Goal: Transaction & Acquisition: Purchase product/service

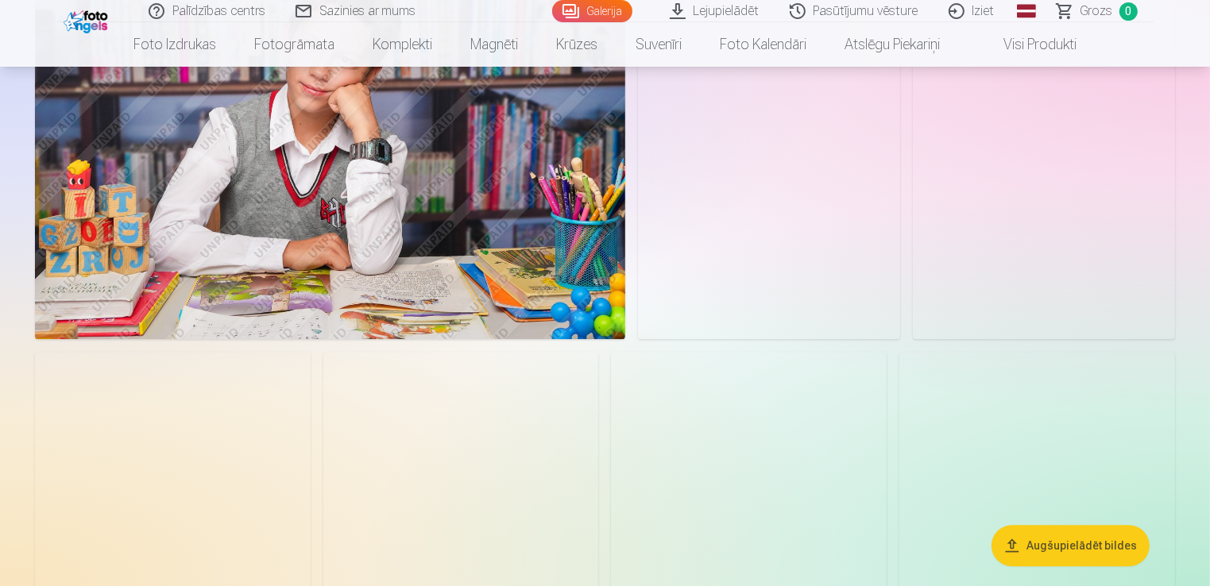
scroll to position [2197, 0]
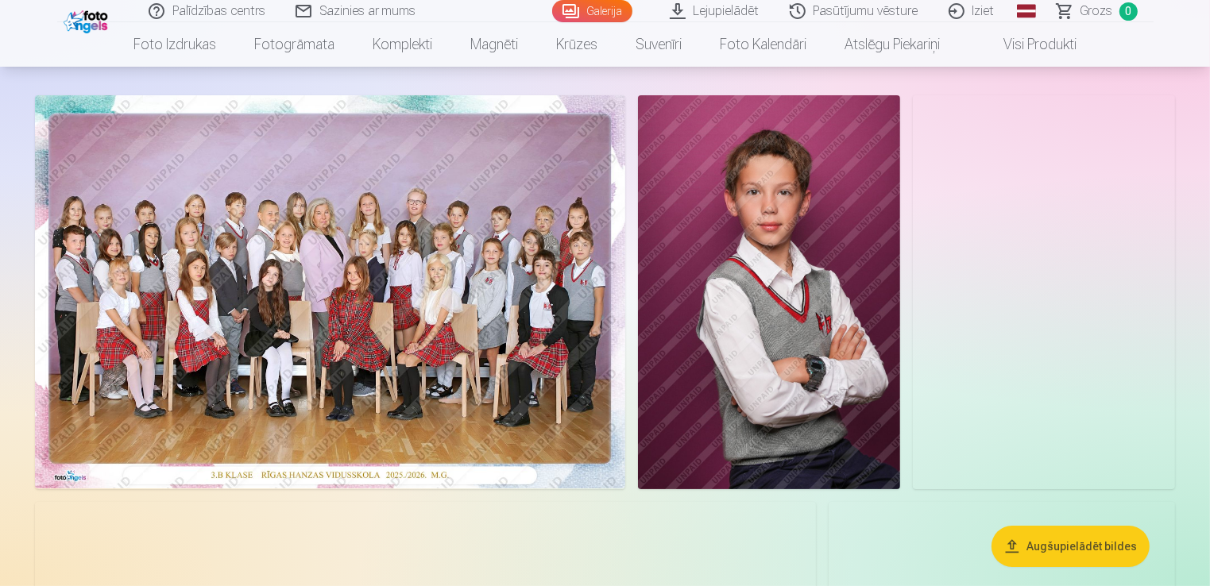
scroll to position [79, 0]
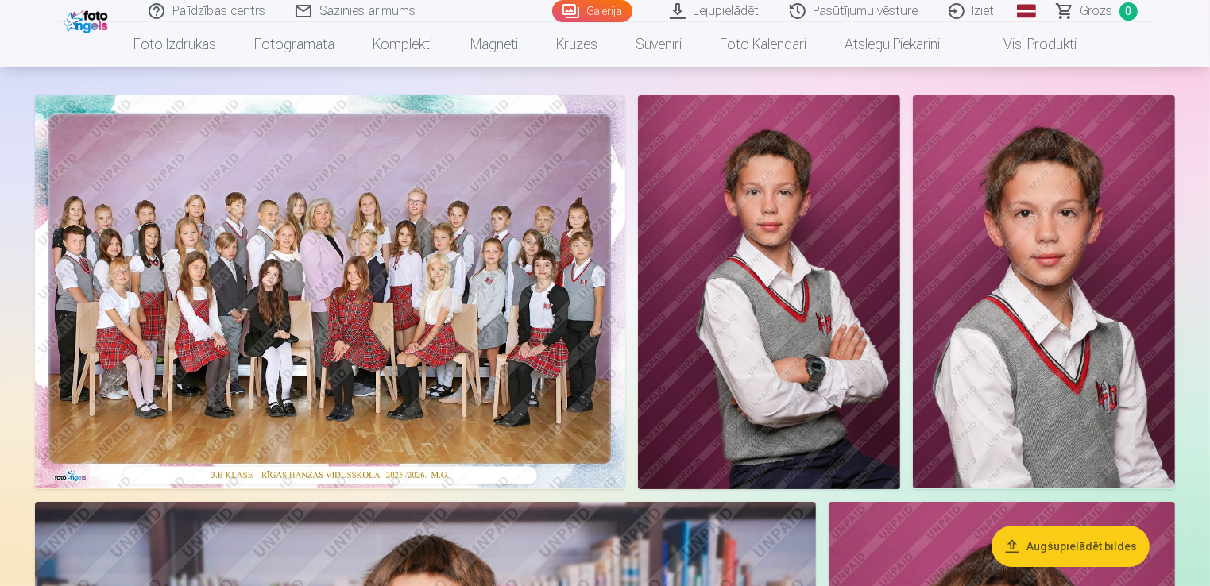
click at [357, 297] on img at bounding box center [330, 291] width 590 height 393
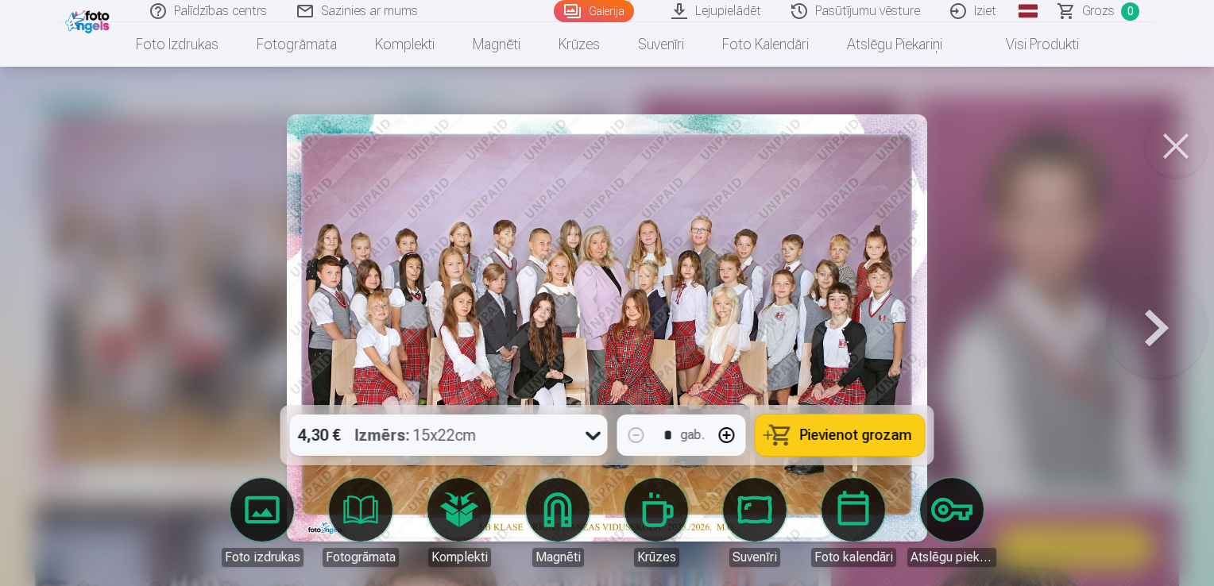
click at [881, 436] on span "Pievienot grozam" at bounding box center [856, 435] width 112 height 14
click at [1175, 161] on button at bounding box center [1176, 146] width 64 height 64
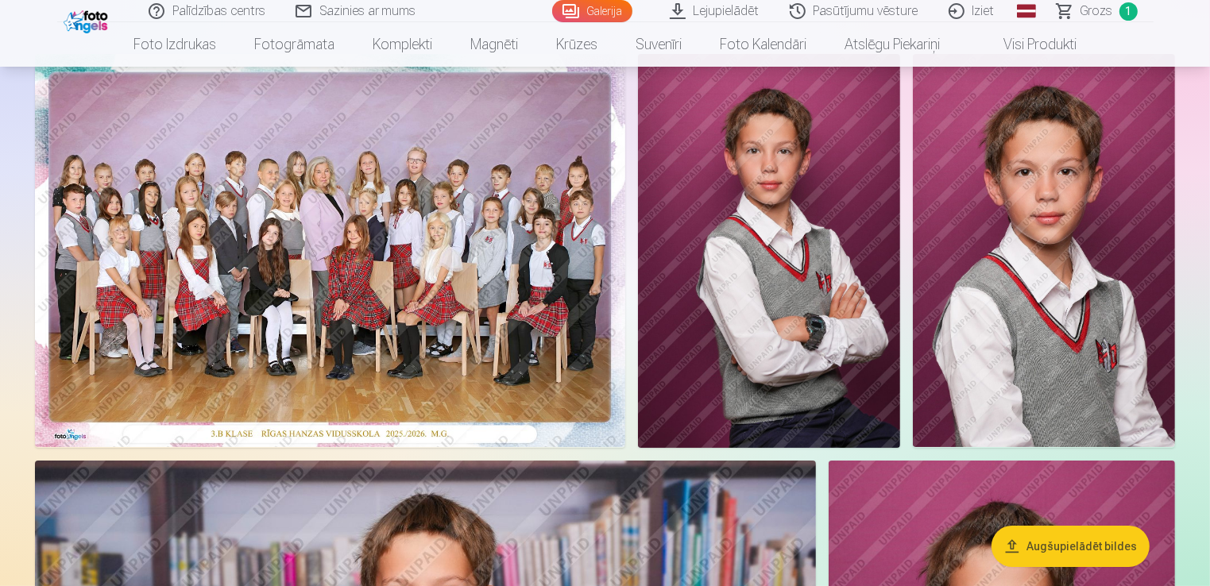
scroll to position [159, 0]
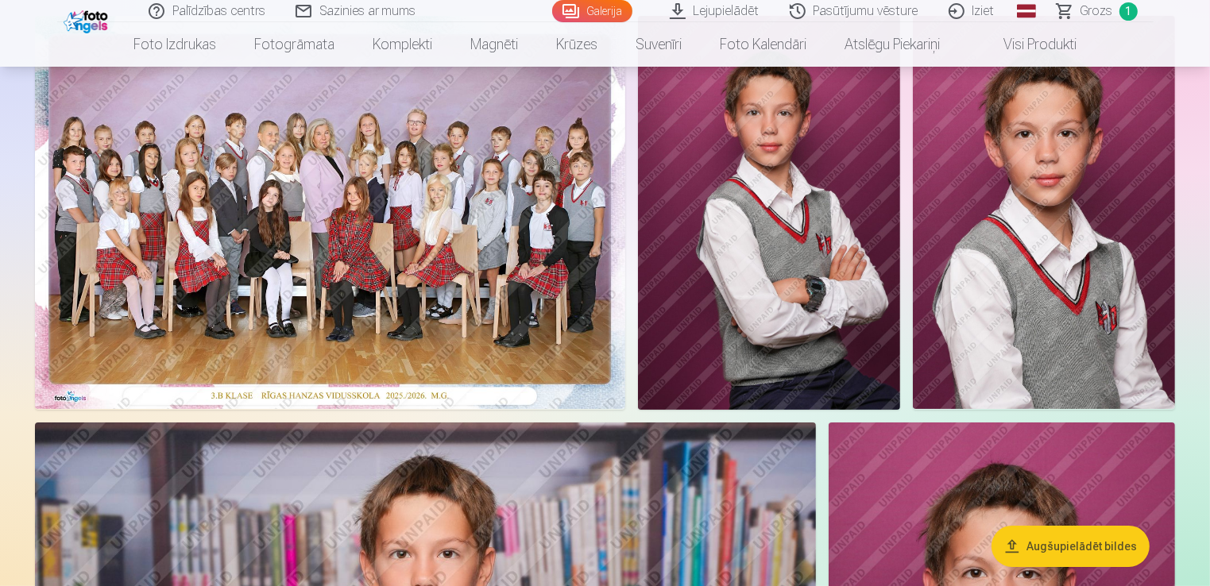
click at [811, 291] on img at bounding box center [769, 213] width 262 height 394
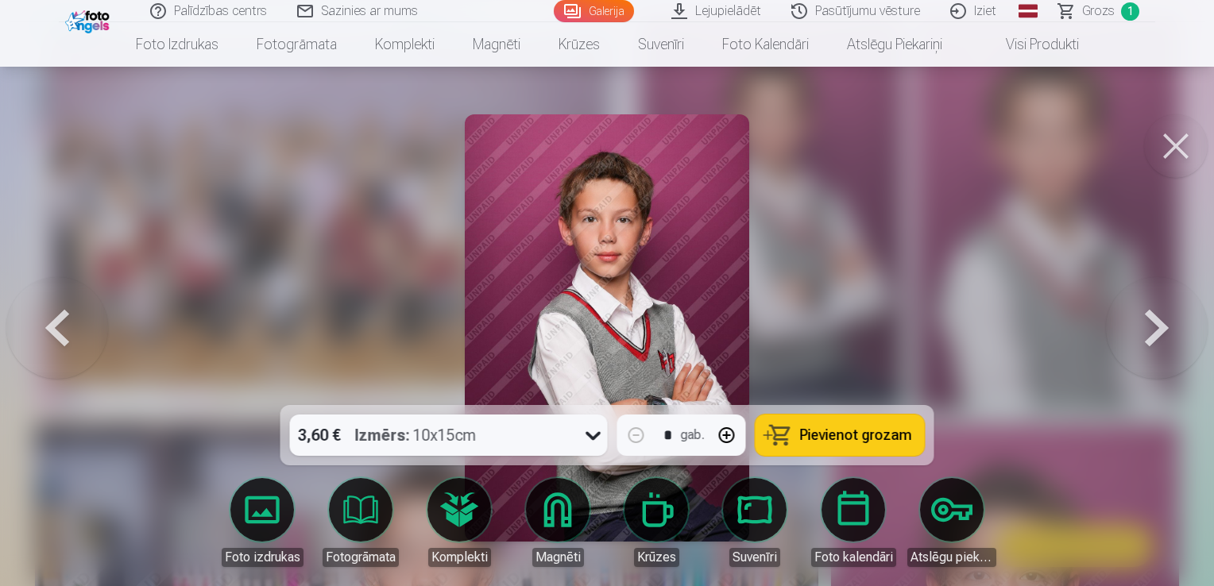
click at [868, 445] on button "Pievienot grozam" at bounding box center [840, 435] width 169 height 41
click at [1167, 145] on button at bounding box center [1176, 146] width 64 height 64
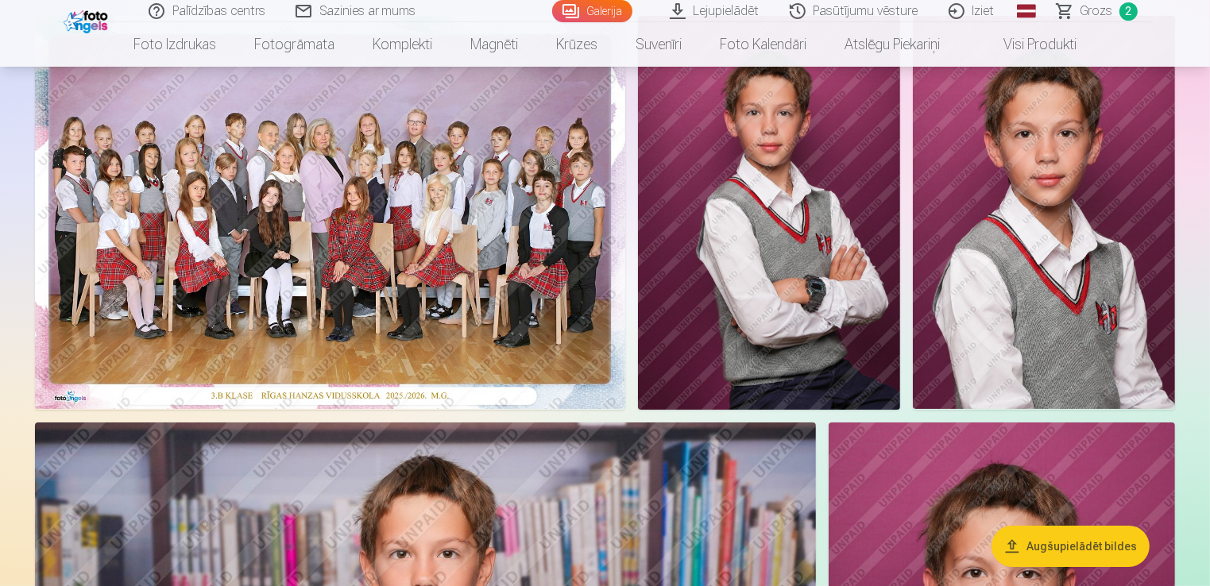
click at [990, 360] on img at bounding box center [1044, 212] width 262 height 393
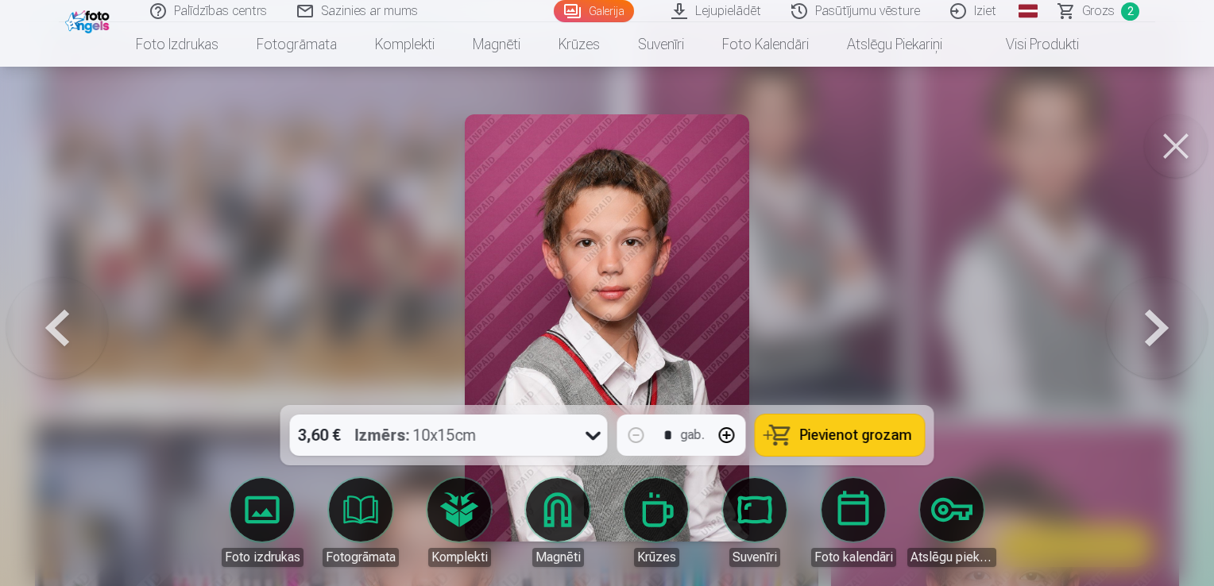
click at [871, 434] on span "Pievienot grozam" at bounding box center [856, 435] width 112 height 14
drag, startPoint x: 1166, startPoint y: 139, endPoint x: 1133, endPoint y: 195, distance: 65.2
click at [1167, 139] on button at bounding box center [1176, 146] width 64 height 64
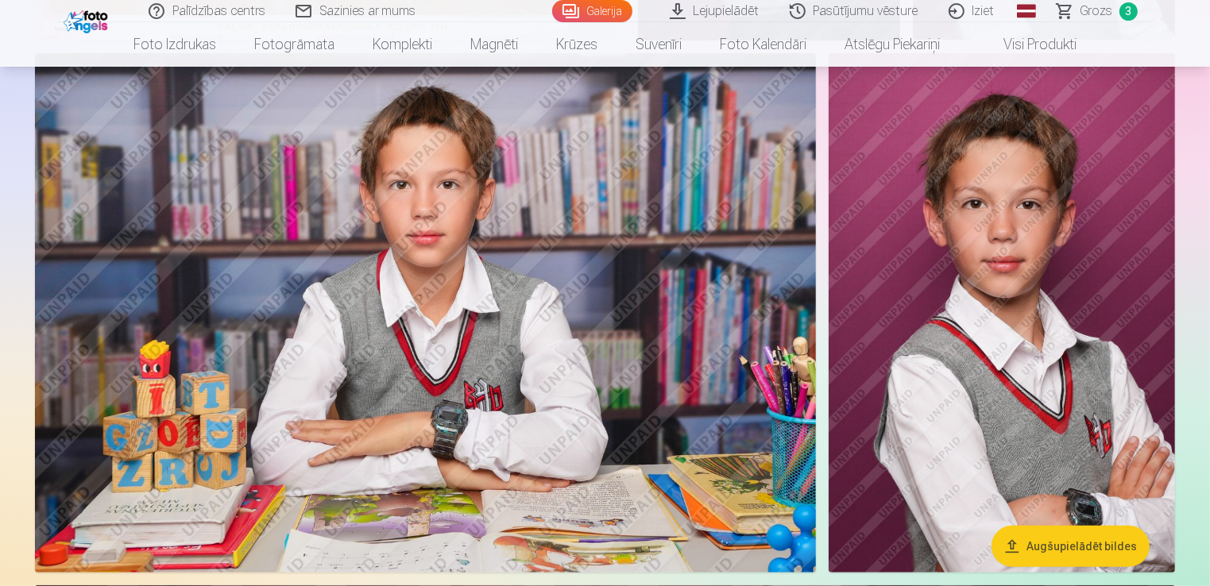
scroll to position [556, 0]
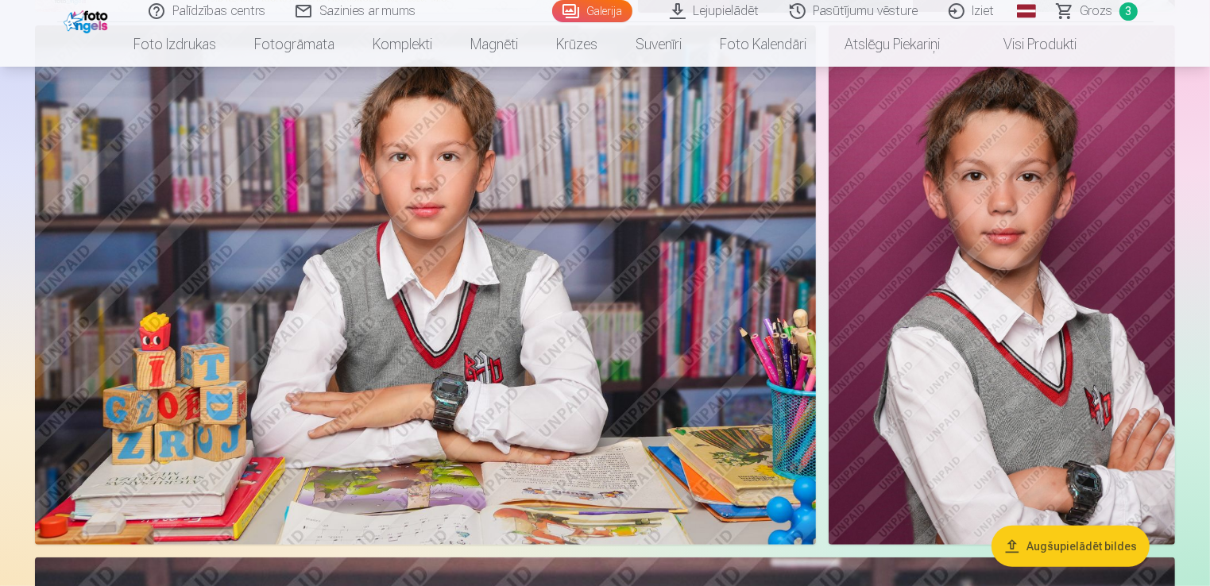
click at [581, 346] on img at bounding box center [425, 285] width 781 height 521
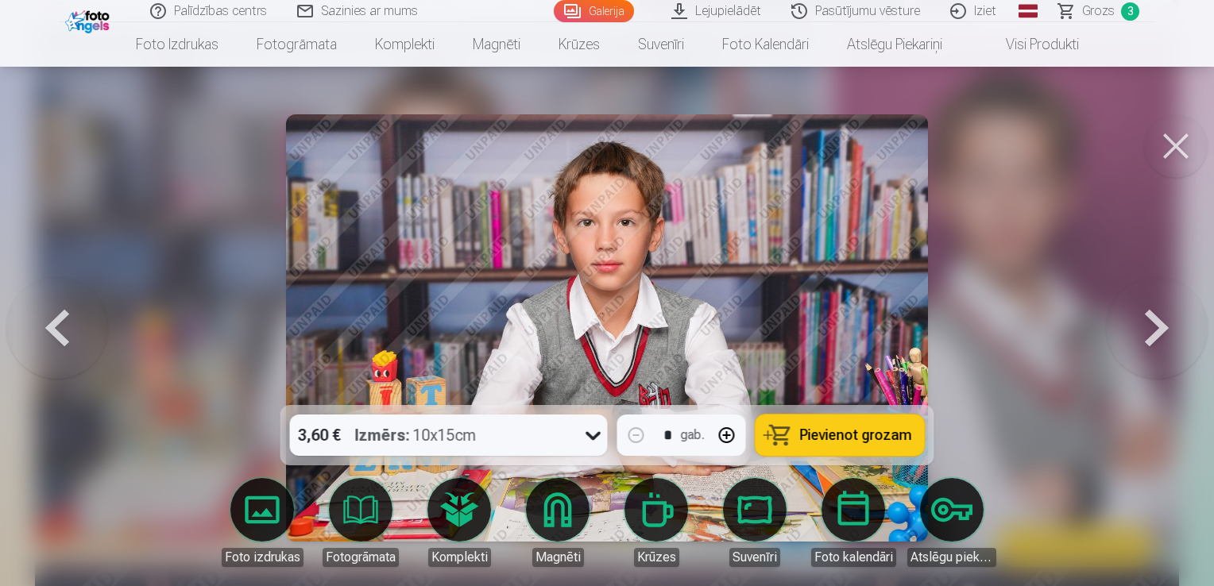
click at [838, 440] on span "Pievienot grozam" at bounding box center [856, 435] width 112 height 14
click at [1178, 153] on button at bounding box center [1176, 146] width 64 height 64
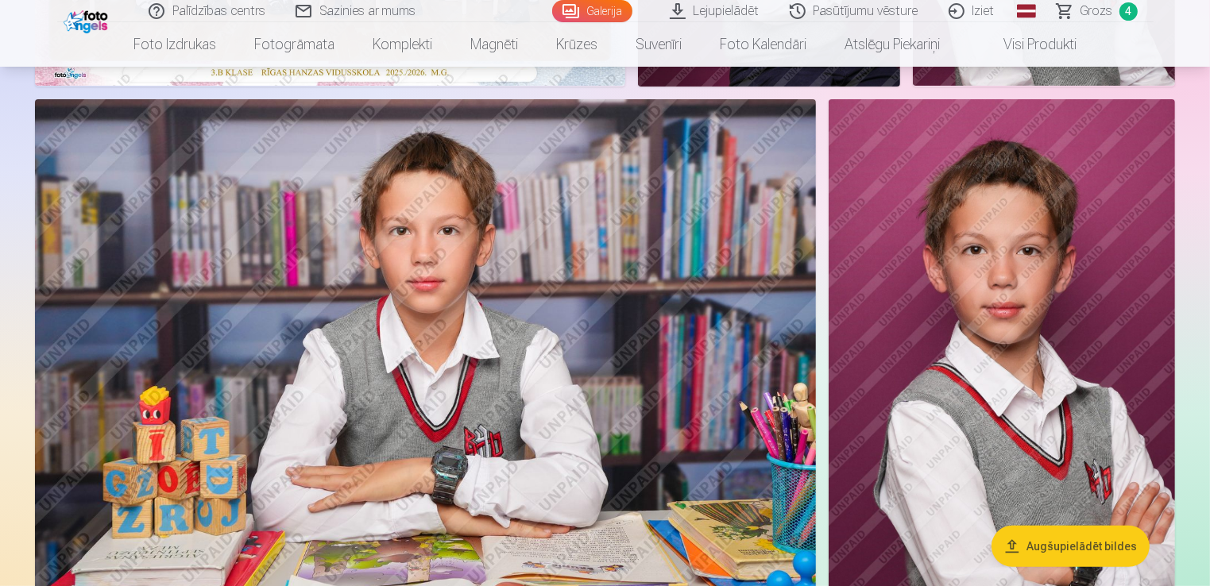
scroll to position [397, 0]
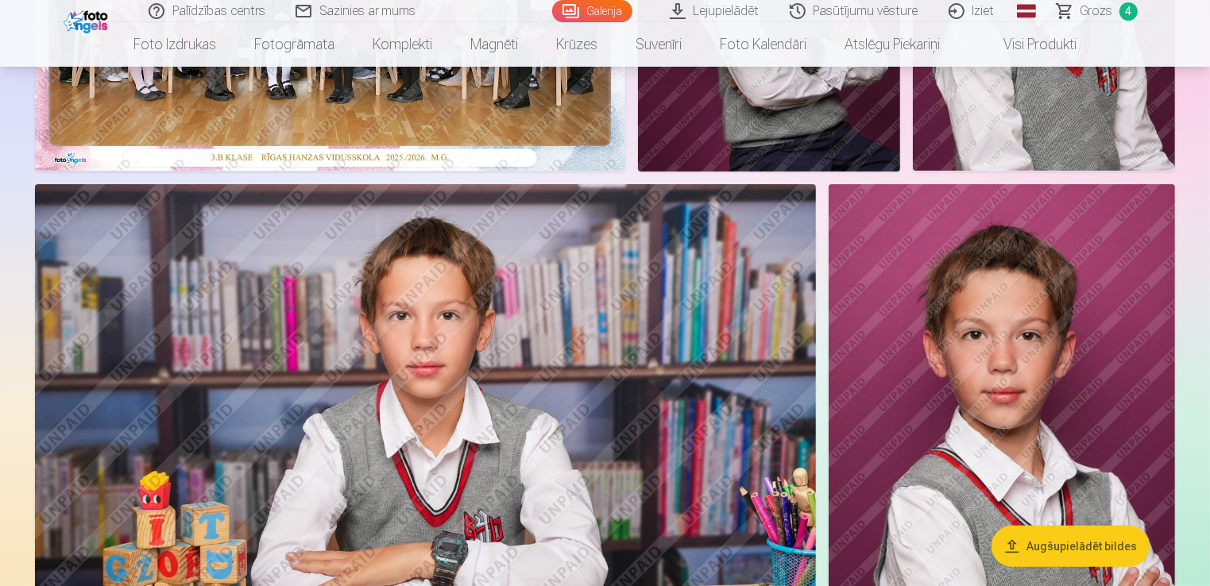
click at [962, 453] on img at bounding box center [1002, 444] width 346 height 521
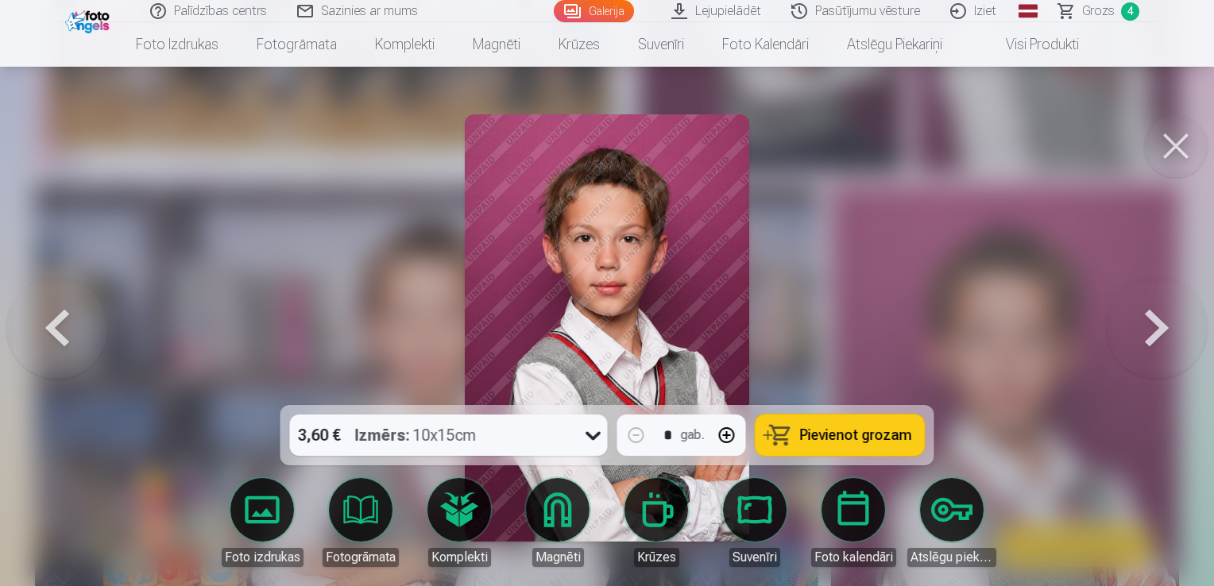
click at [906, 432] on span "Pievienot grozam" at bounding box center [856, 435] width 112 height 14
click at [1167, 150] on button at bounding box center [1176, 146] width 64 height 64
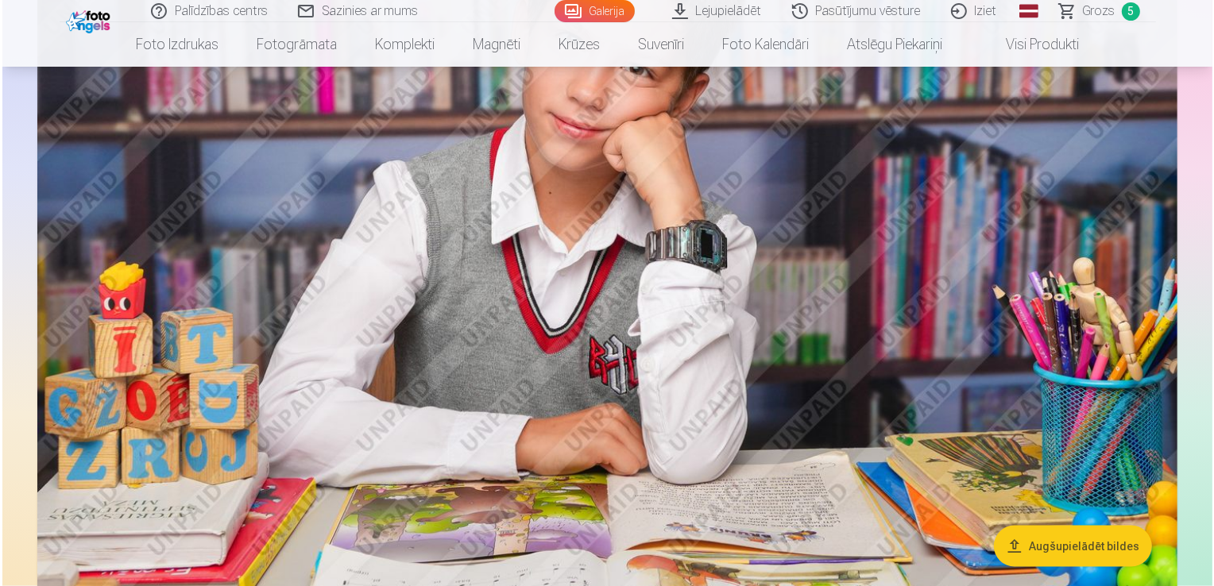
scroll to position [2146, 0]
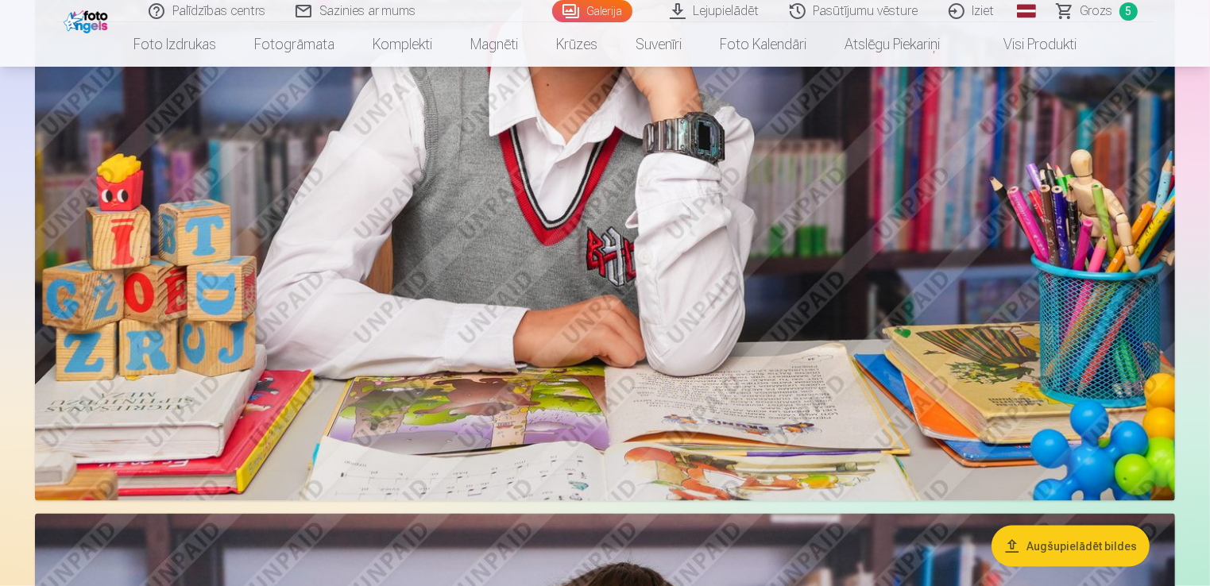
click at [814, 393] on img at bounding box center [605, 122] width 1140 height 760
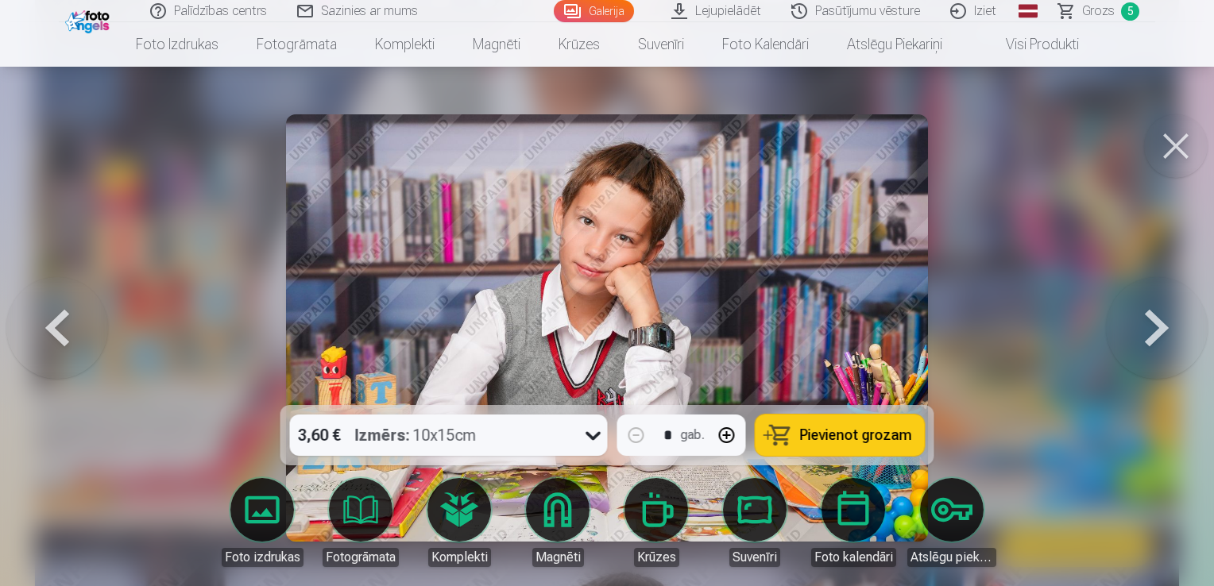
click at [857, 443] on span "Pievienot grozam" at bounding box center [856, 435] width 112 height 14
click at [1163, 158] on button at bounding box center [1176, 146] width 64 height 64
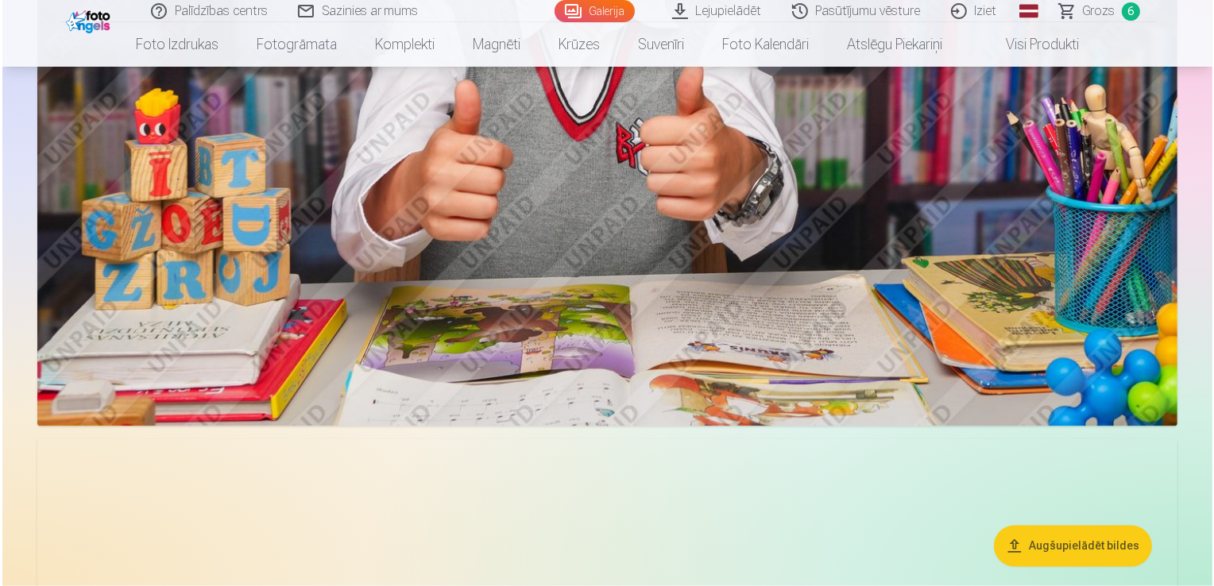
scroll to position [3013, 0]
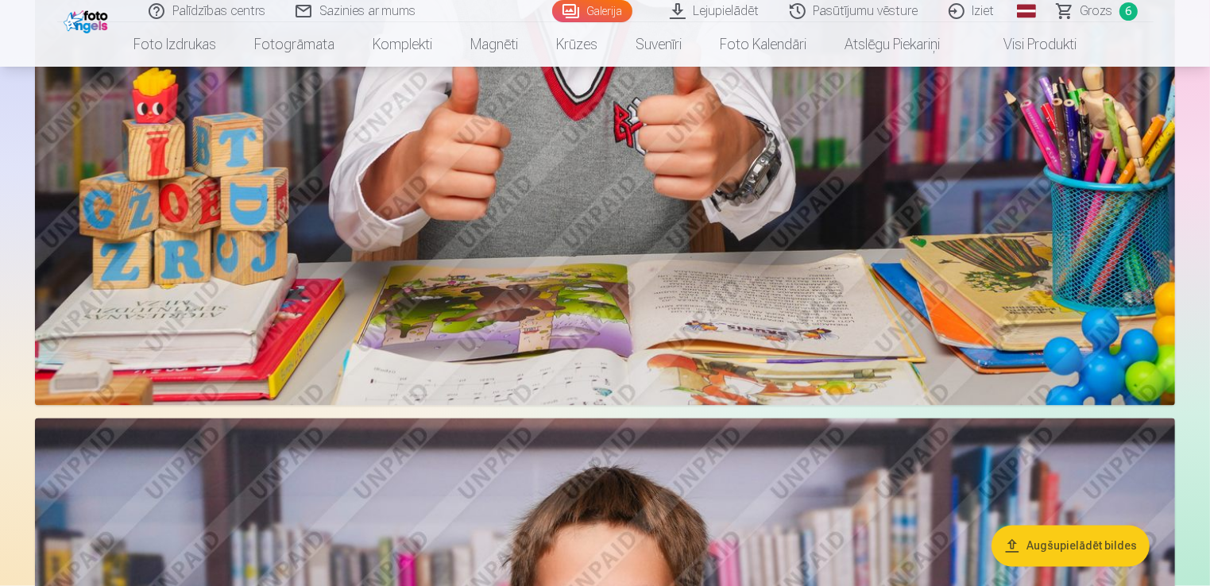
click at [850, 331] on img at bounding box center [605, 26] width 1140 height 760
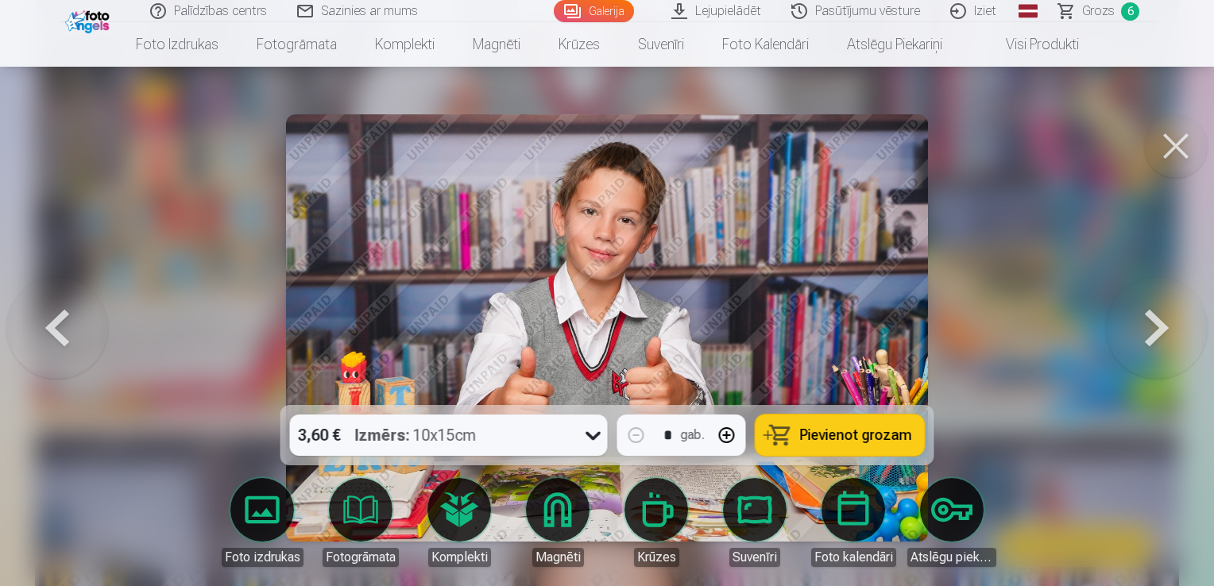
click at [896, 428] on span "Pievienot grozam" at bounding box center [856, 435] width 112 height 14
click at [1183, 145] on button at bounding box center [1176, 146] width 64 height 64
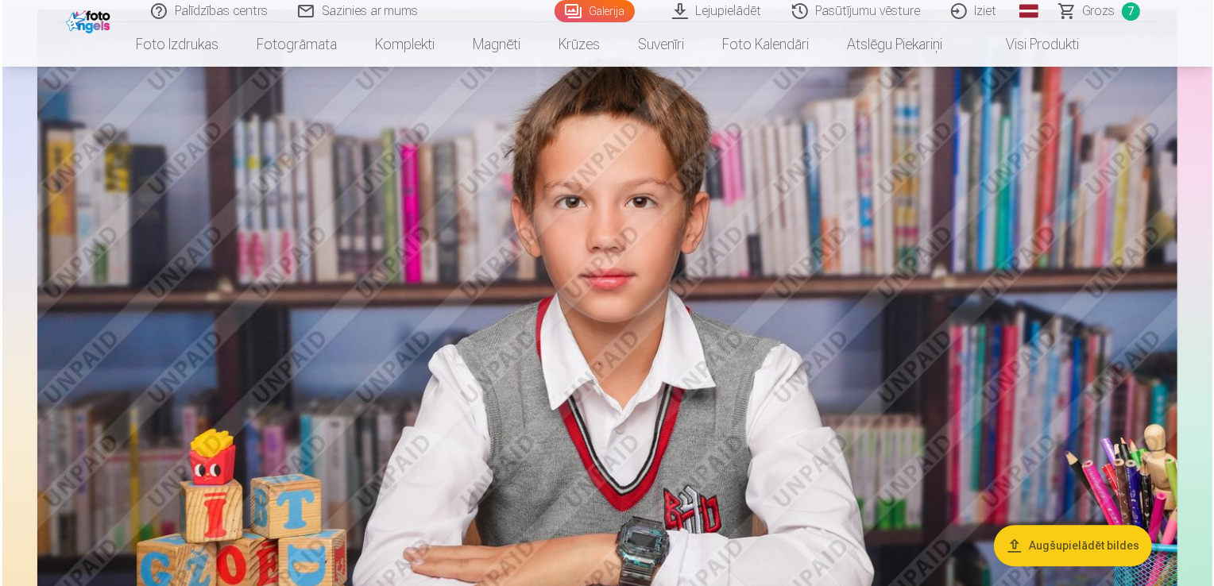
scroll to position [3482, 0]
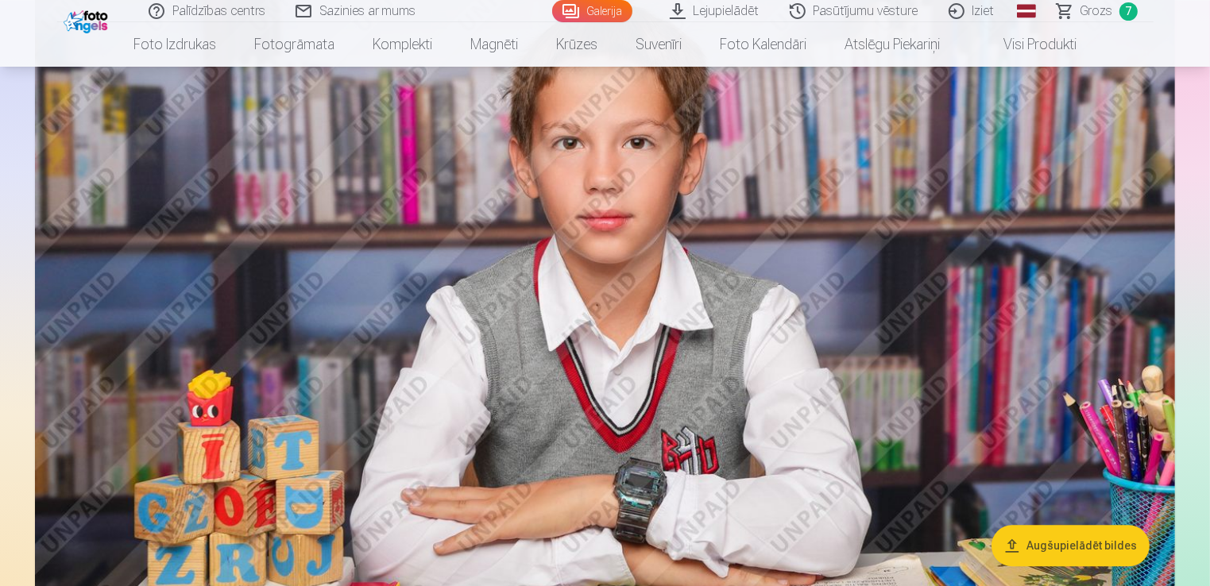
click at [753, 368] on img at bounding box center [605, 330] width 1140 height 760
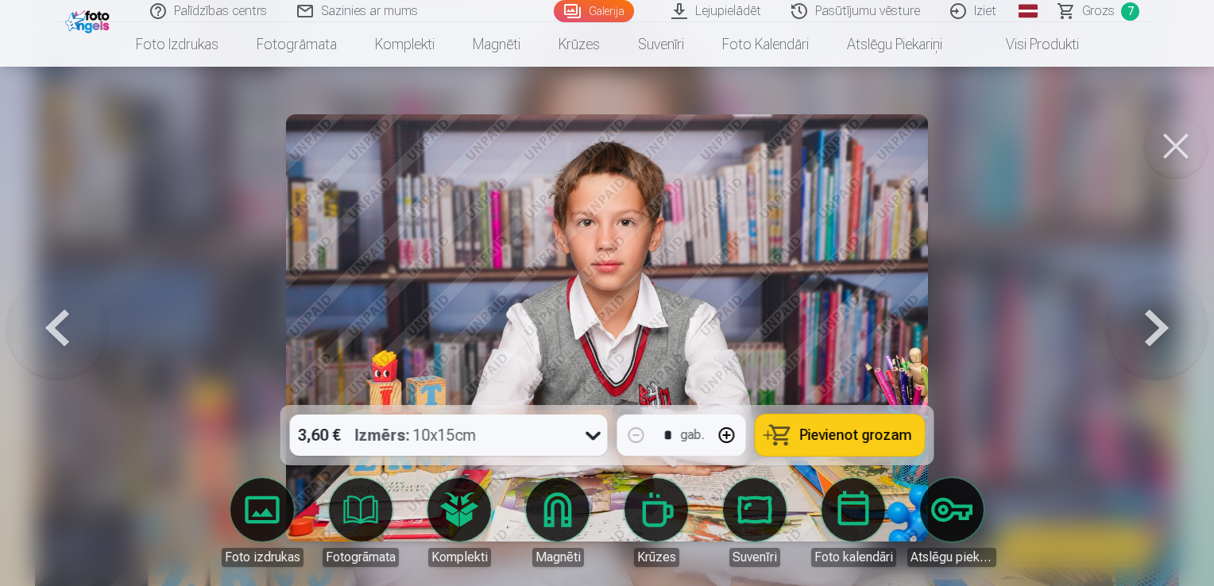
click at [862, 421] on button "Pievienot grozam" at bounding box center [840, 435] width 169 height 41
click at [1179, 156] on button at bounding box center [1176, 146] width 64 height 64
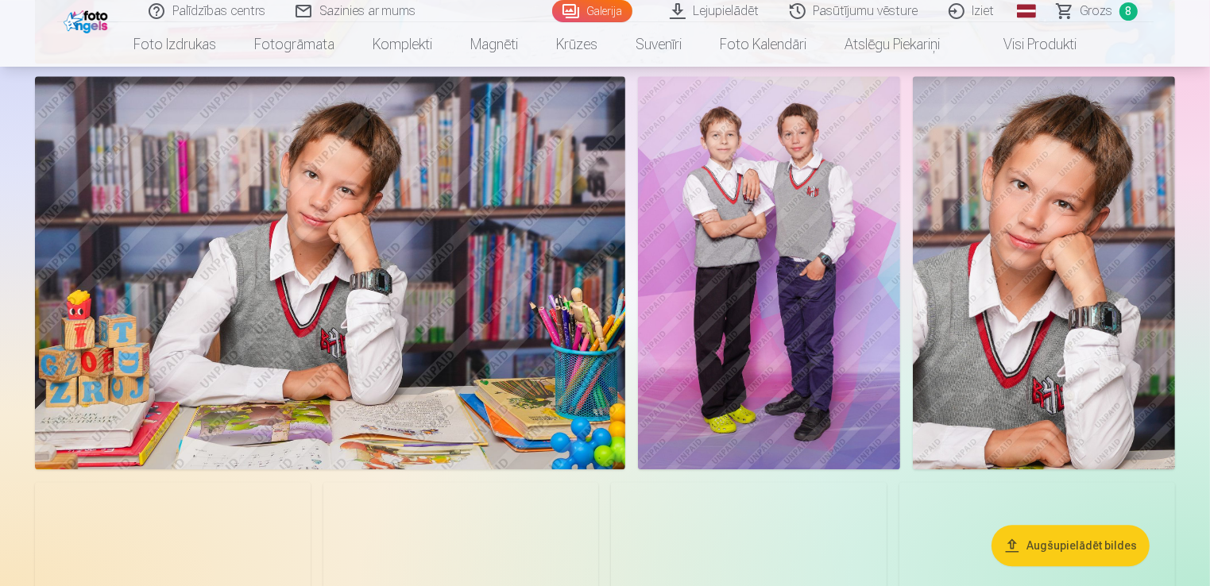
scroll to position [4107, 0]
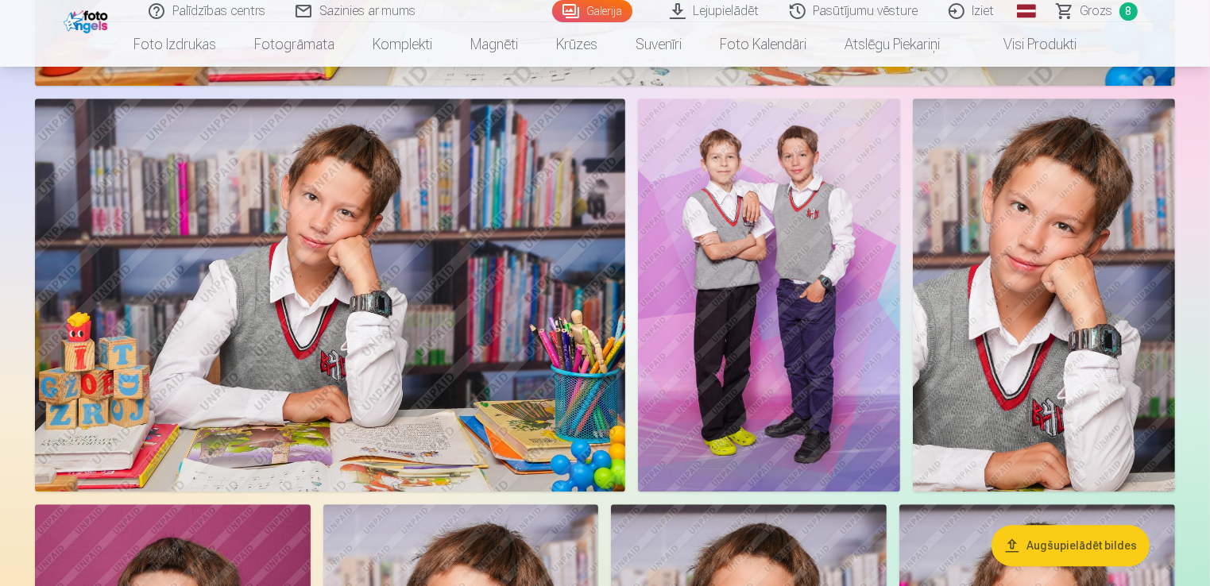
click at [1020, 333] on img at bounding box center [1044, 295] width 262 height 393
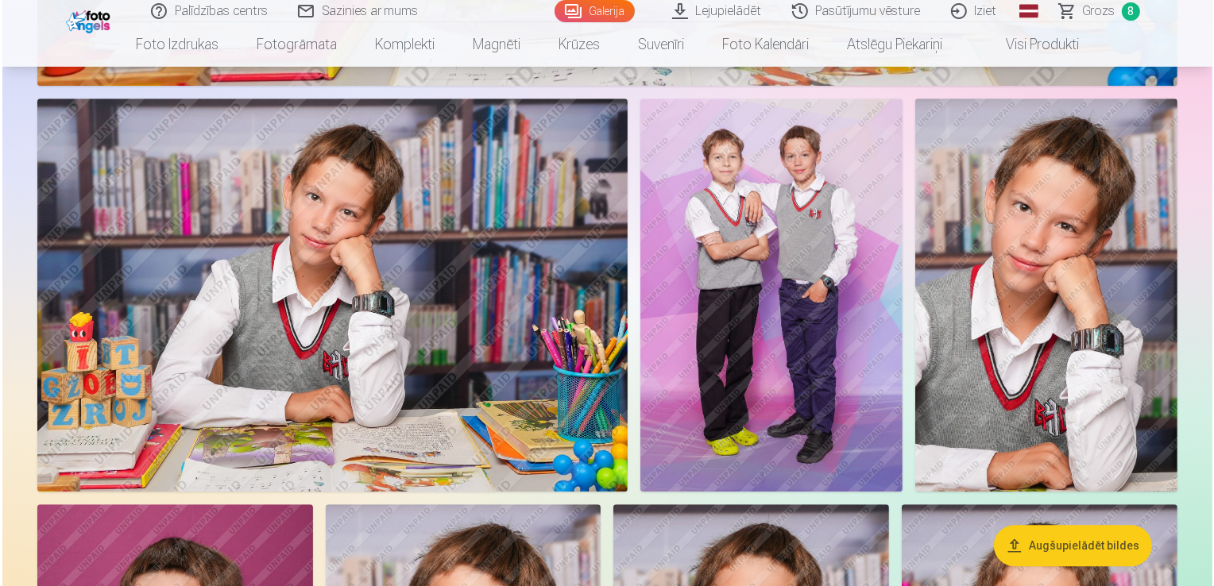
scroll to position [4118, 0]
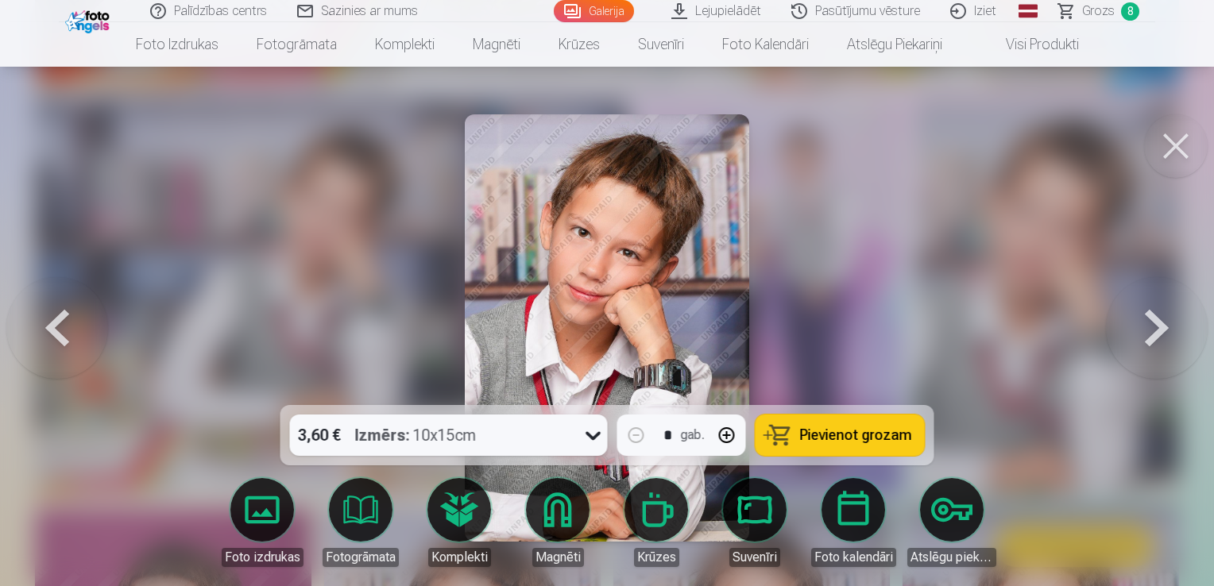
click at [862, 442] on span "Pievienot grozam" at bounding box center [856, 435] width 112 height 14
click at [1183, 163] on button at bounding box center [1176, 146] width 64 height 64
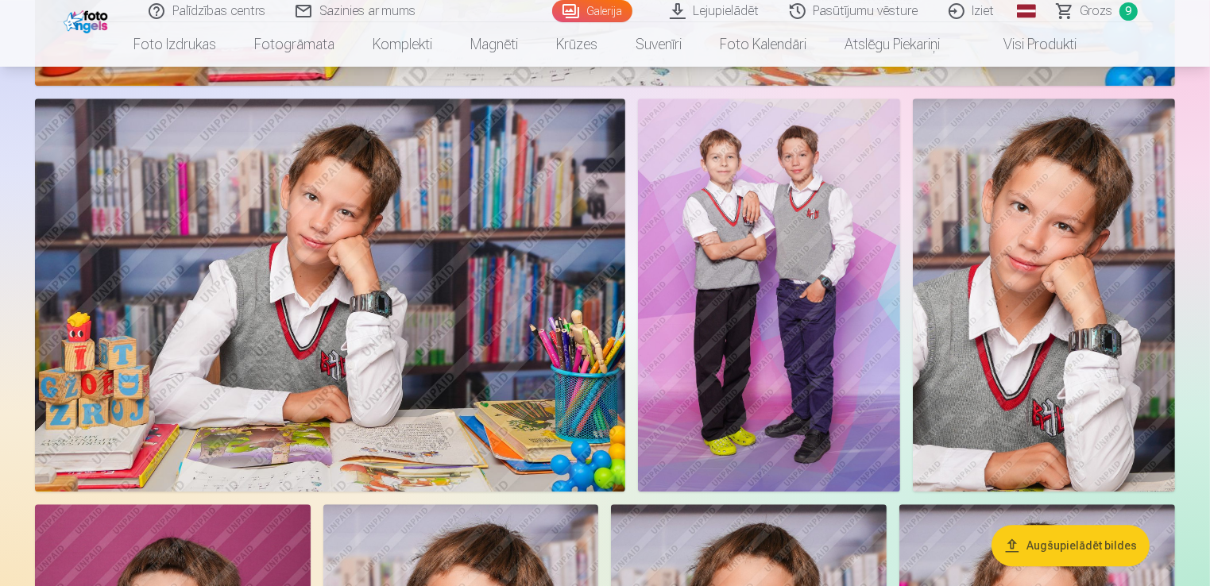
scroll to position [4504, 0]
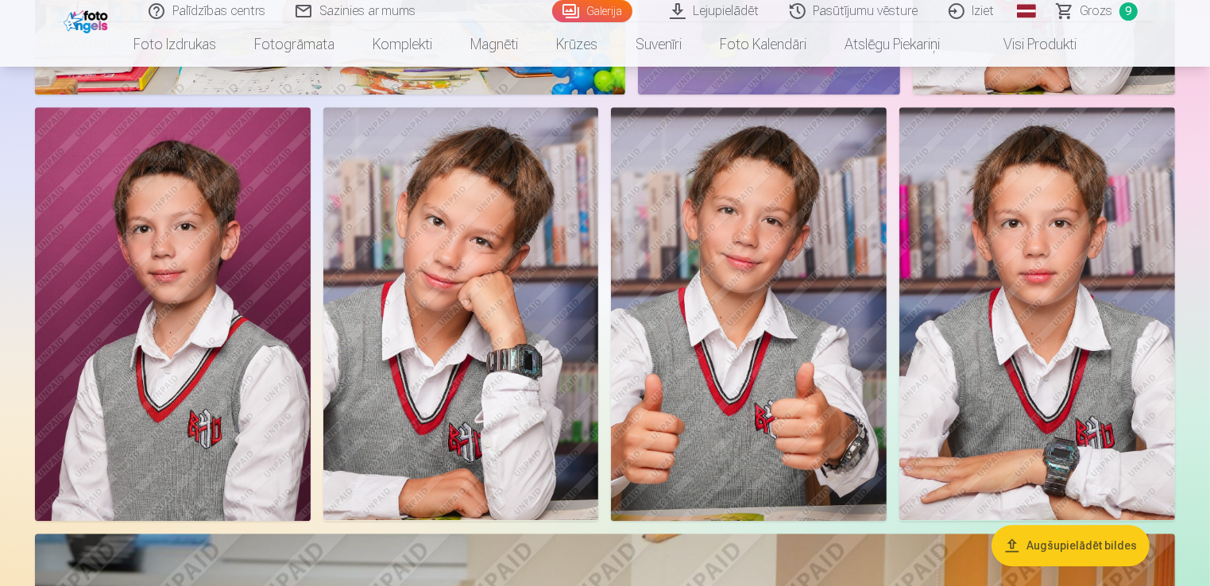
click at [262, 435] on img at bounding box center [173, 313] width 276 height 413
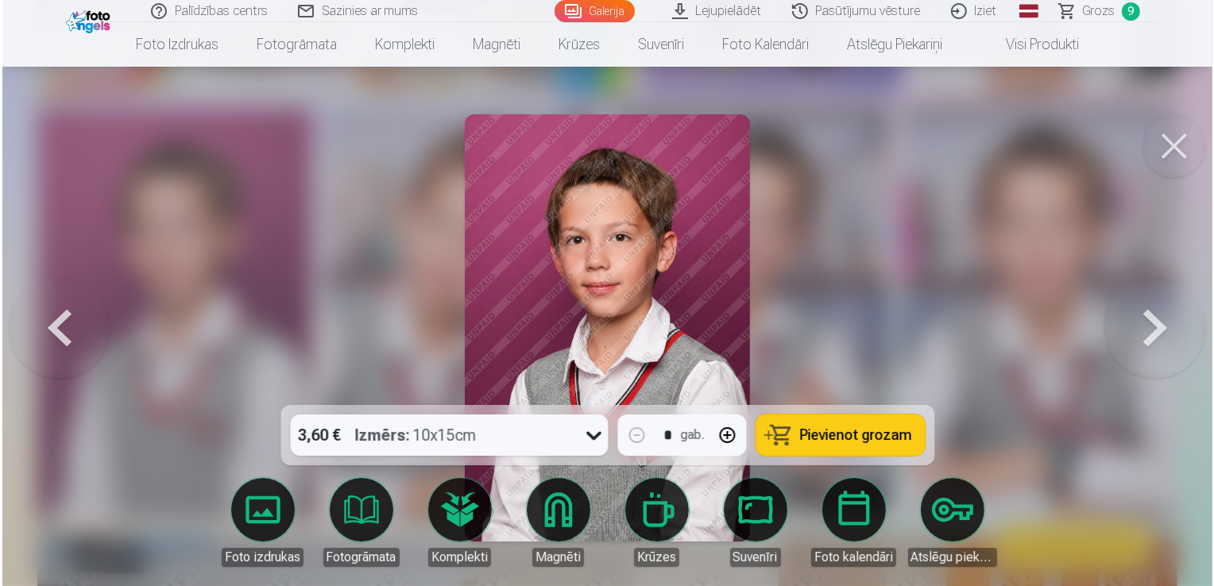
scroll to position [4517, 0]
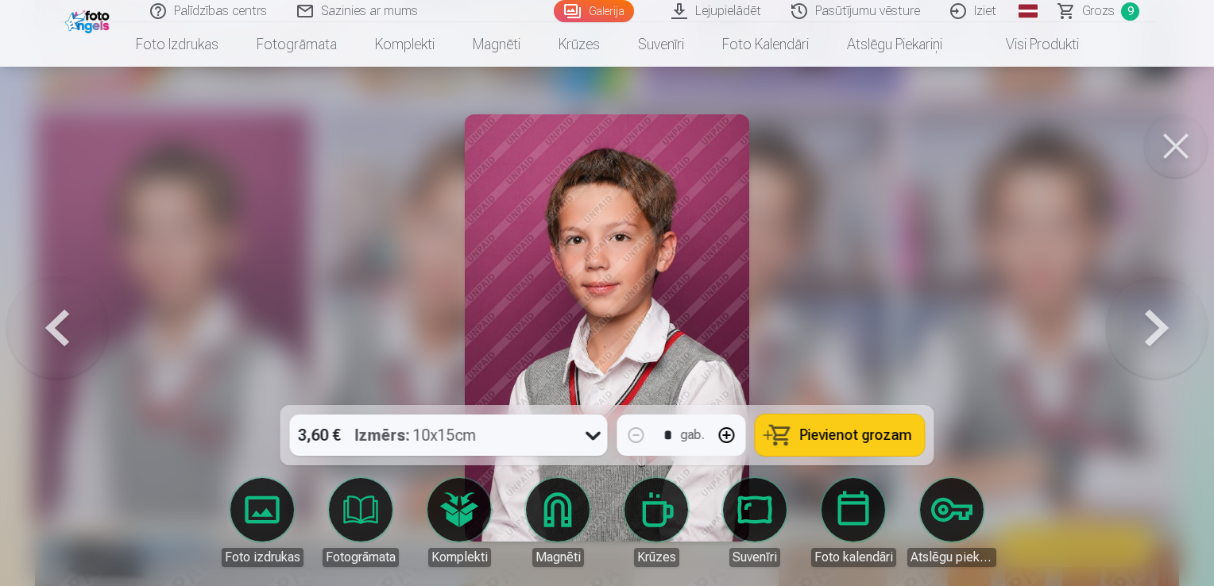
click at [886, 428] on span "Pievienot grozam" at bounding box center [856, 435] width 112 height 14
click at [1169, 159] on button at bounding box center [1176, 146] width 64 height 64
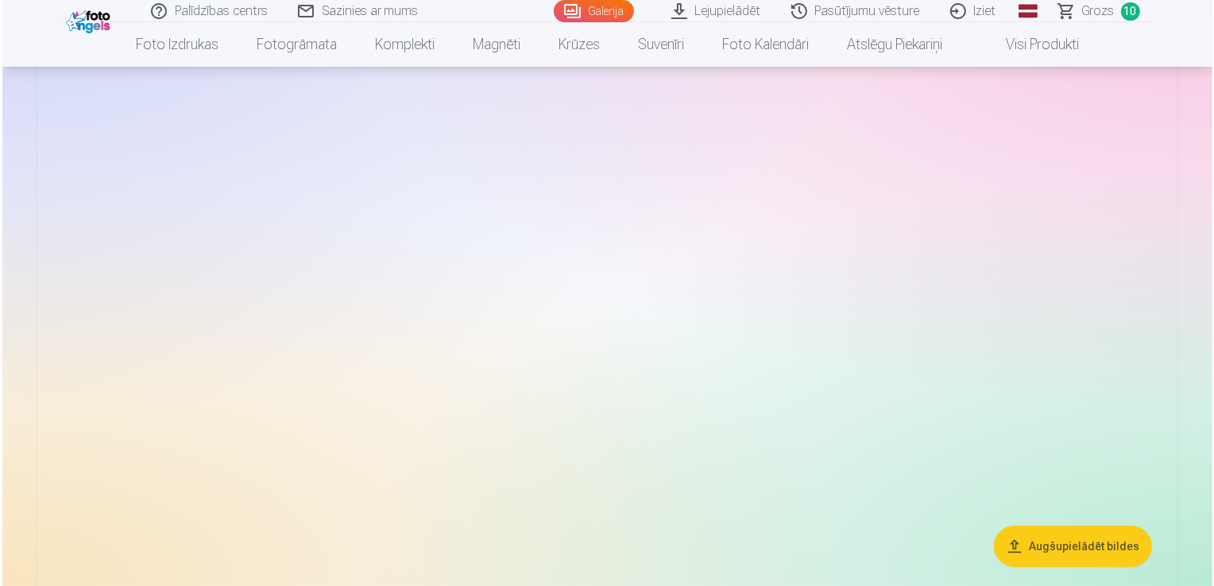
scroll to position [5855, 0]
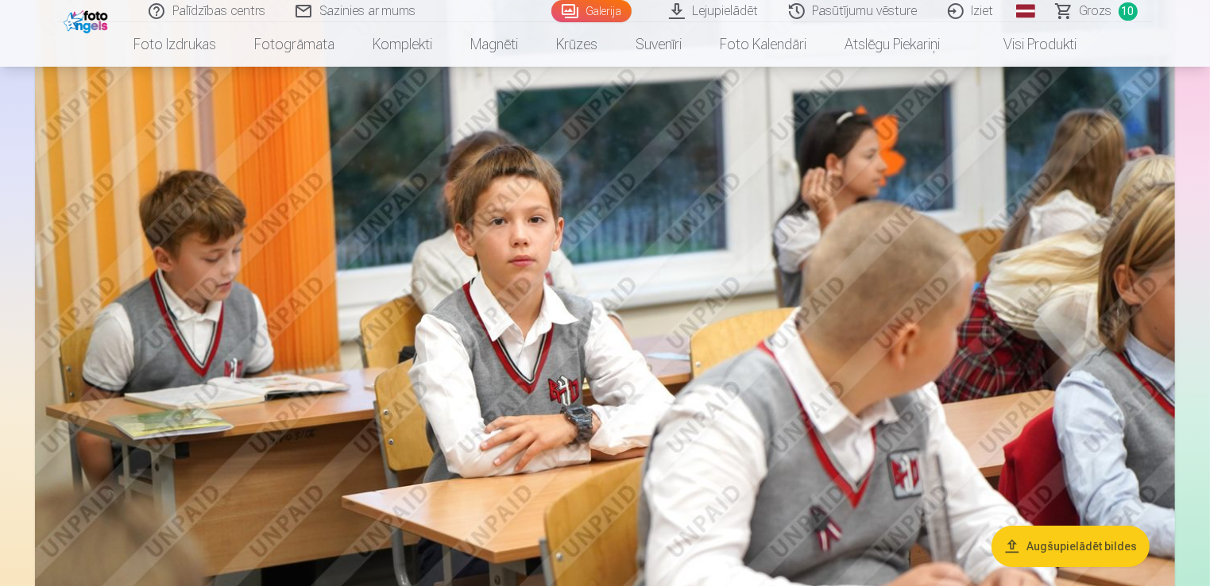
click at [940, 412] on img at bounding box center [605, 335] width 1140 height 760
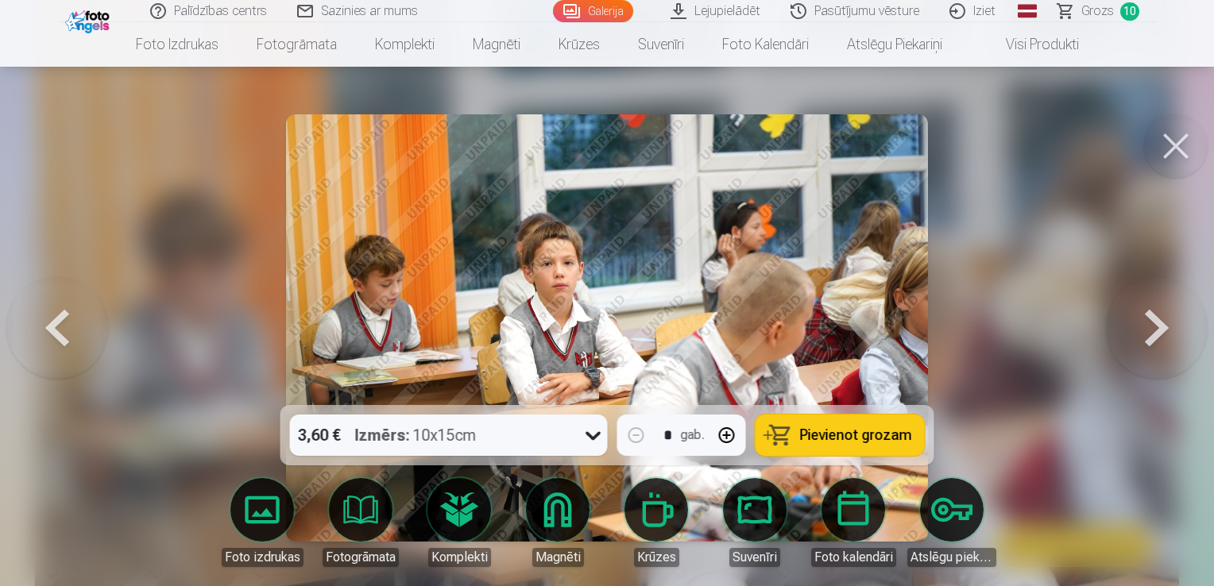
click at [1173, 139] on button at bounding box center [1176, 146] width 64 height 64
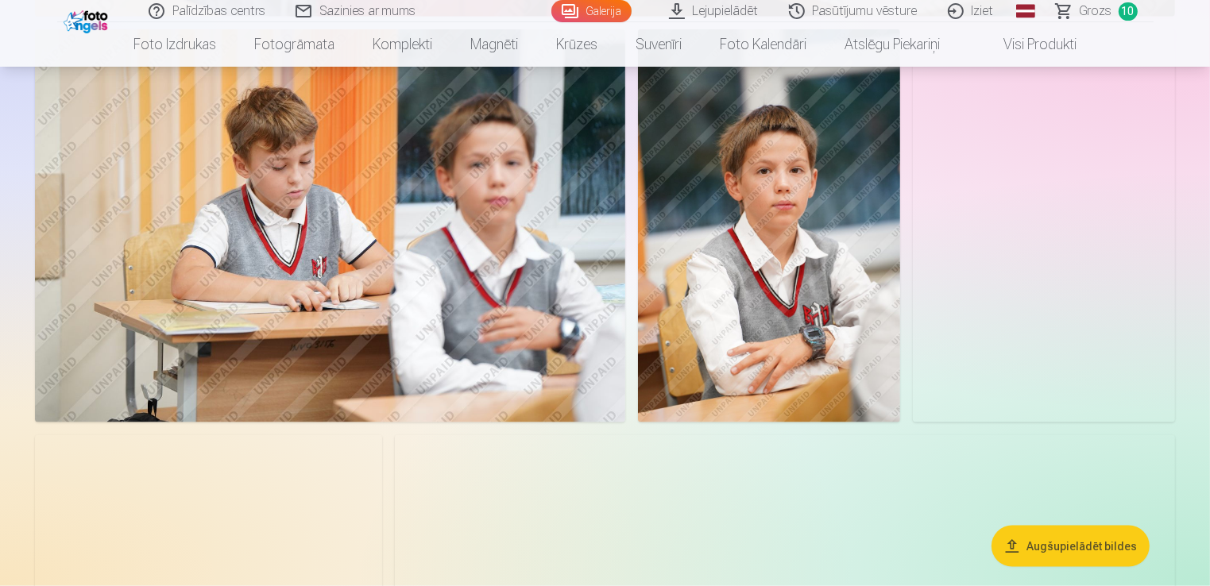
scroll to position [8062, 0]
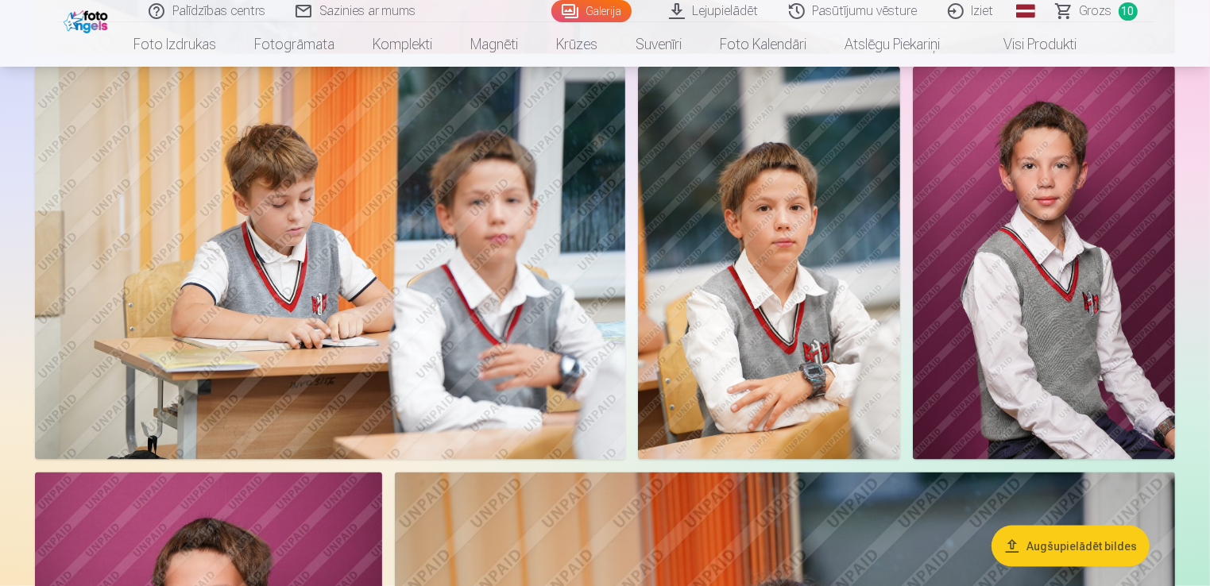
click at [836, 343] on img at bounding box center [769, 263] width 262 height 393
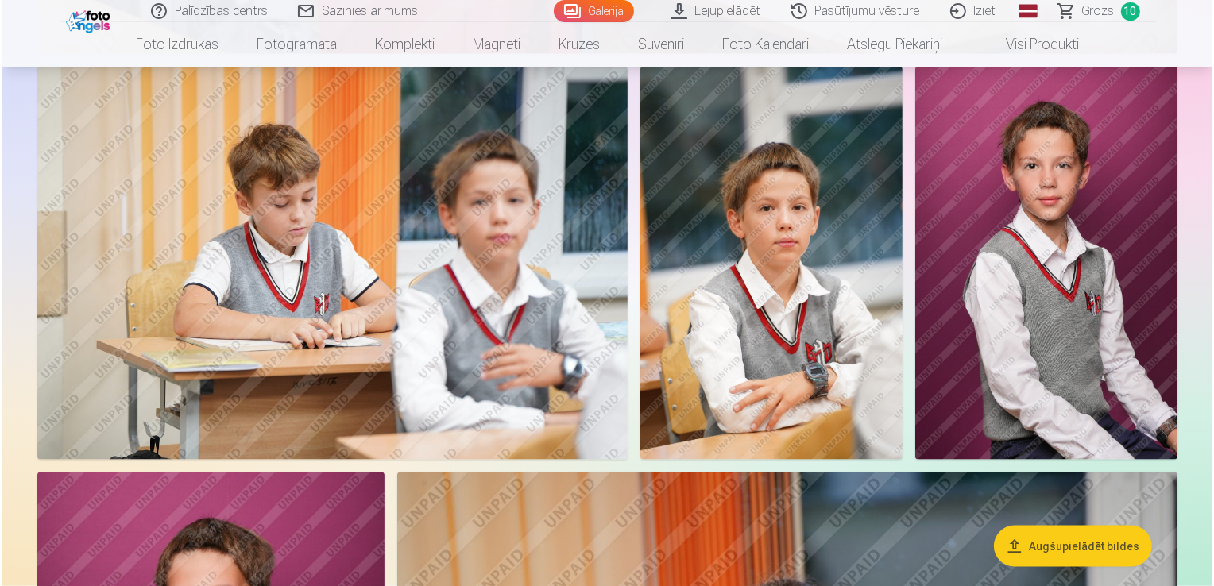
scroll to position [8086, 0]
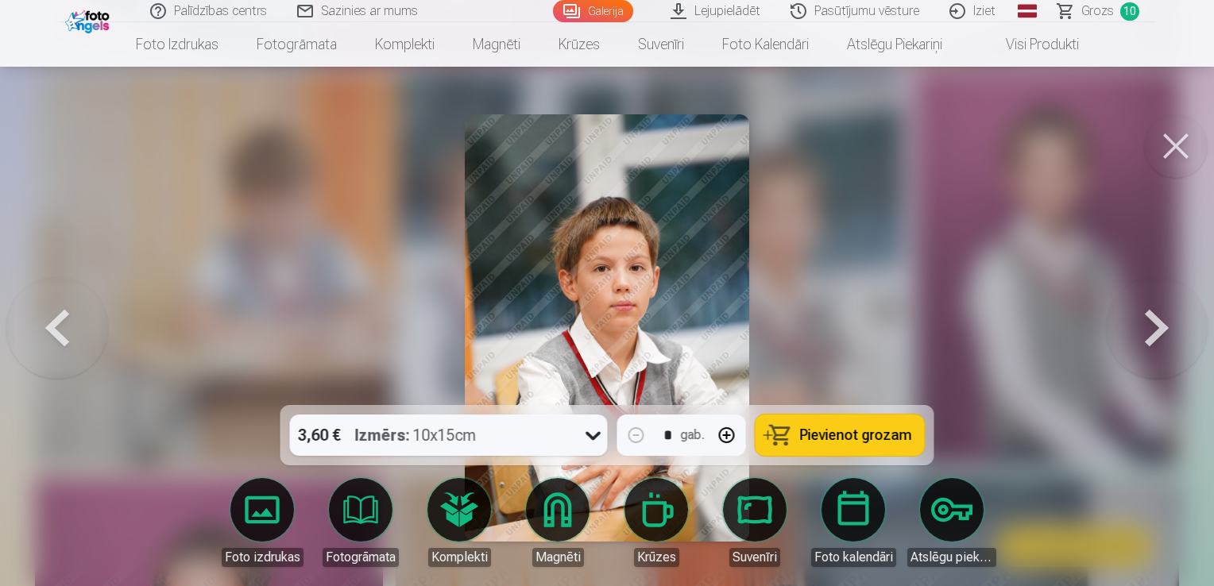
click at [1177, 156] on button at bounding box center [1176, 146] width 64 height 64
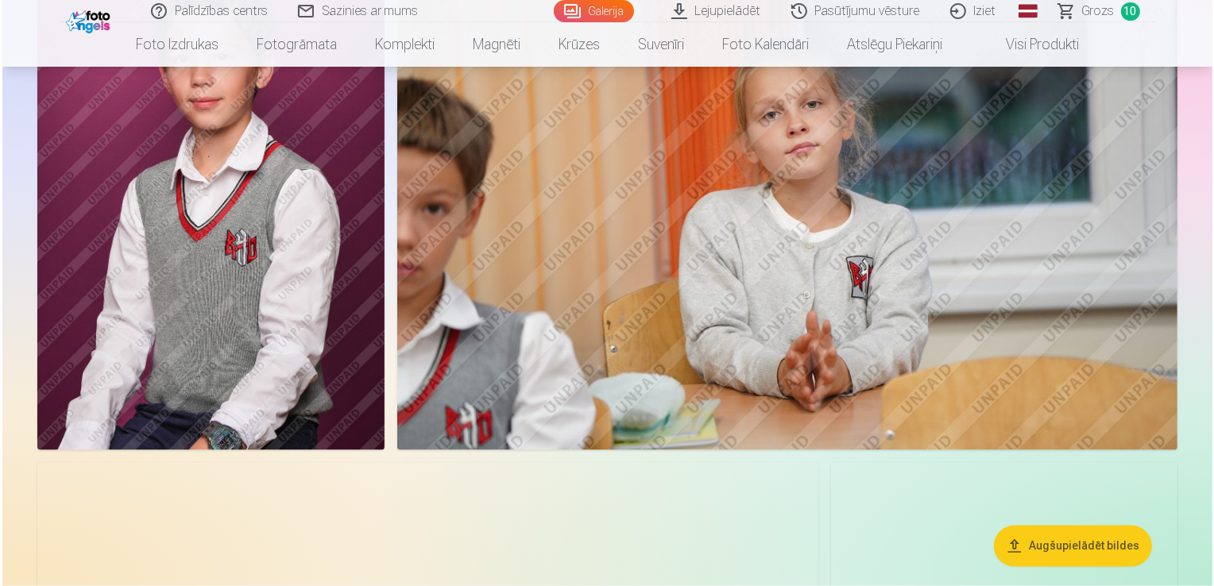
scroll to position [8618, 0]
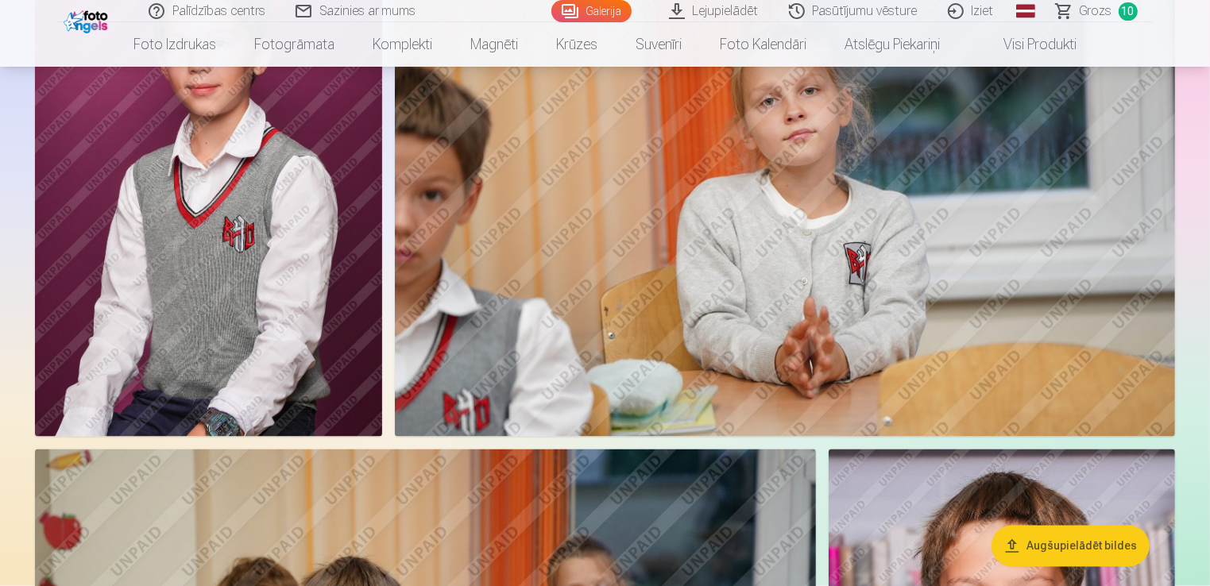
click at [264, 312] on img at bounding box center [208, 177] width 347 height 521
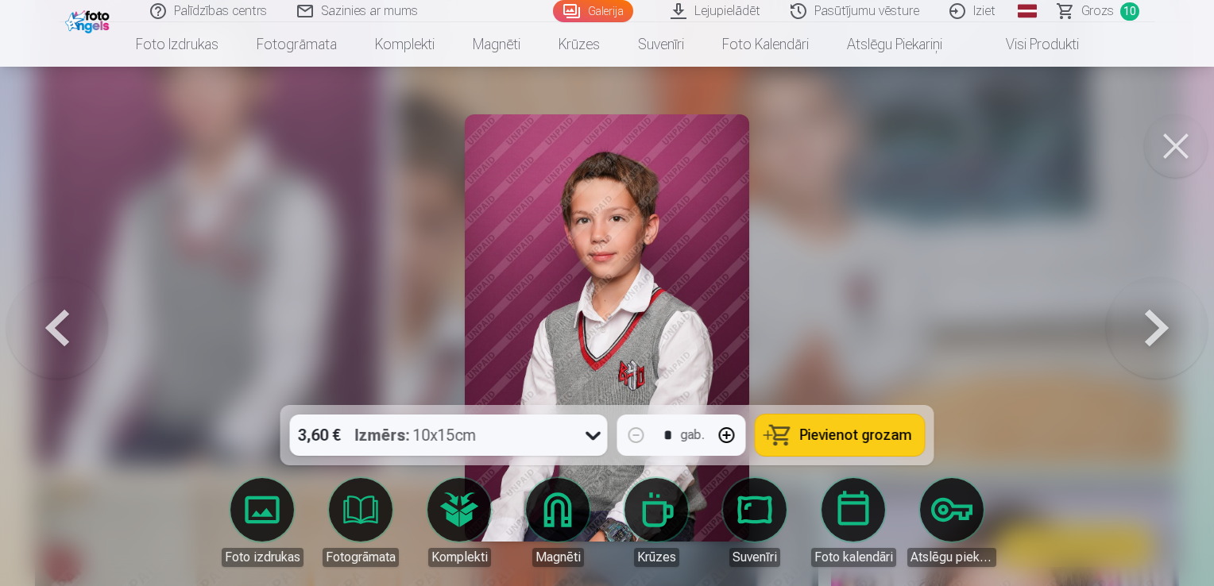
click at [863, 435] on span "Pievienot grozam" at bounding box center [856, 435] width 112 height 14
click at [1194, 153] on button at bounding box center [1176, 146] width 64 height 64
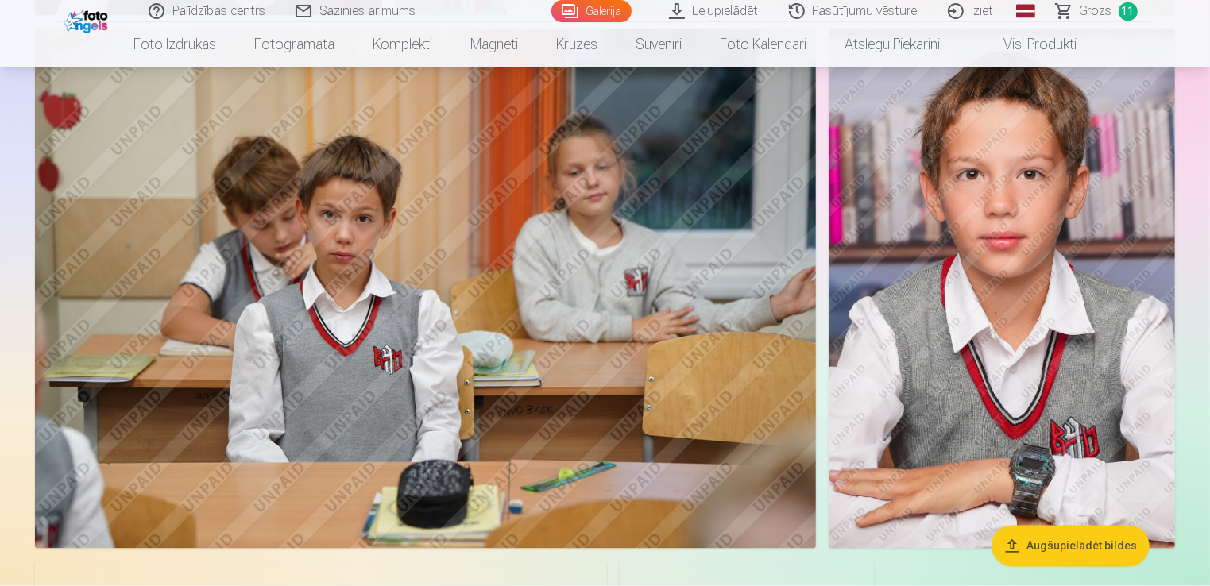
scroll to position [8989, 0]
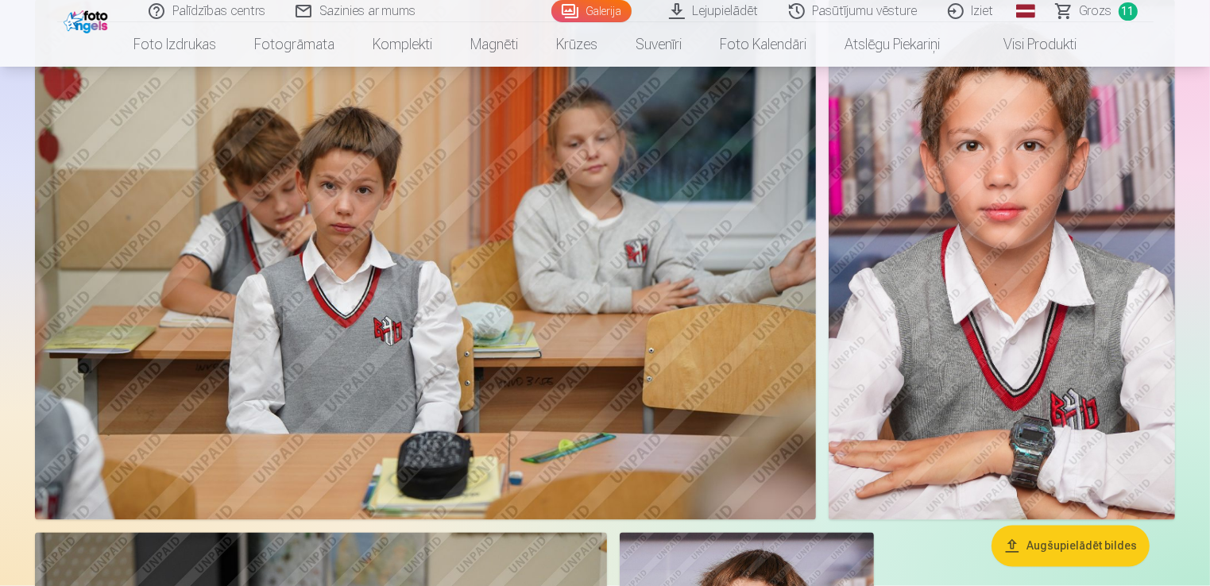
click at [915, 323] on img at bounding box center [1002, 260] width 346 height 521
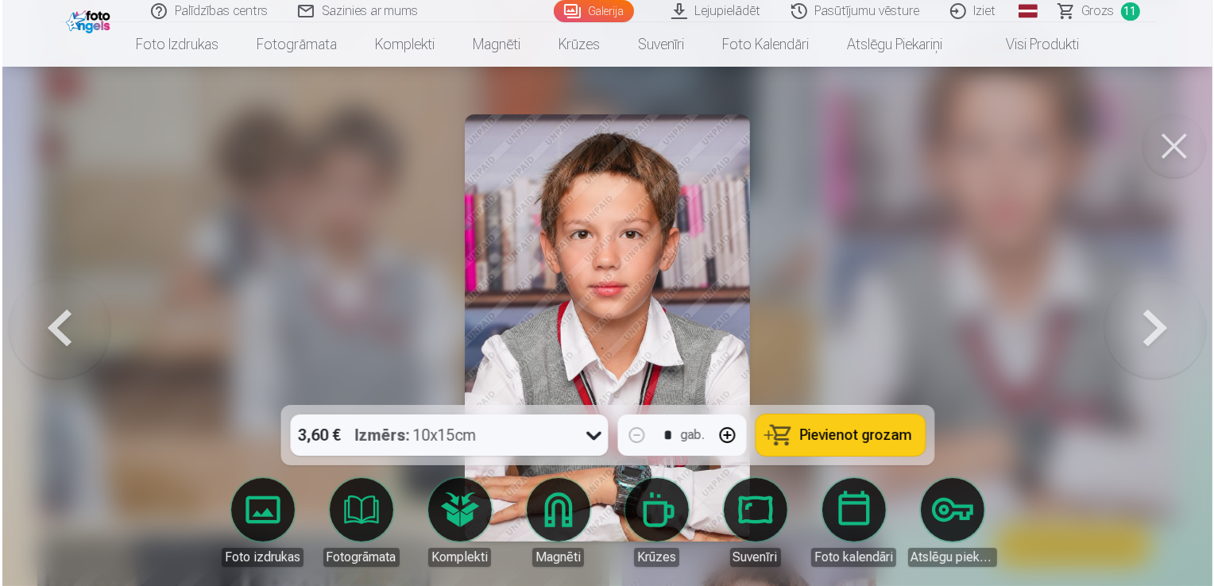
scroll to position [9098, 0]
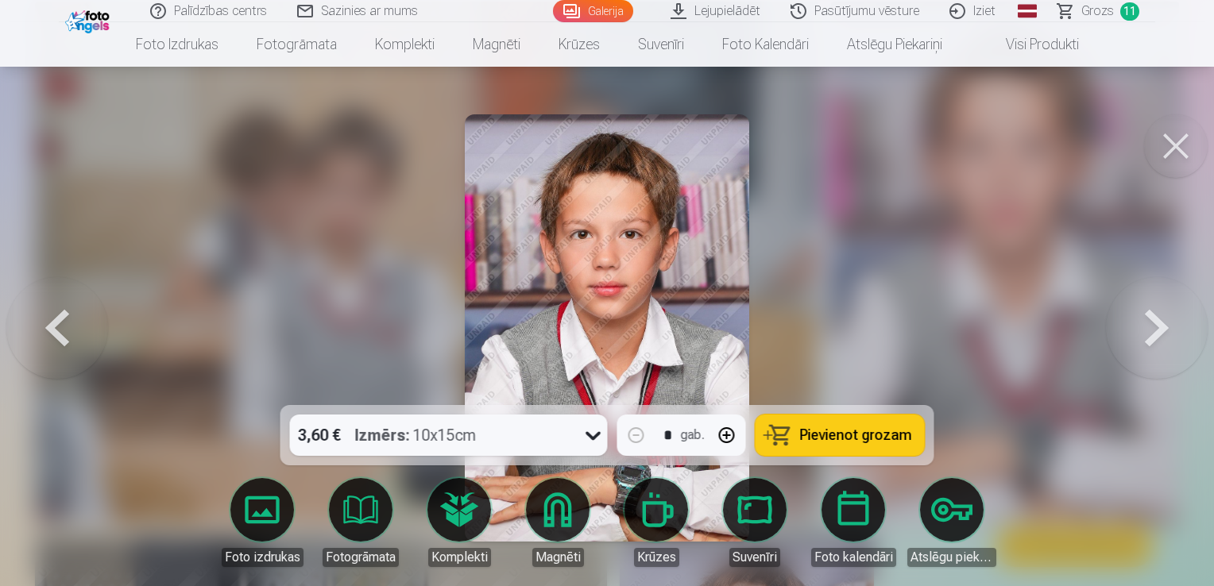
click at [811, 440] on span "Pievienot grozam" at bounding box center [856, 435] width 112 height 14
click at [1167, 140] on button at bounding box center [1176, 146] width 64 height 64
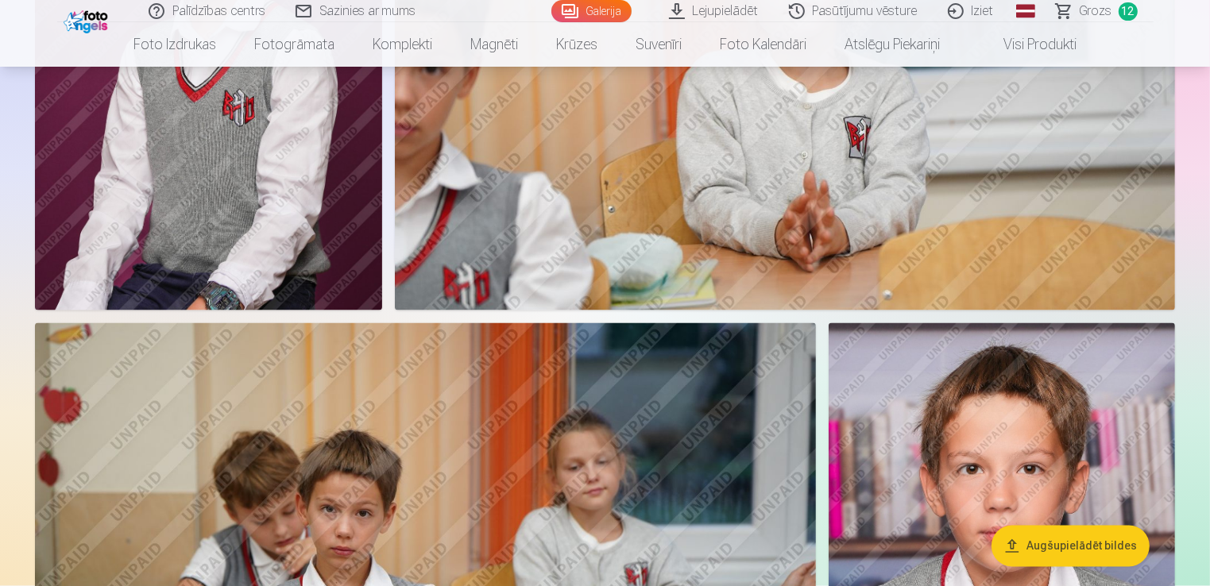
scroll to position [8591, 0]
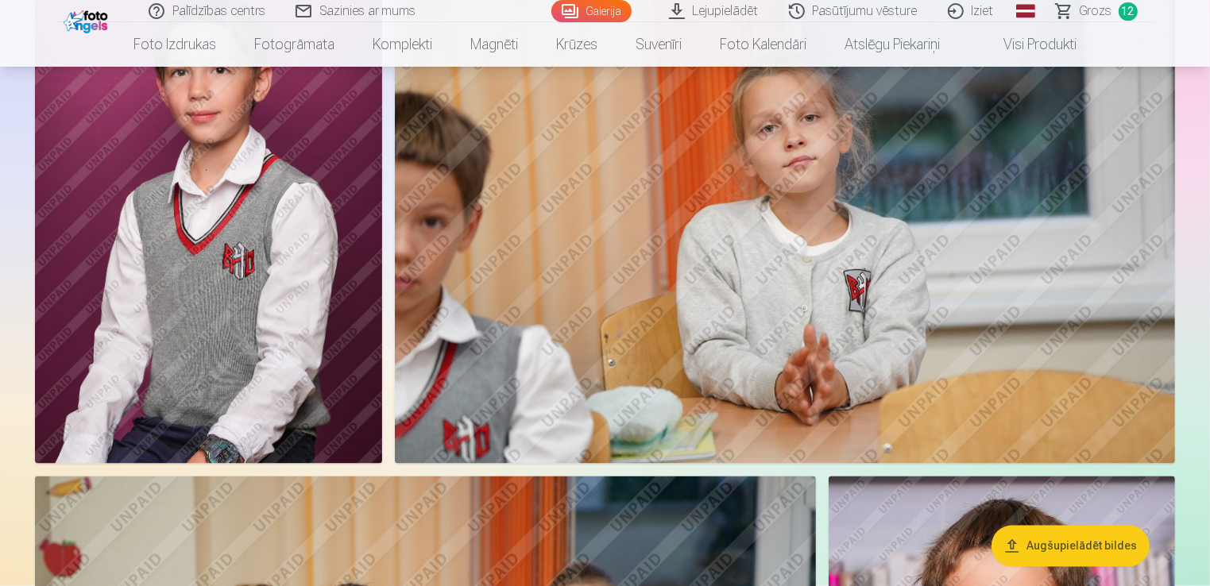
click at [1087, 20] on span "Grozs" at bounding box center [1096, 11] width 33 height 19
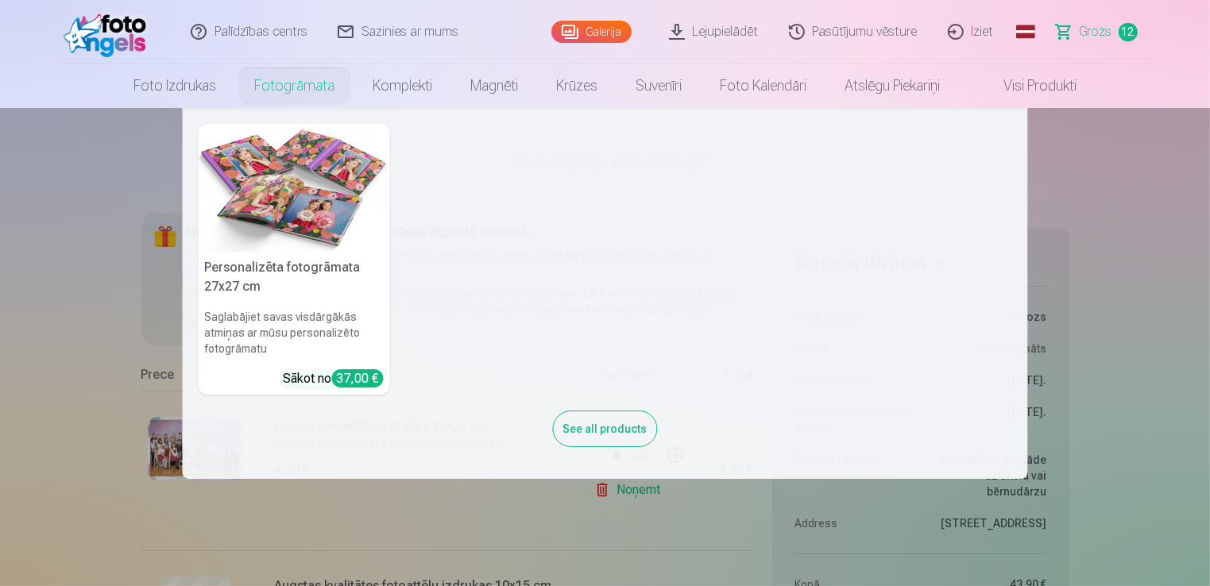
click at [274, 84] on link "Fotogrāmata" at bounding box center [294, 86] width 118 height 45
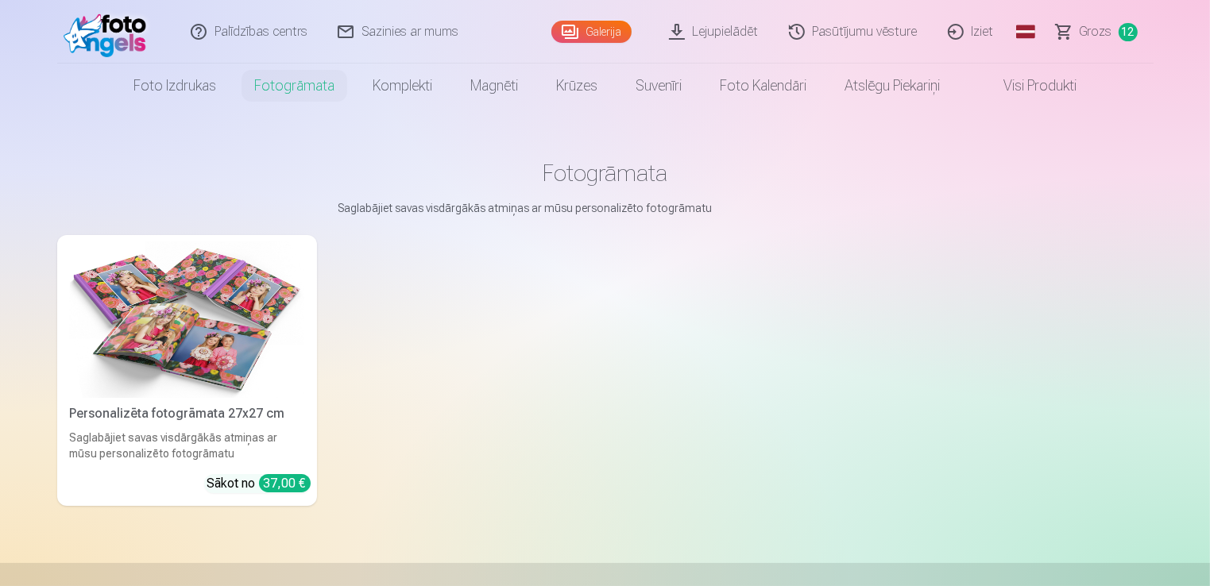
click at [187, 328] on img at bounding box center [187, 320] width 234 height 157
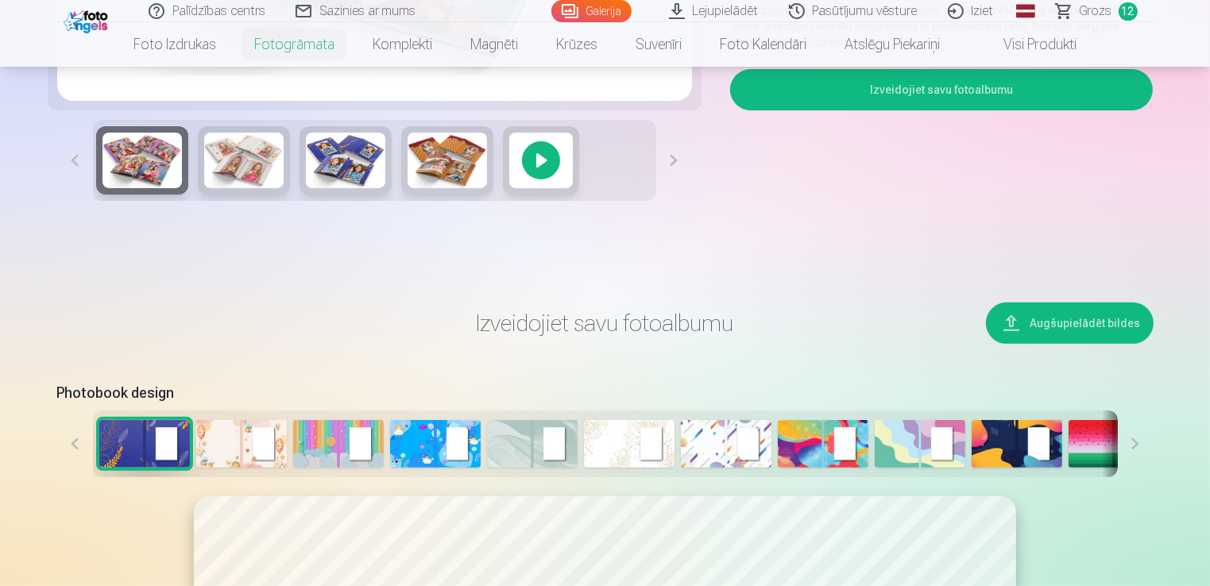
scroll to position [556, 0]
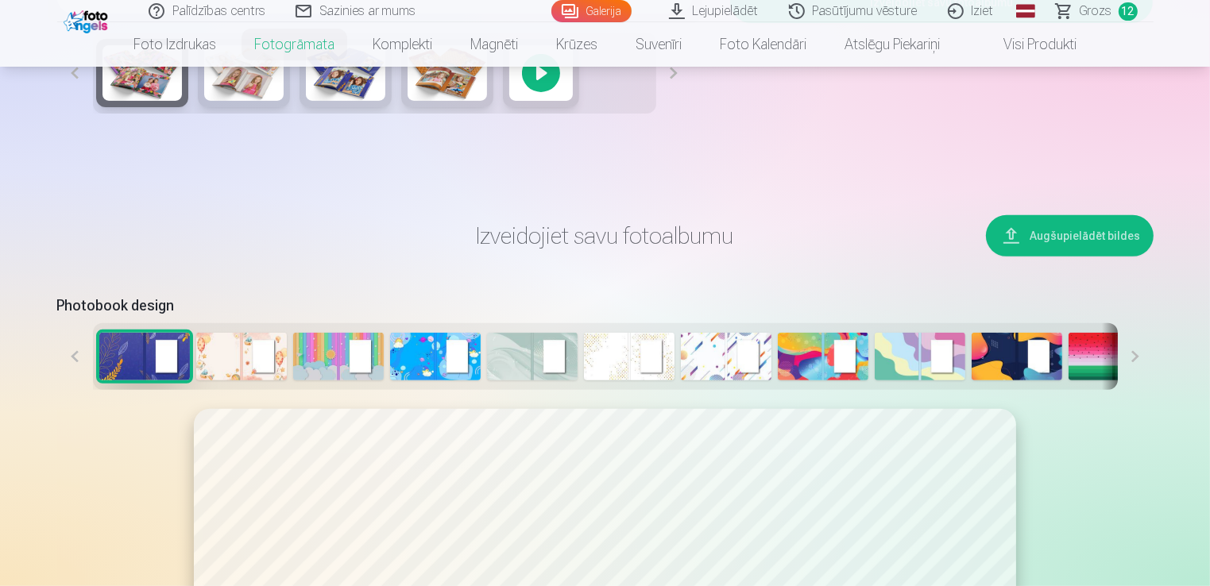
click at [559, 366] on img at bounding box center [532, 357] width 91 height 48
click at [634, 366] on img at bounding box center [629, 357] width 91 height 48
click at [1128, 358] on button at bounding box center [1136, 356] width 36 height 67
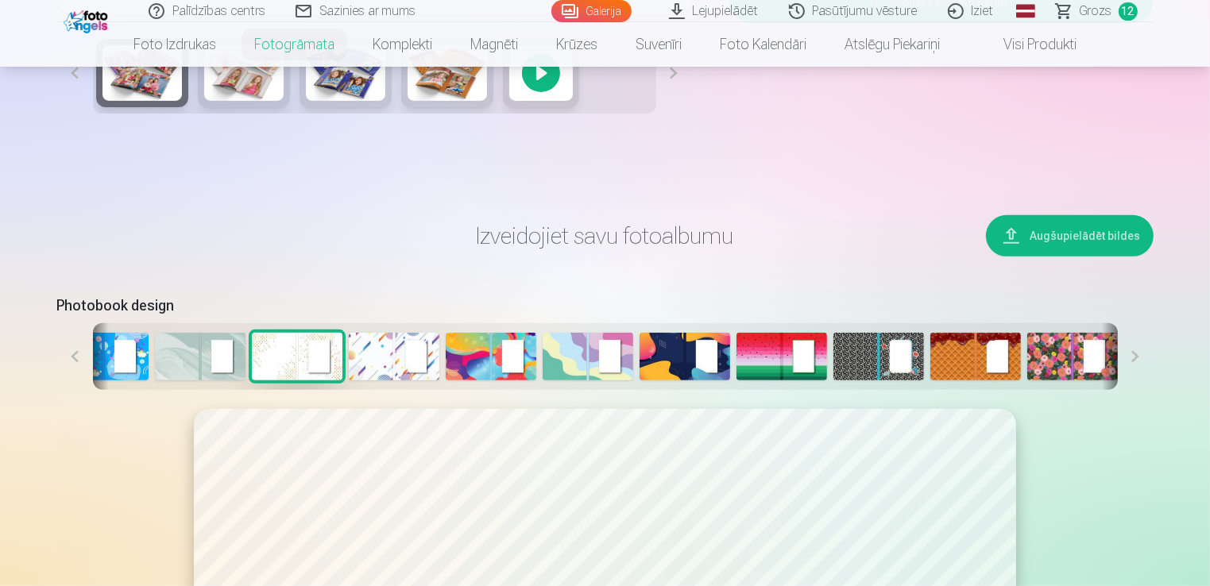
scroll to position [0, 338]
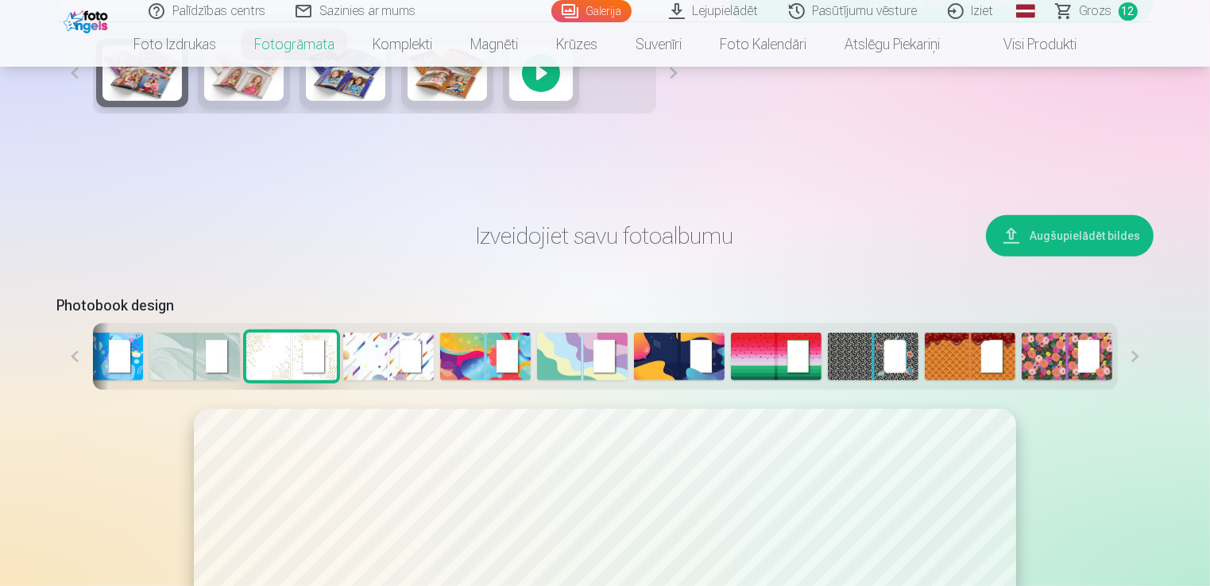
click at [1135, 358] on button at bounding box center [1136, 356] width 36 height 67
click at [72, 360] on button at bounding box center [75, 356] width 36 height 67
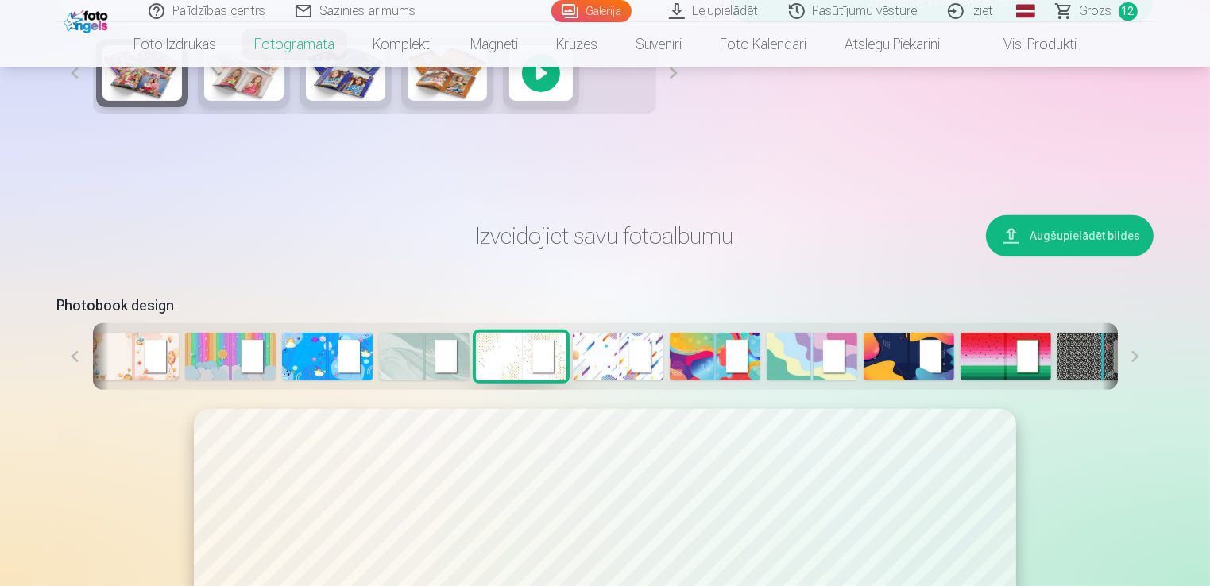
scroll to position [0, 6]
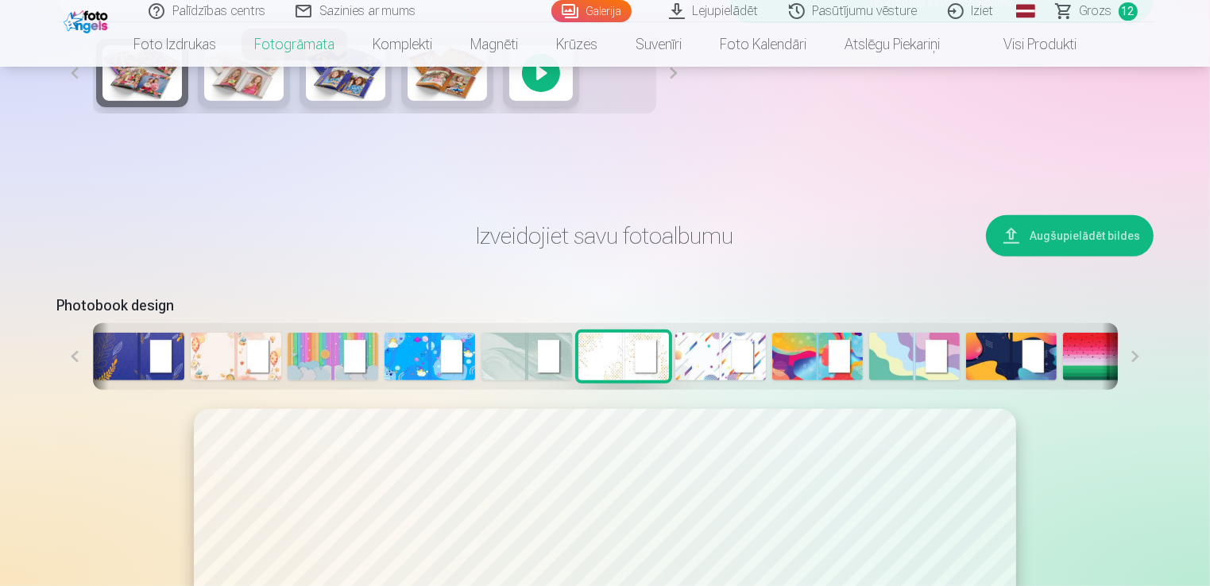
click at [72, 357] on button at bounding box center [75, 356] width 36 height 67
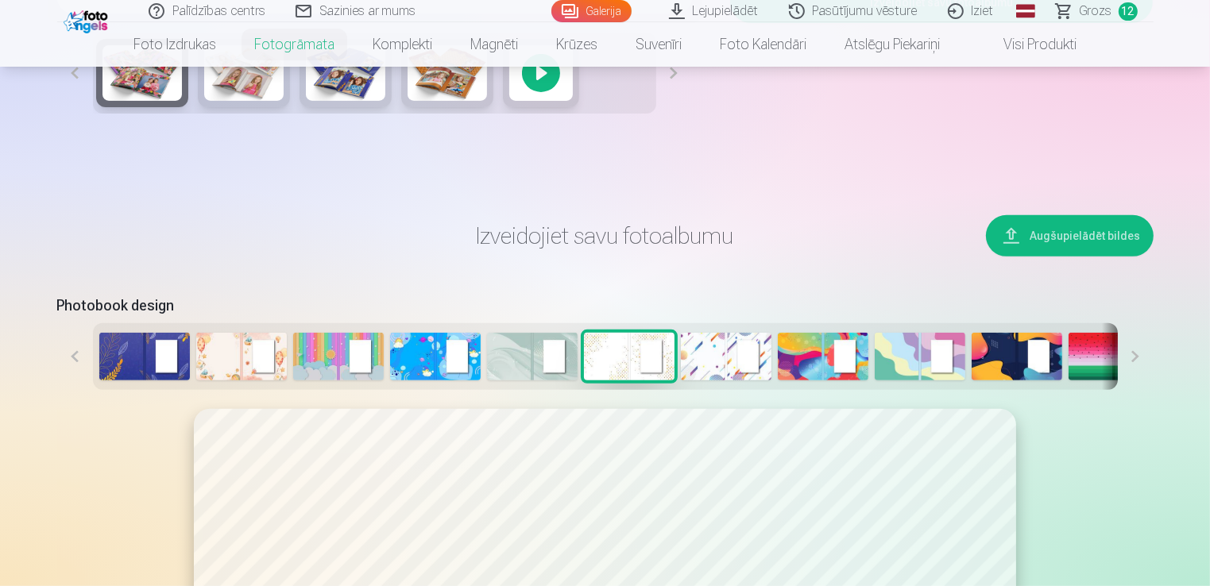
click at [72, 357] on button at bounding box center [75, 356] width 36 height 67
click at [545, 366] on img at bounding box center [532, 357] width 91 height 48
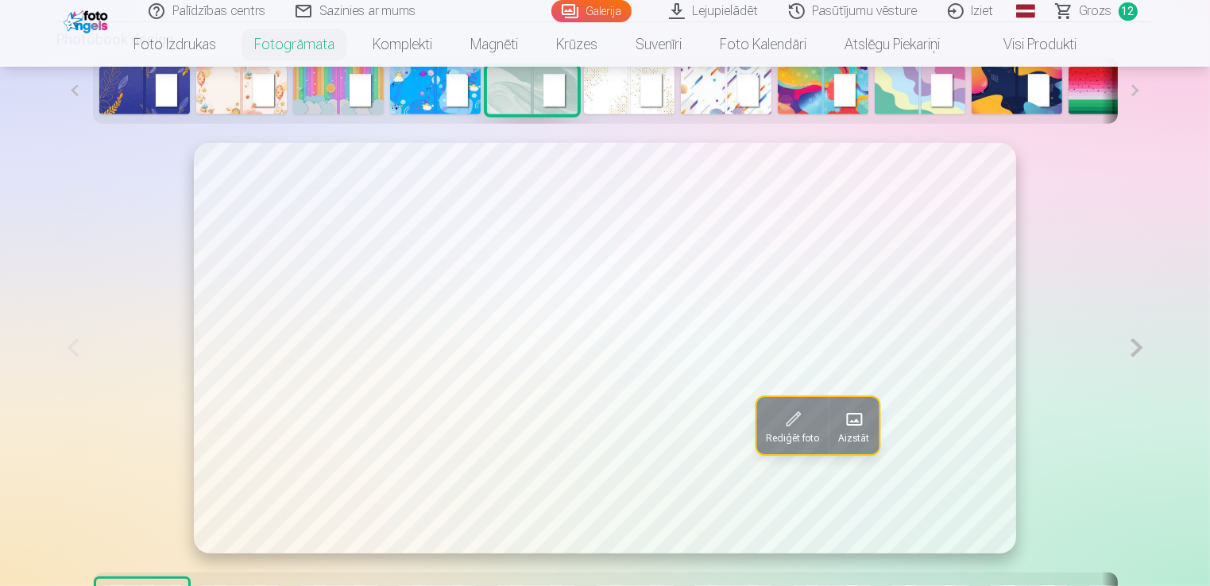
scroll to position [795, 0]
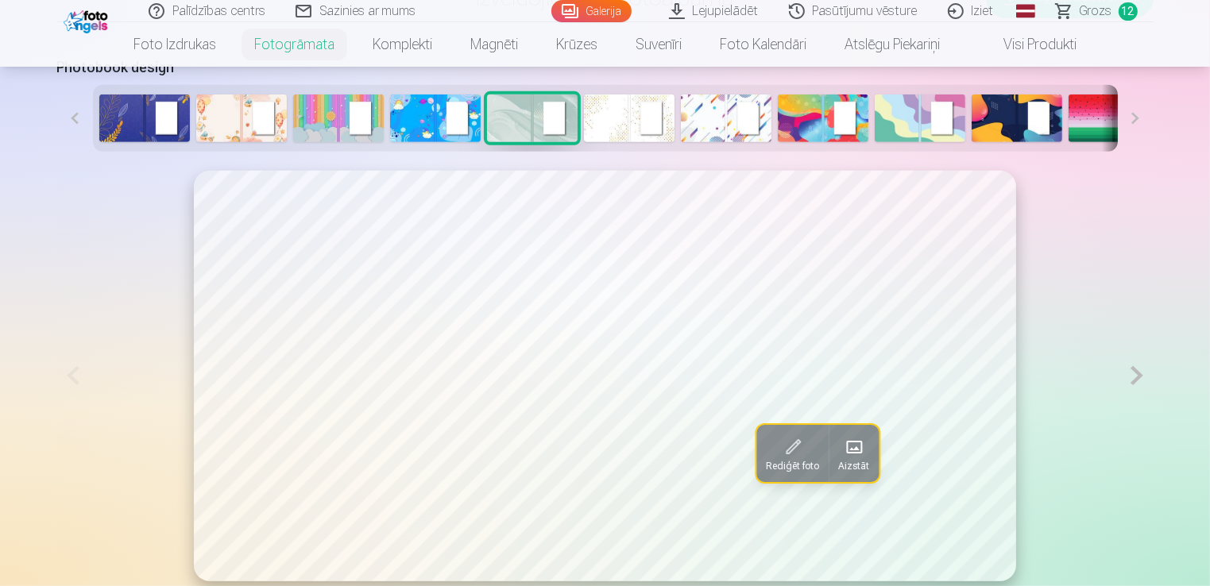
click at [647, 123] on img at bounding box center [629, 119] width 91 height 48
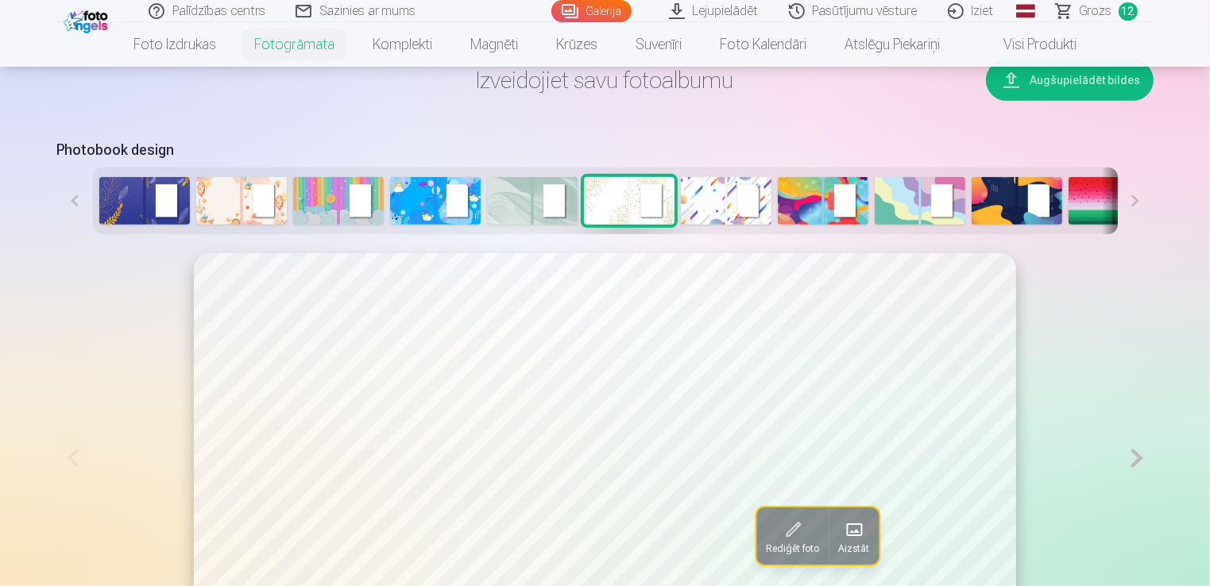
scroll to position [636, 0]
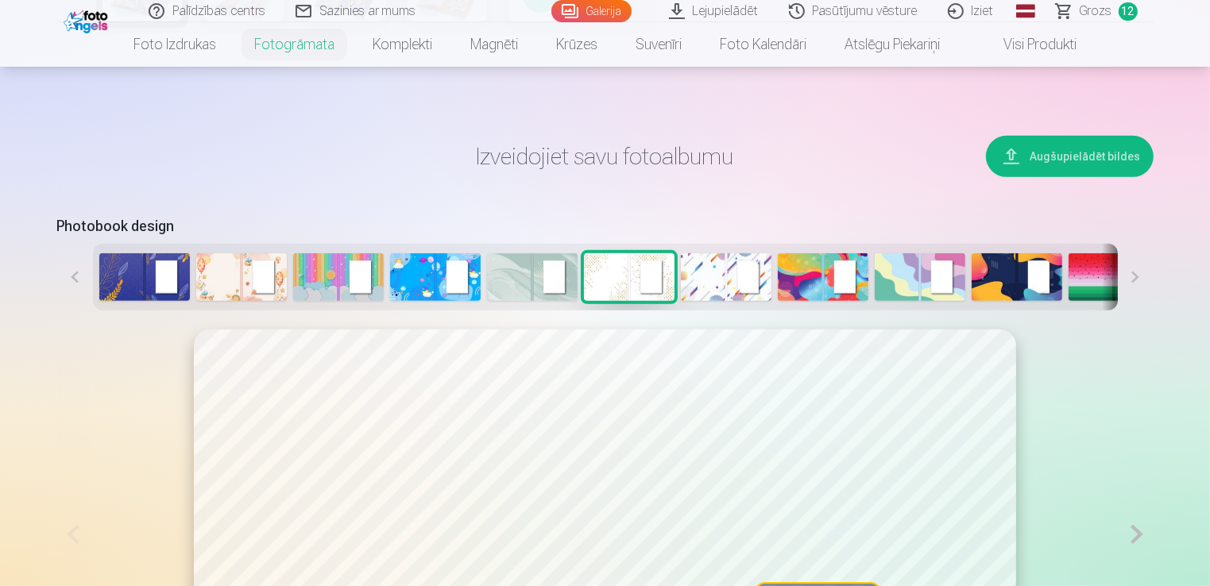
click at [525, 289] on img at bounding box center [532, 278] width 91 height 48
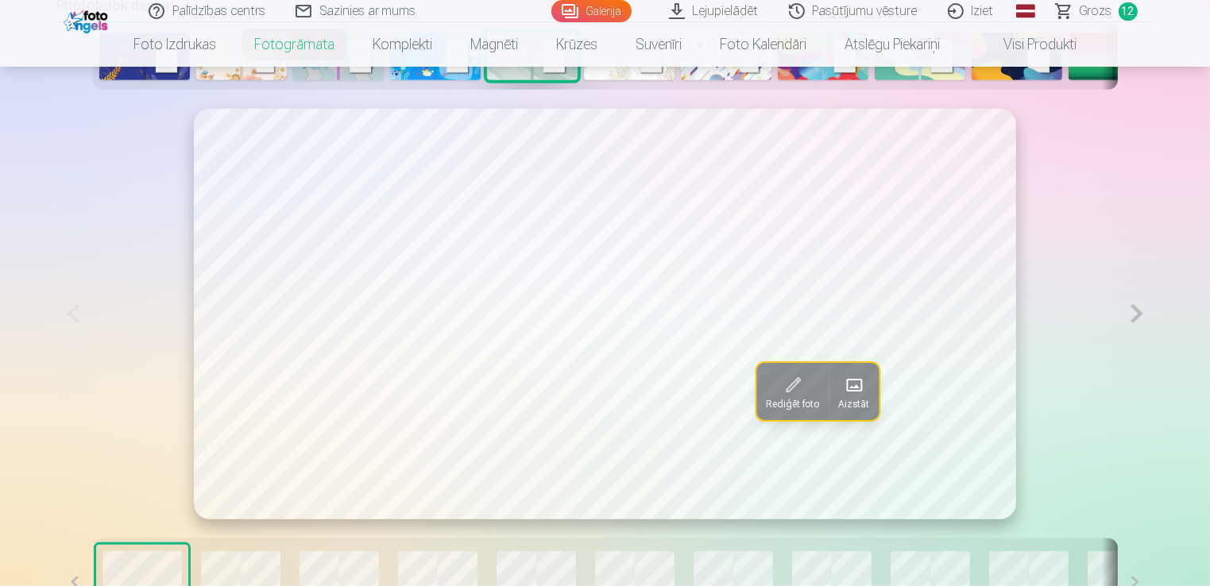
scroll to position [954, 0]
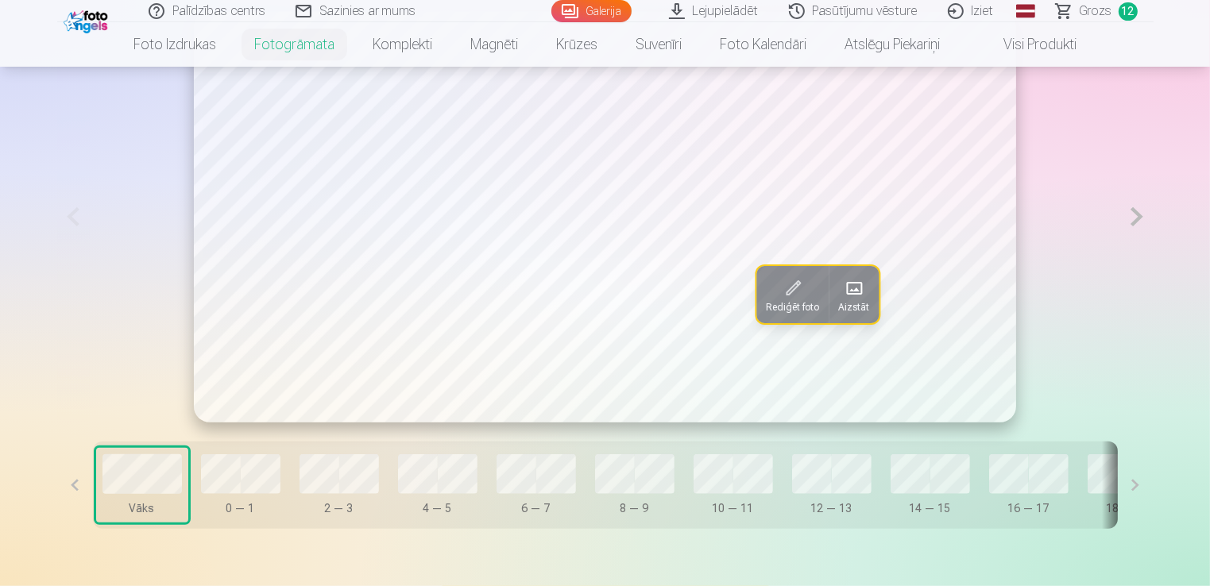
click at [1133, 218] on button at bounding box center [1137, 217] width 33 height 411
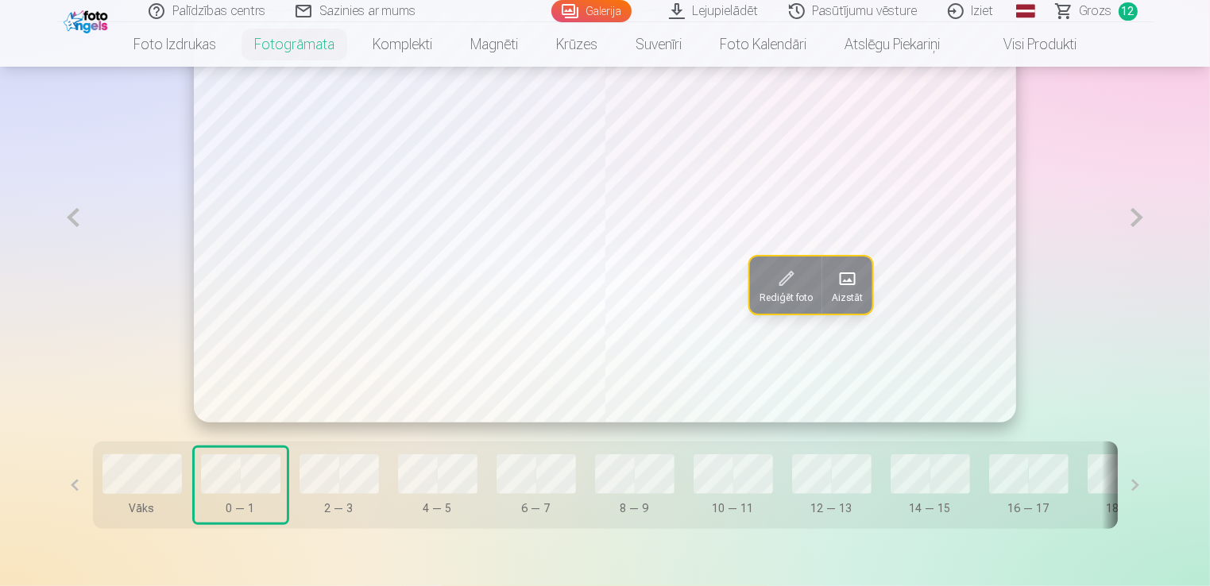
click at [1133, 218] on button at bounding box center [1137, 218] width 33 height 412
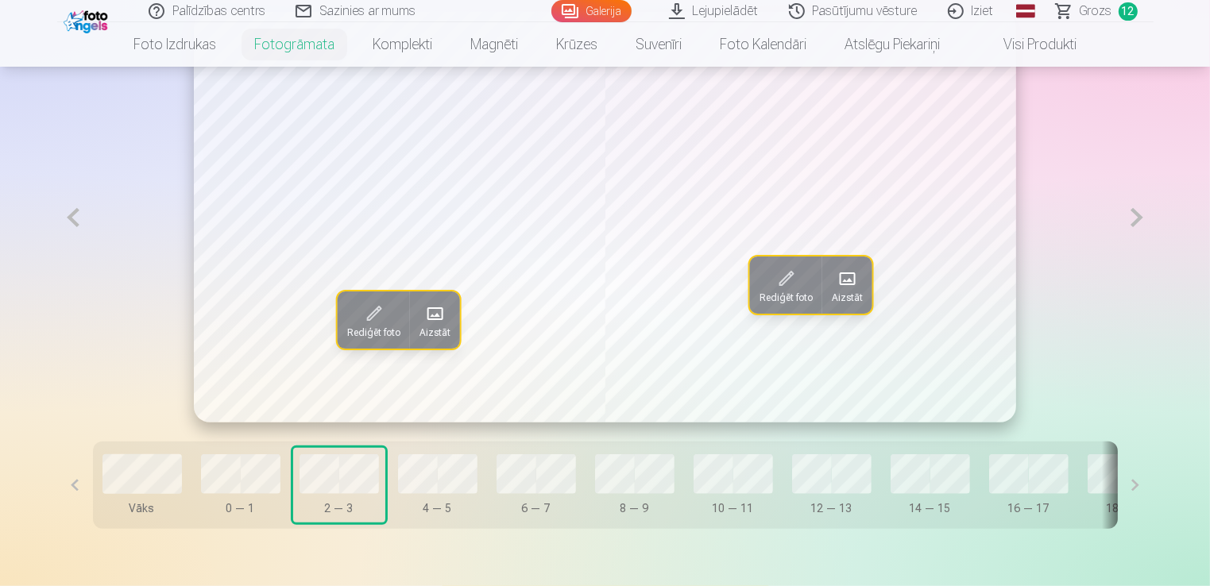
click at [1133, 218] on button at bounding box center [1137, 218] width 33 height 412
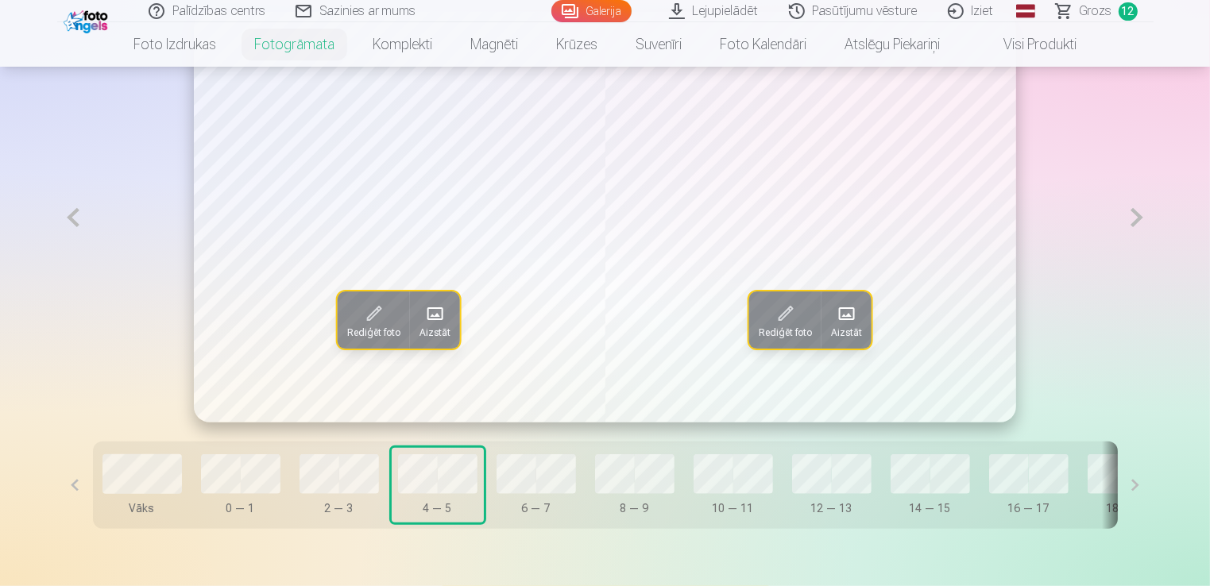
click at [1133, 218] on button at bounding box center [1137, 218] width 33 height 412
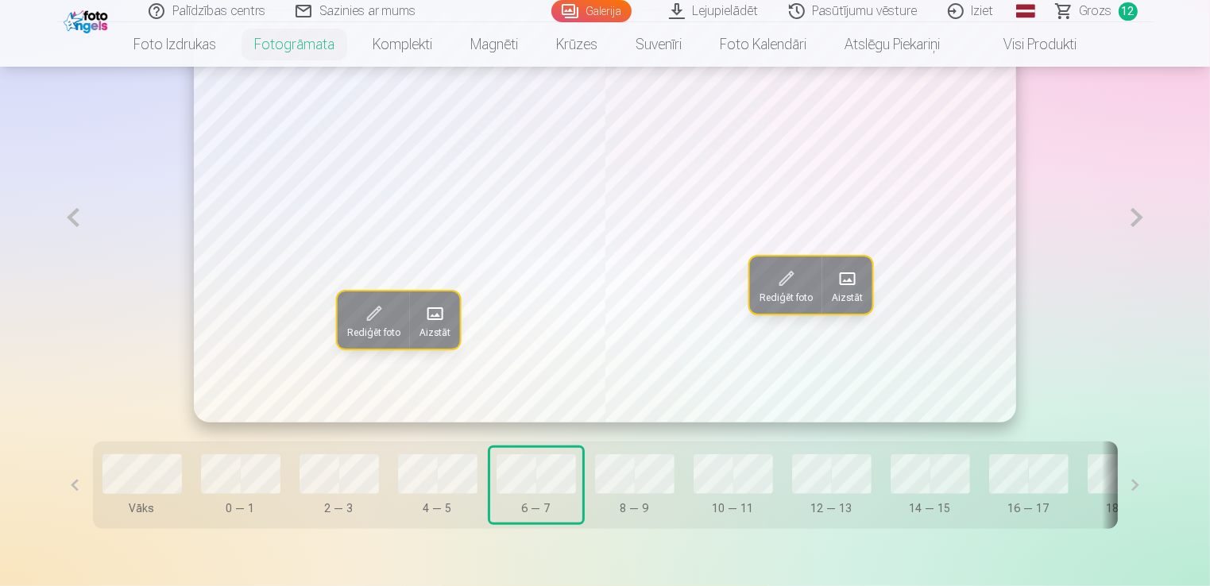
click at [1133, 218] on button at bounding box center [1137, 218] width 33 height 412
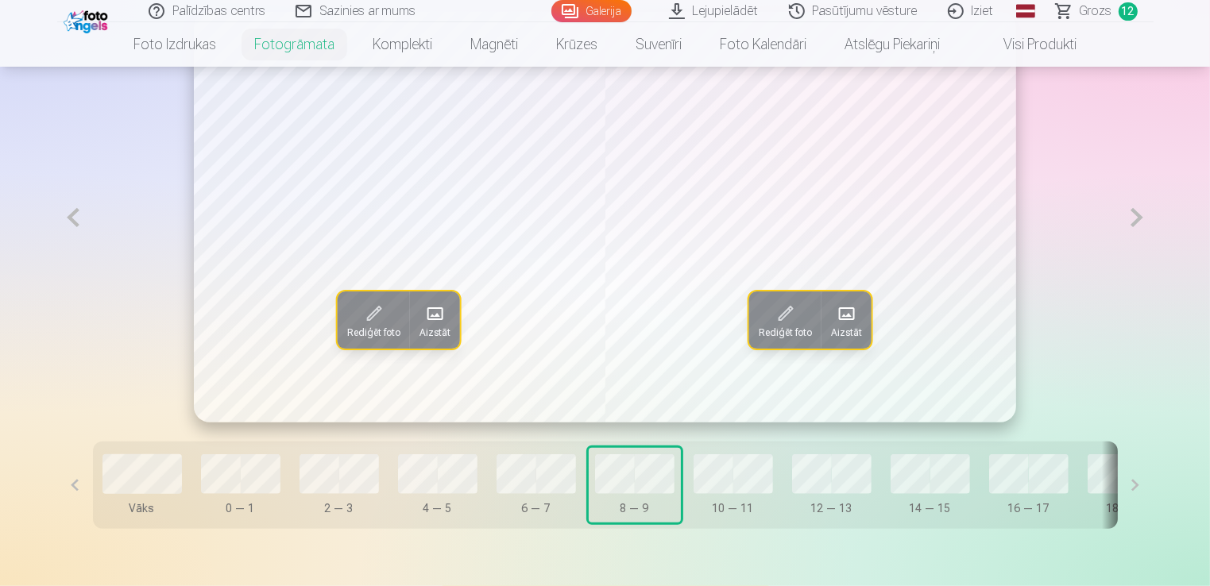
click at [1133, 218] on button at bounding box center [1137, 218] width 33 height 412
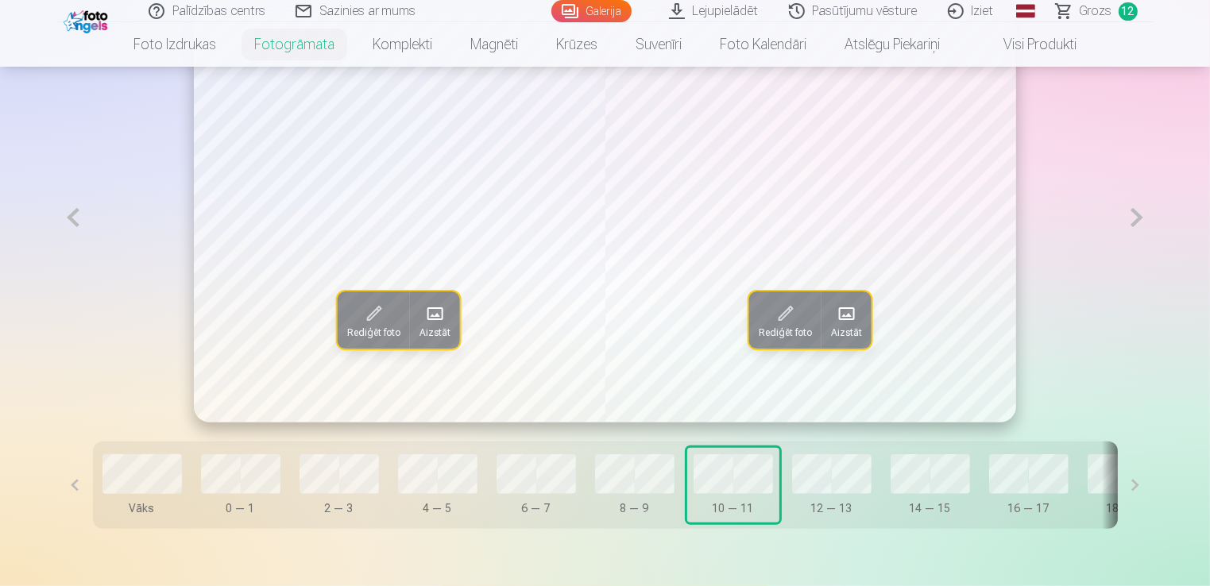
click at [1133, 218] on button at bounding box center [1137, 218] width 33 height 412
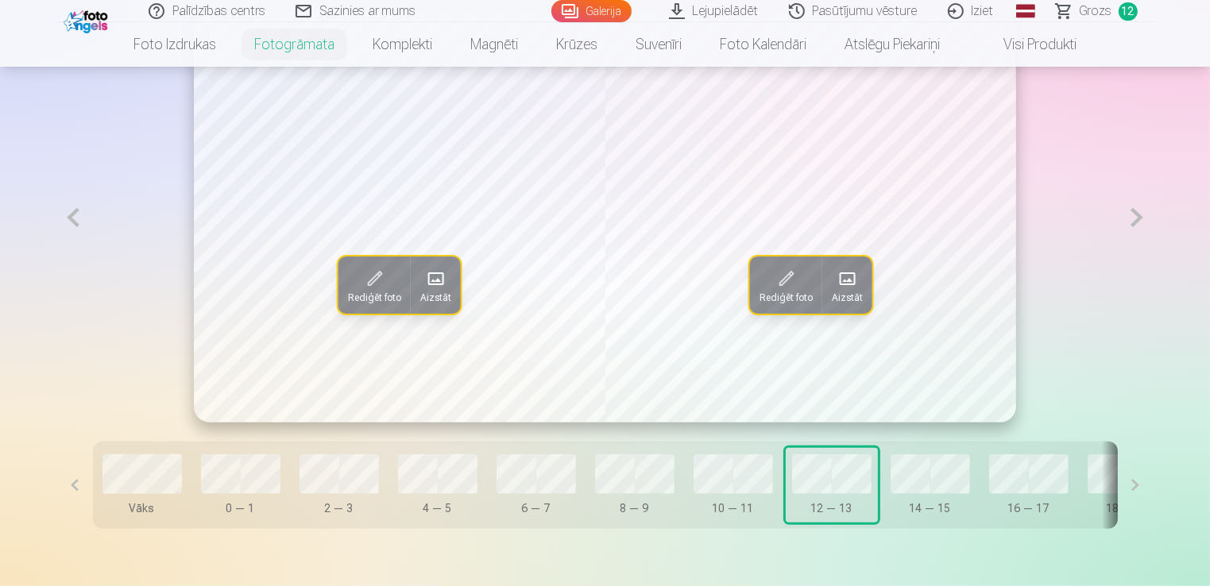
click at [1133, 218] on button at bounding box center [1137, 218] width 33 height 412
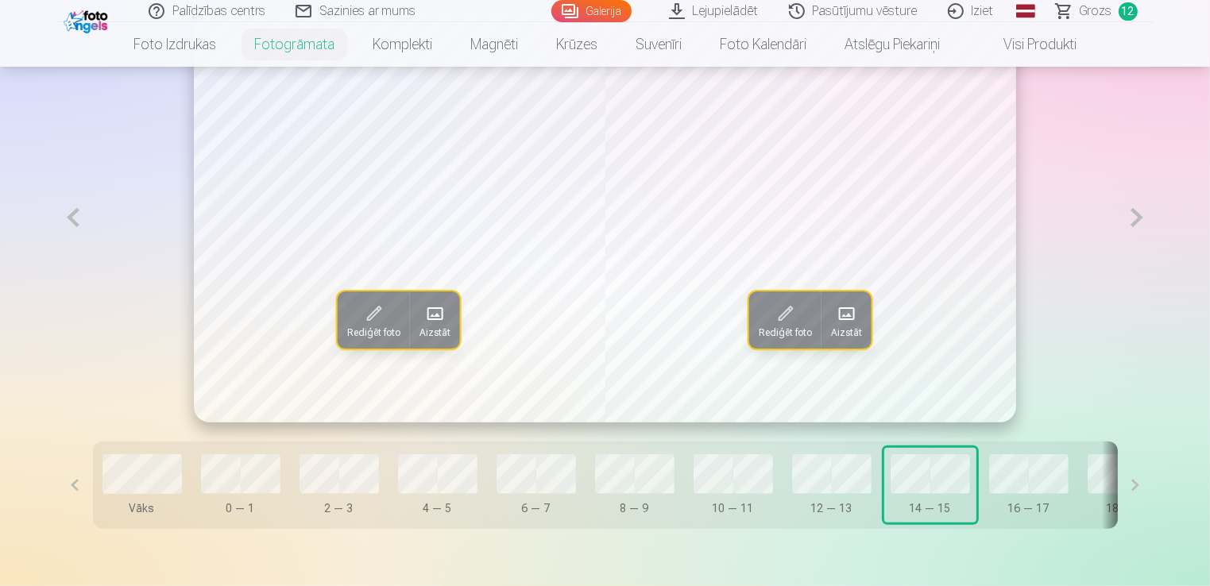
click at [1133, 218] on button at bounding box center [1137, 218] width 33 height 412
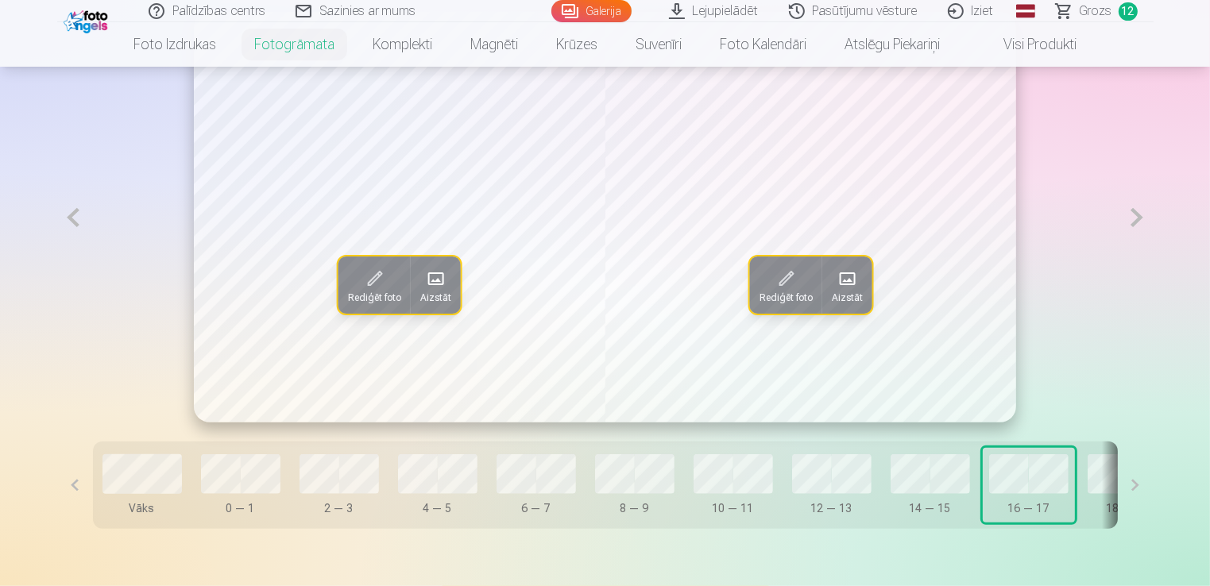
click at [1133, 218] on button at bounding box center [1137, 218] width 33 height 412
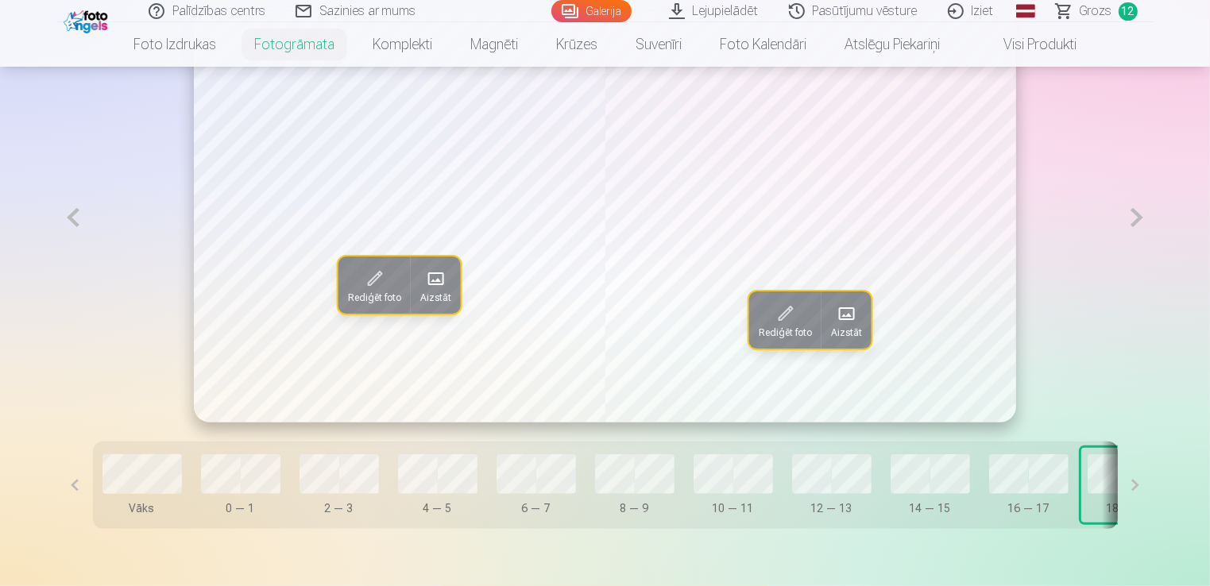
click at [439, 294] on button "Aizstāt" at bounding box center [436, 285] width 50 height 57
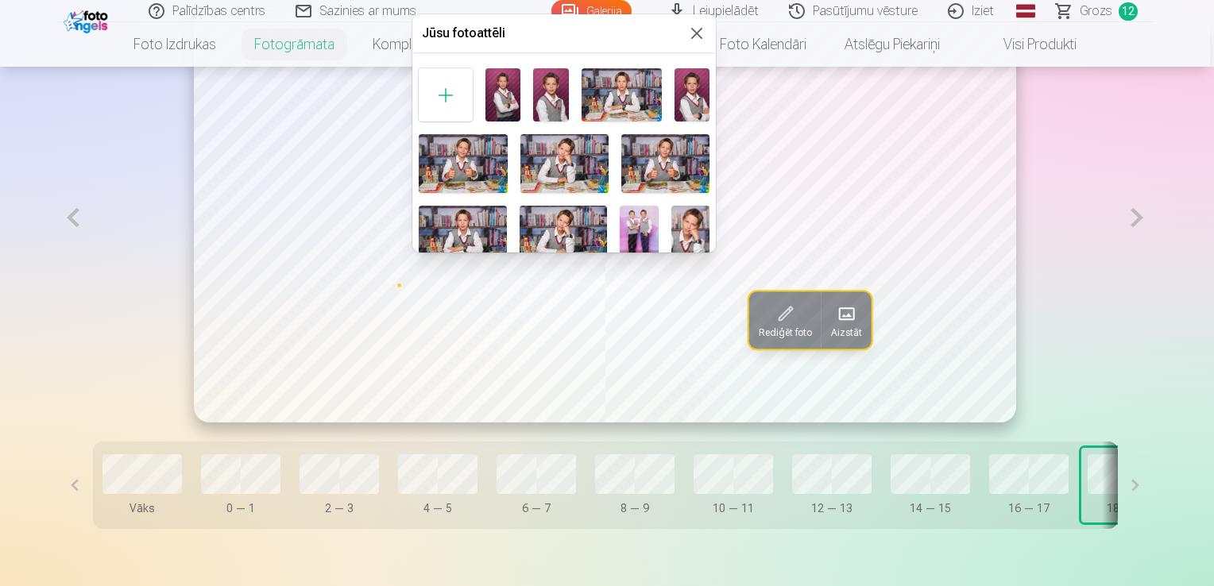
click at [528, 236] on img at bounding box center [563, 235] width 87 height 58
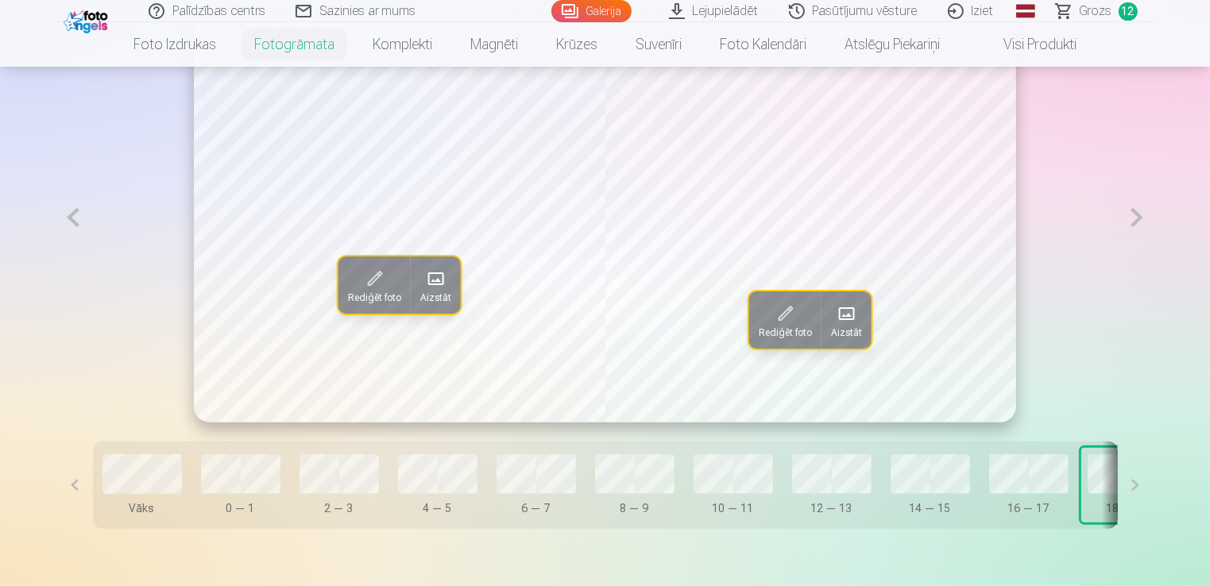
click at [1141, 212] on button at bounding box center [1137, 218] width 33 height 412
click at [1136, 218] on button at bounding box center [1137, 218] width 33 height 412
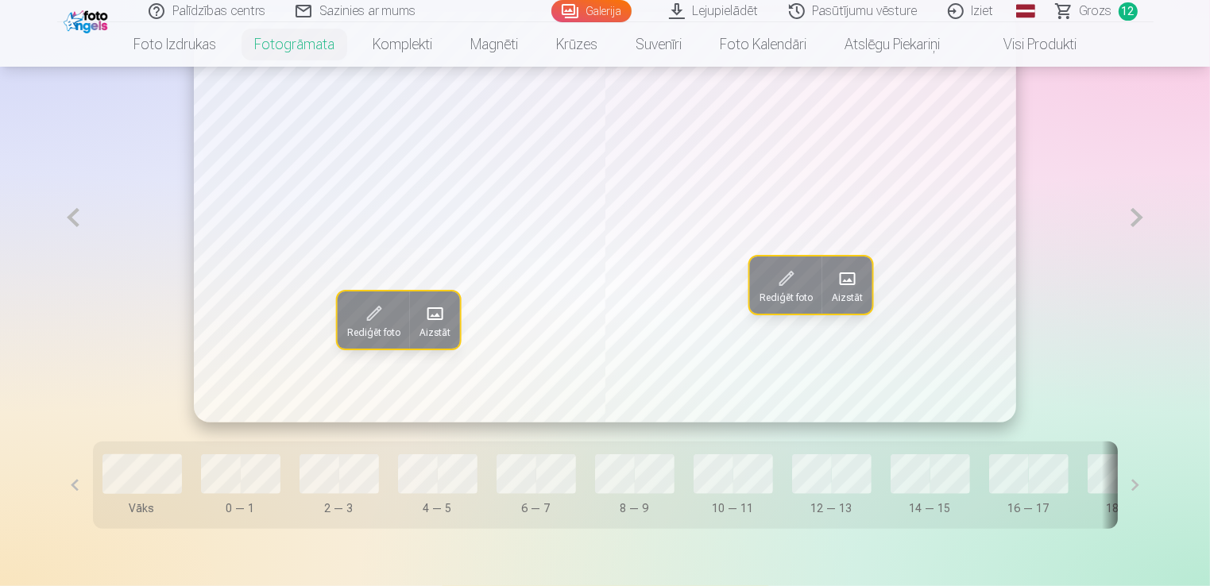
click at [1136, 218] on button at bounding box center [1137, 218] width 33 height 412
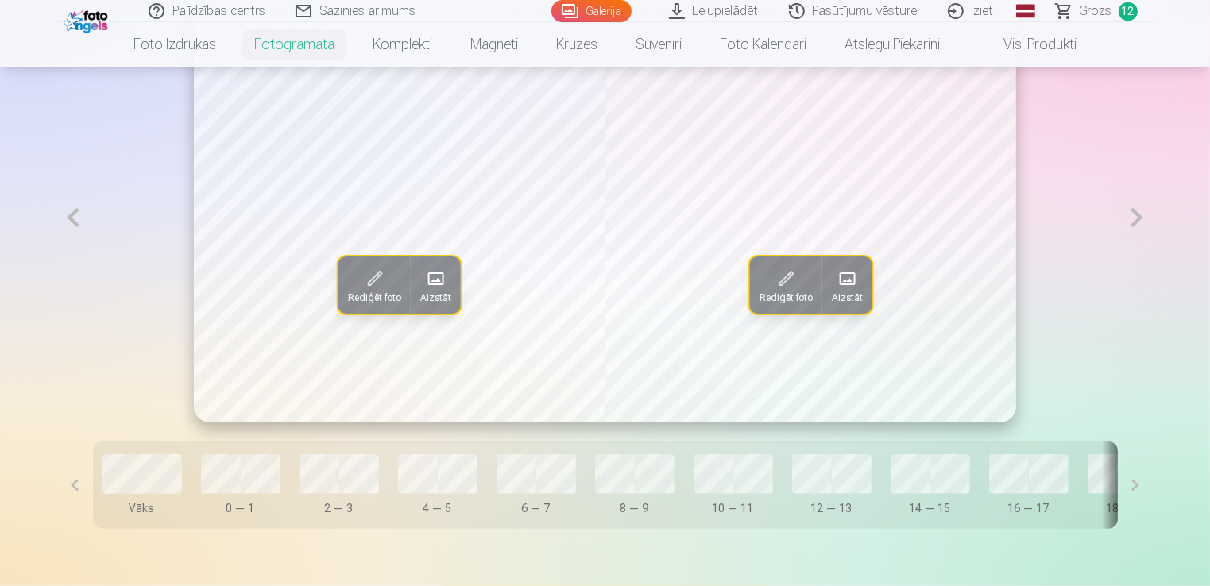
click at [1136, 218] on button at bounding box center [1137, 218] width 33 height 412
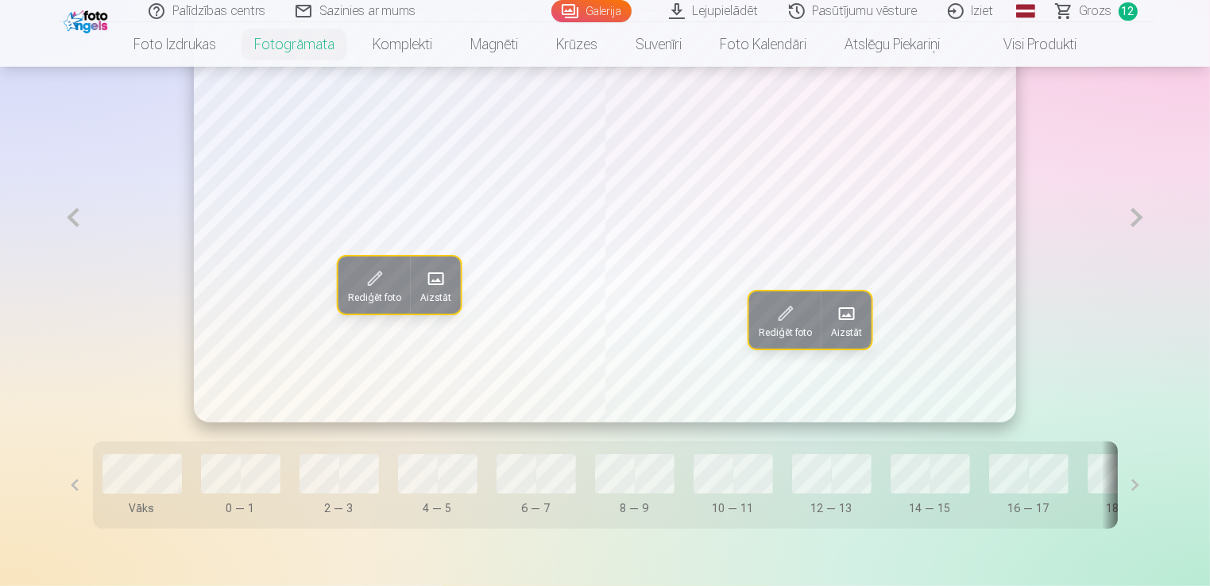
click at [1136, 218] on button at bounding box center [1137, 218] width 33 height 412
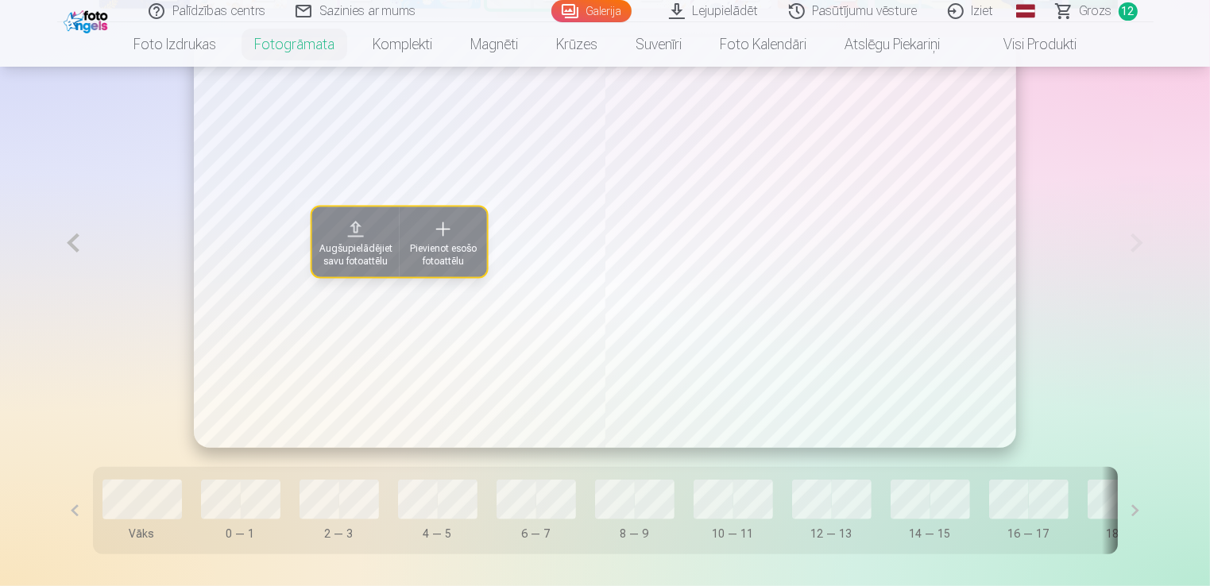
scroll to position [795, 0]
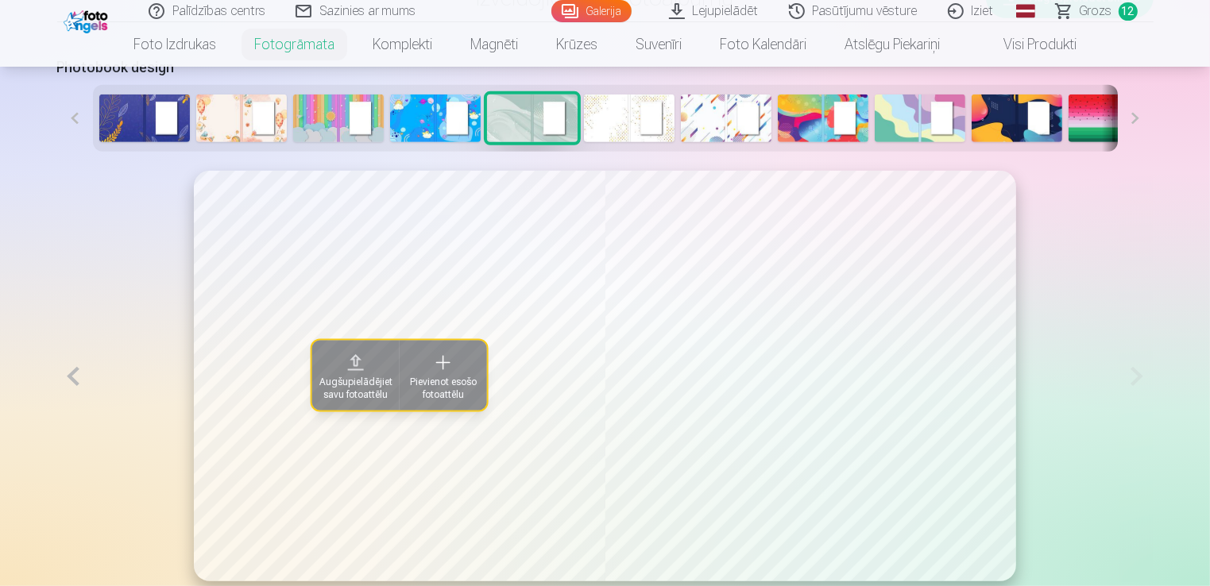
click at [64, 389] on button at bounding box center [73, 377] width 33 height 412
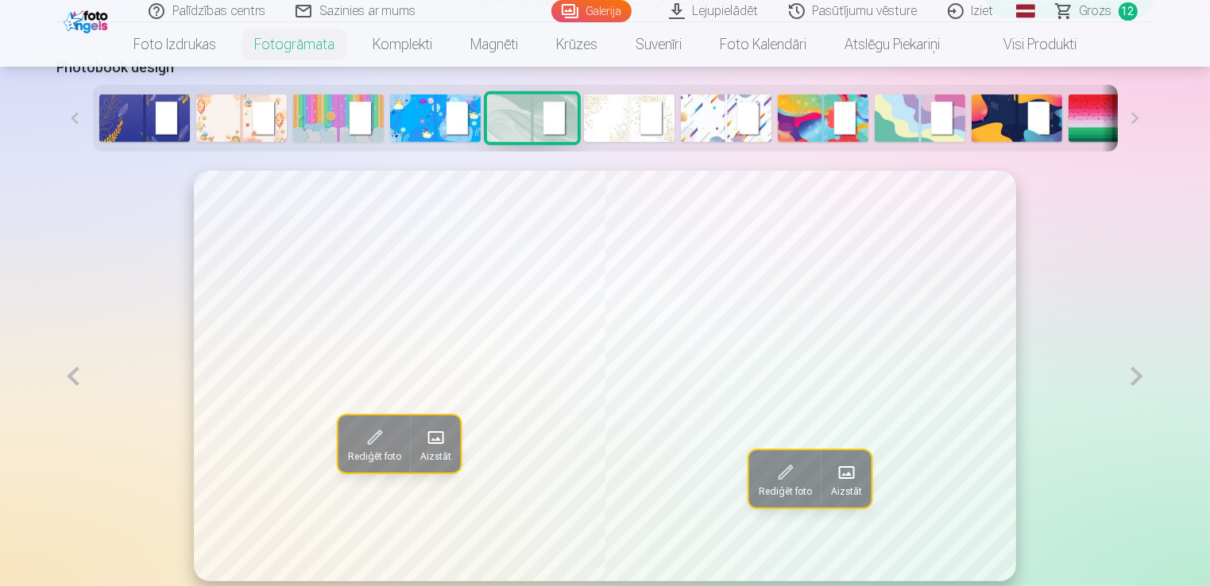
click at [64, 383] on button at bounding box center [73, 377] width 33 height 412
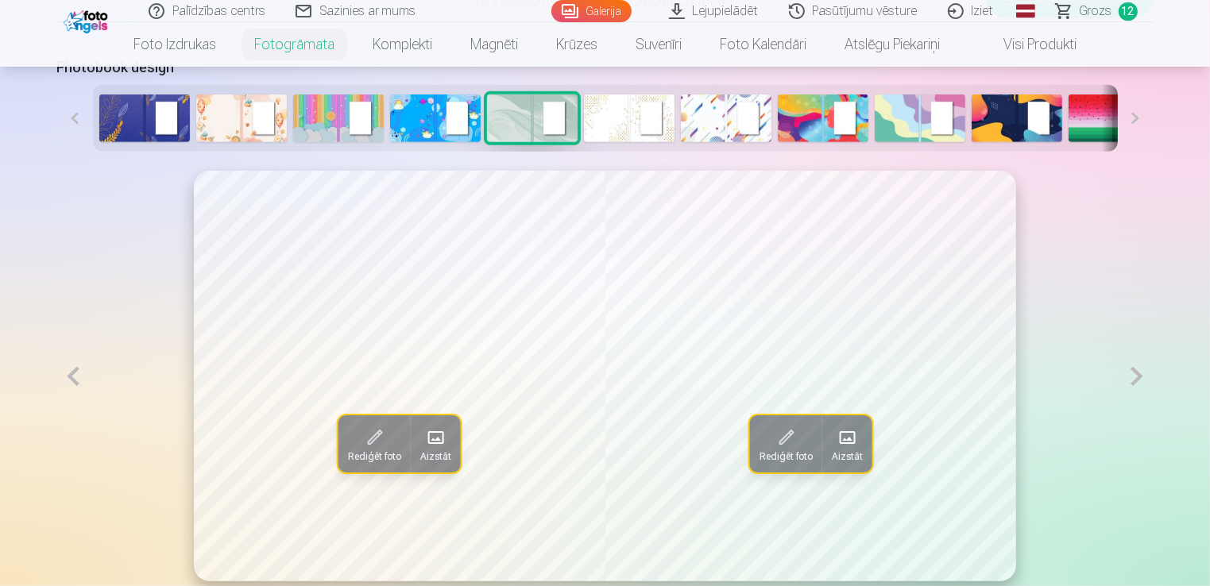
click at [64, 383] on button at bounding box center [73, 377] width 33 height 412
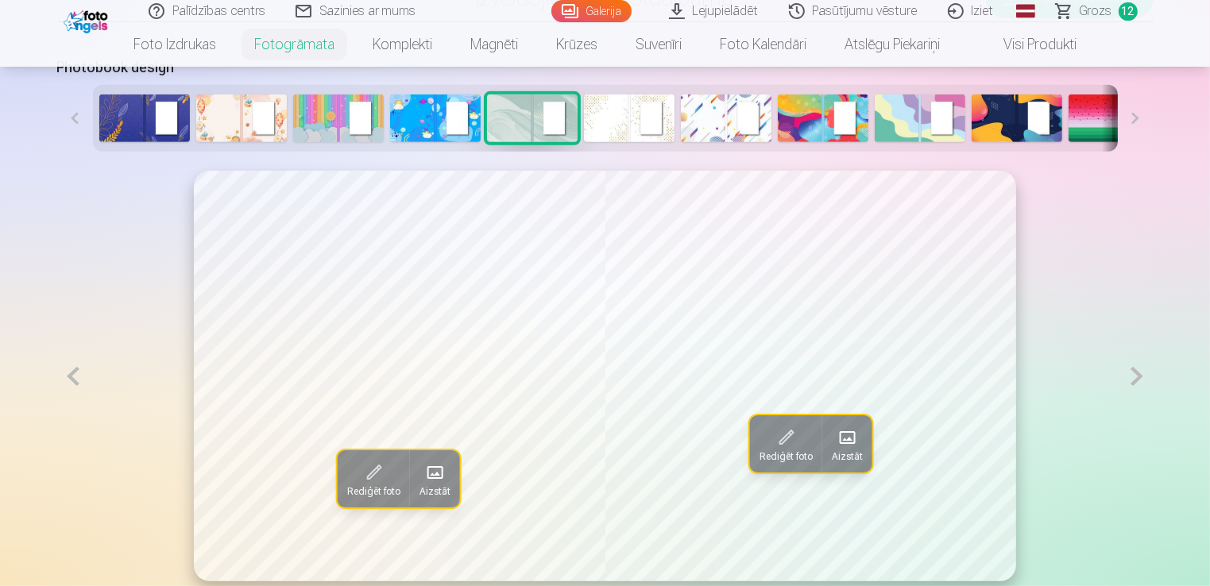
click at [64, 383] on button at bounding box center [73, 377] width 33 height 412
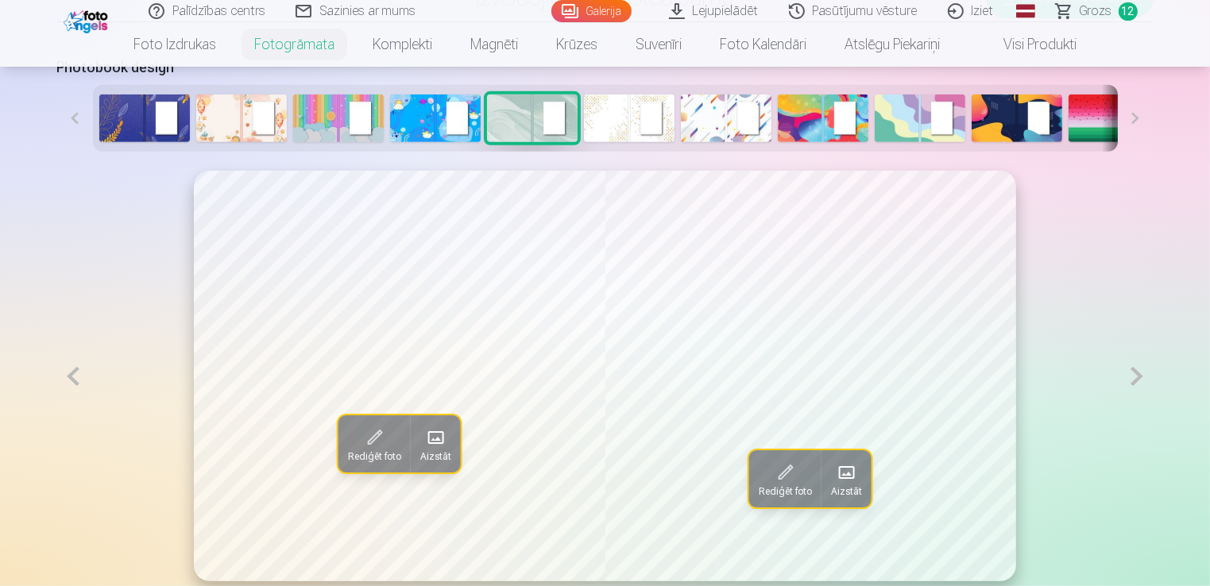
click at [64, 383] on button at bounding box center [73, 377] width 33 height 412
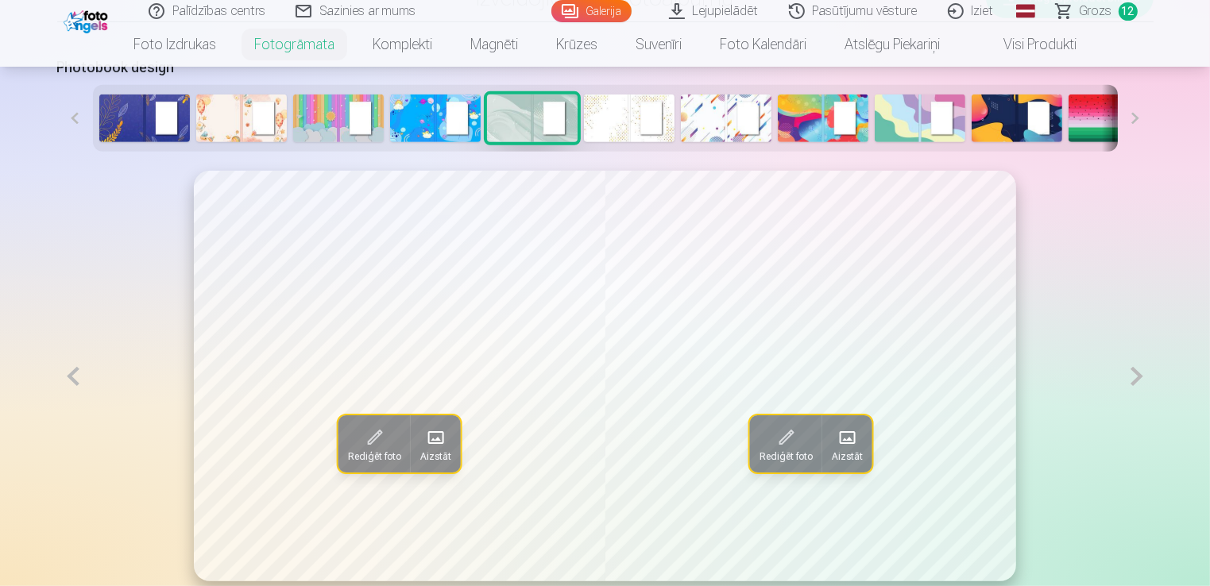
click at [64, 383] on button at bounding box center [73, 377] width 33 height 412
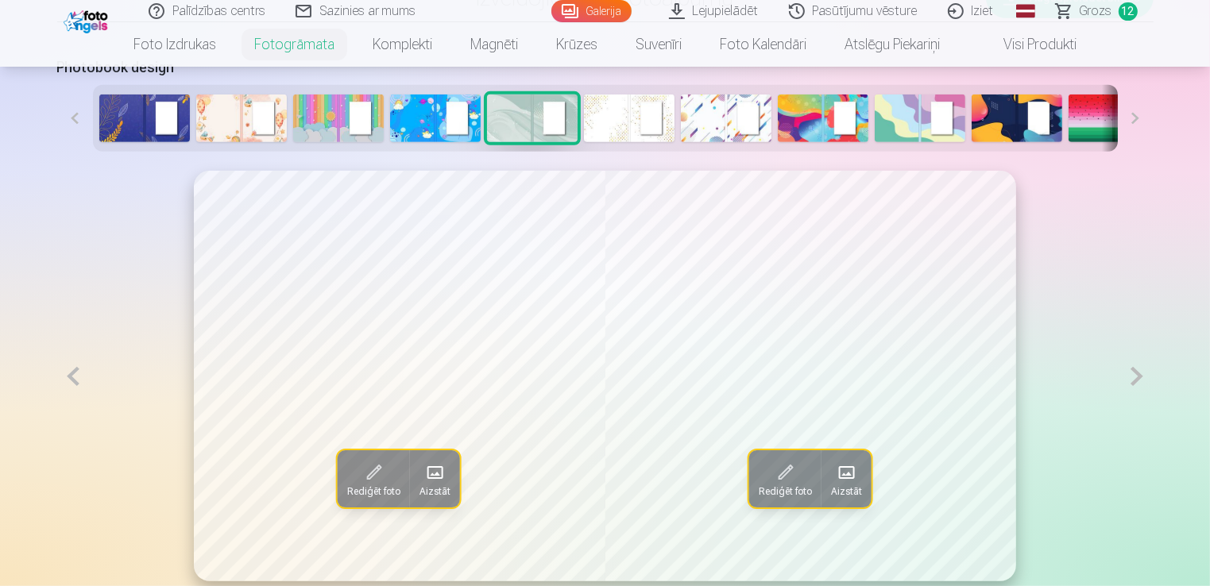
click at [64, 383] on button at bounding box center [73, 377] width 33 height 412
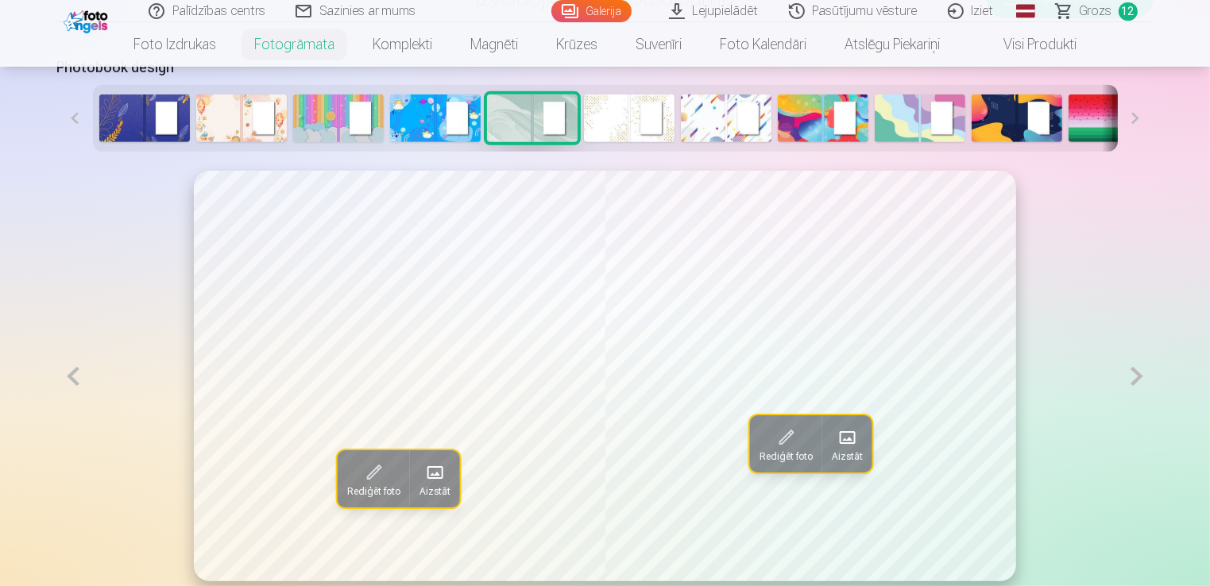
click at [64, 383] on button at bounding box center [73, 377] width 33 height 412
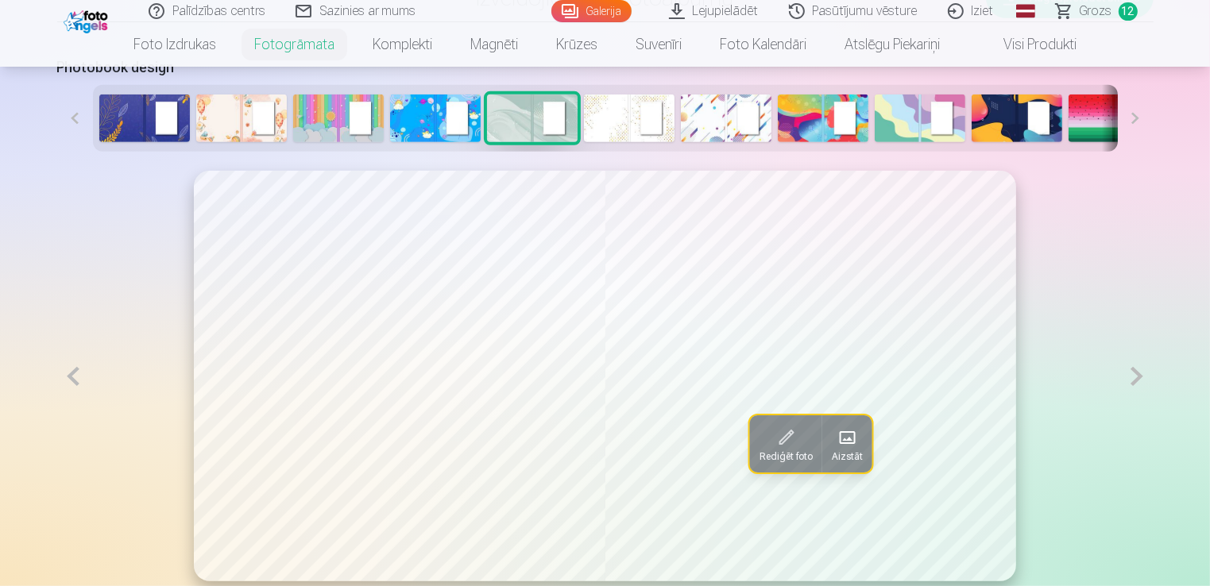
click at [64, 383] on button at bounding box center [73, 377] width 33 height 412
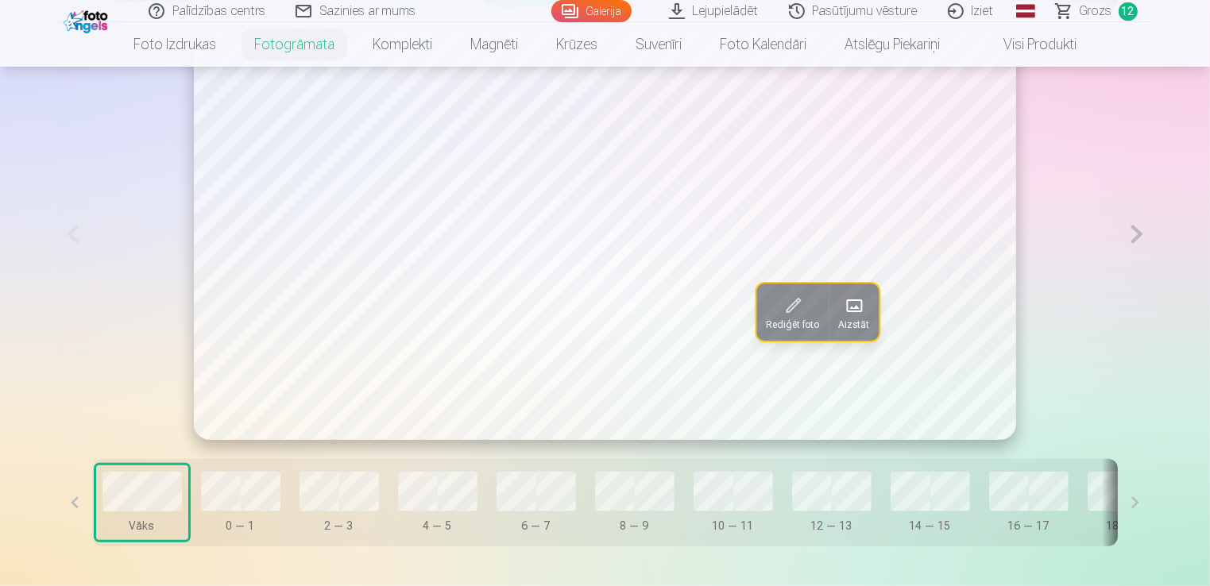
scroll to position [954, 0]
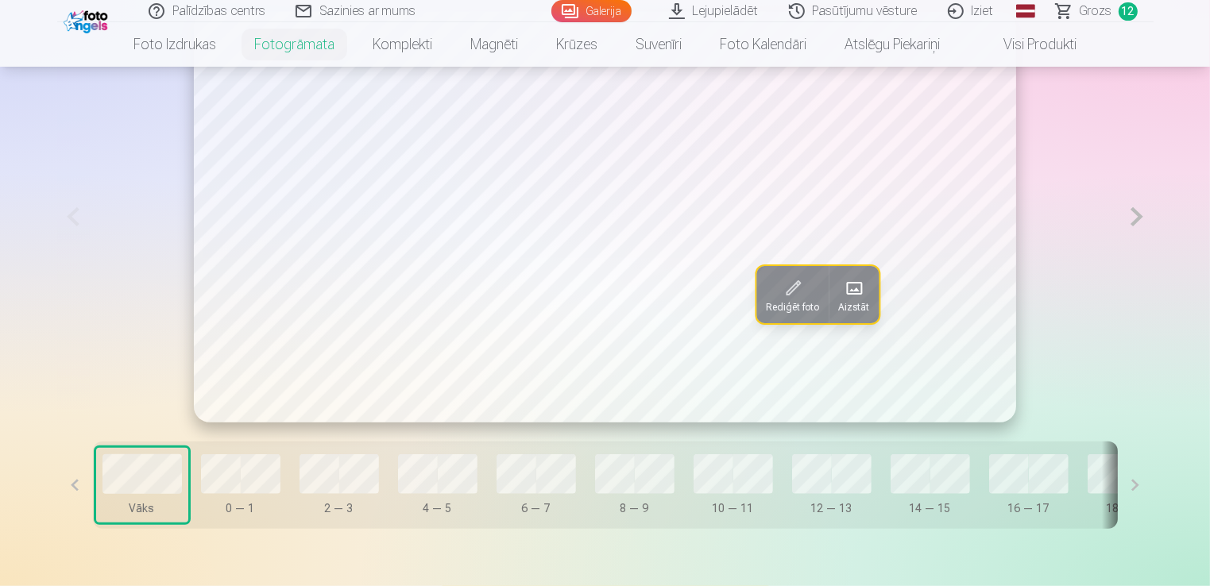
click at [861, 313] on span "Aizstāt" at bounding box center [853, 307] width 31 height 13
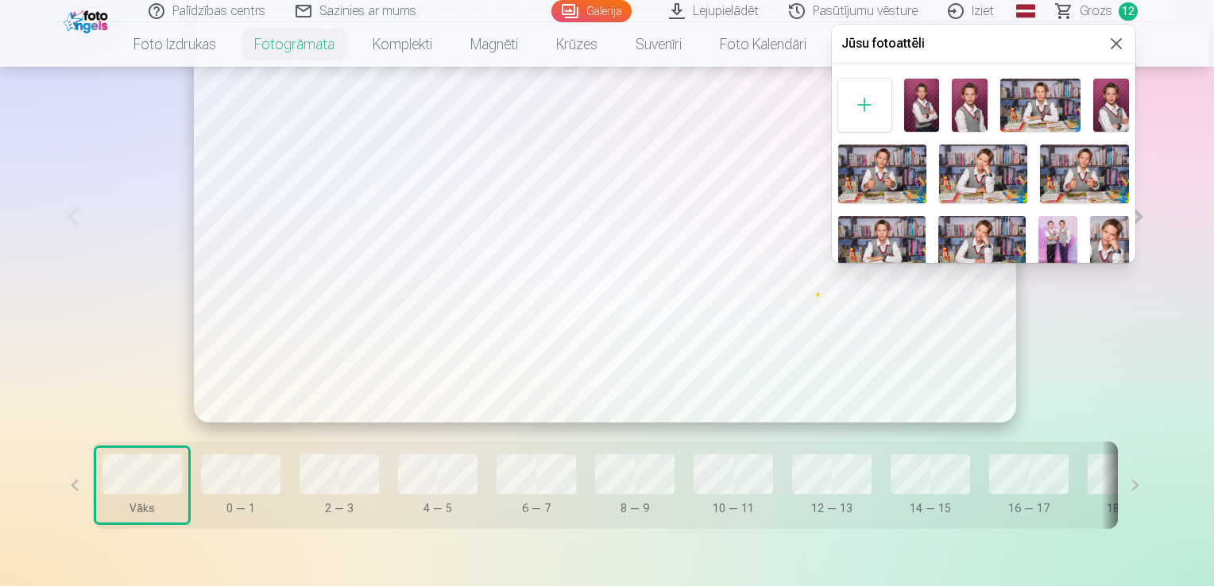
click at [974, 116] on img at bounding box center [970, 105] width 36 height 53
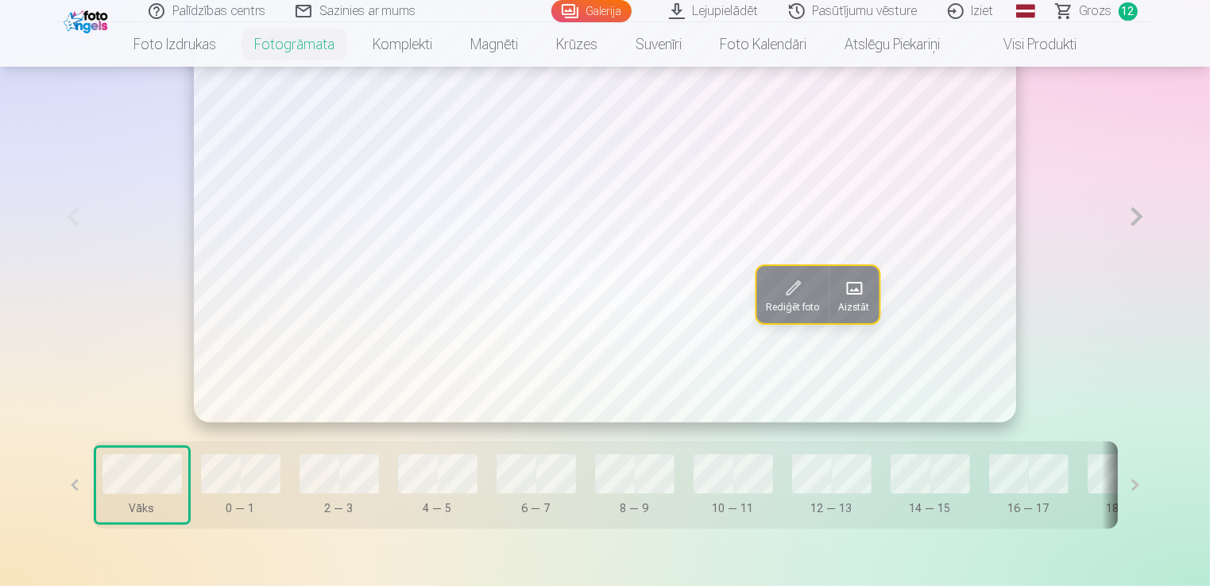
click at [1149, 219] on button at bounding box center [1137, 217] width 33 height 411
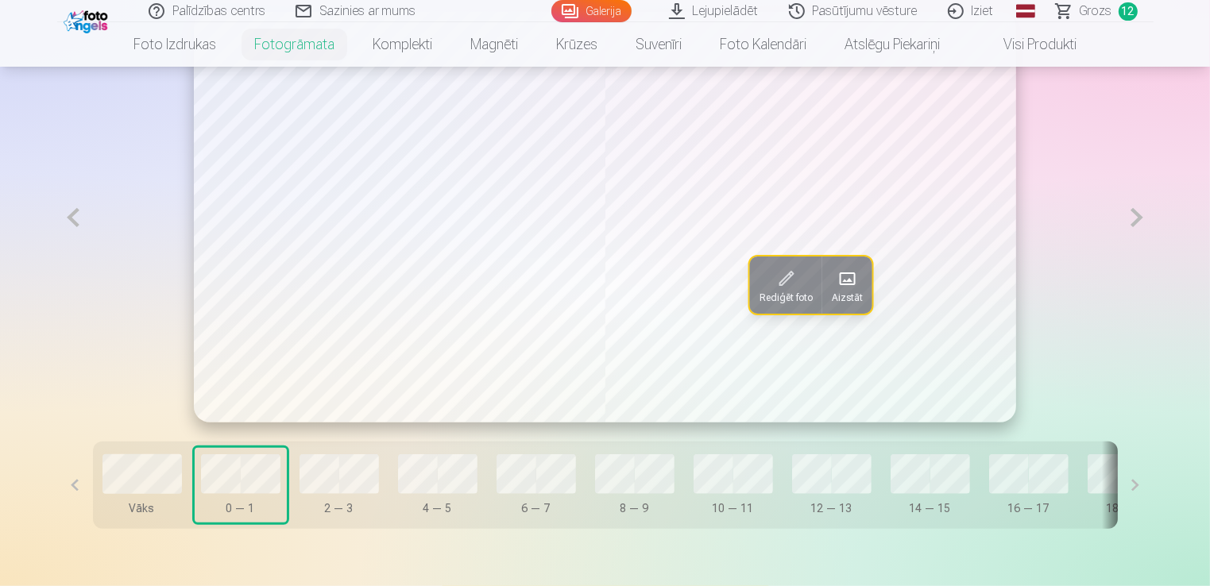
click at [841, 285] on span at bounding box center [846, 278] width 25 height 25
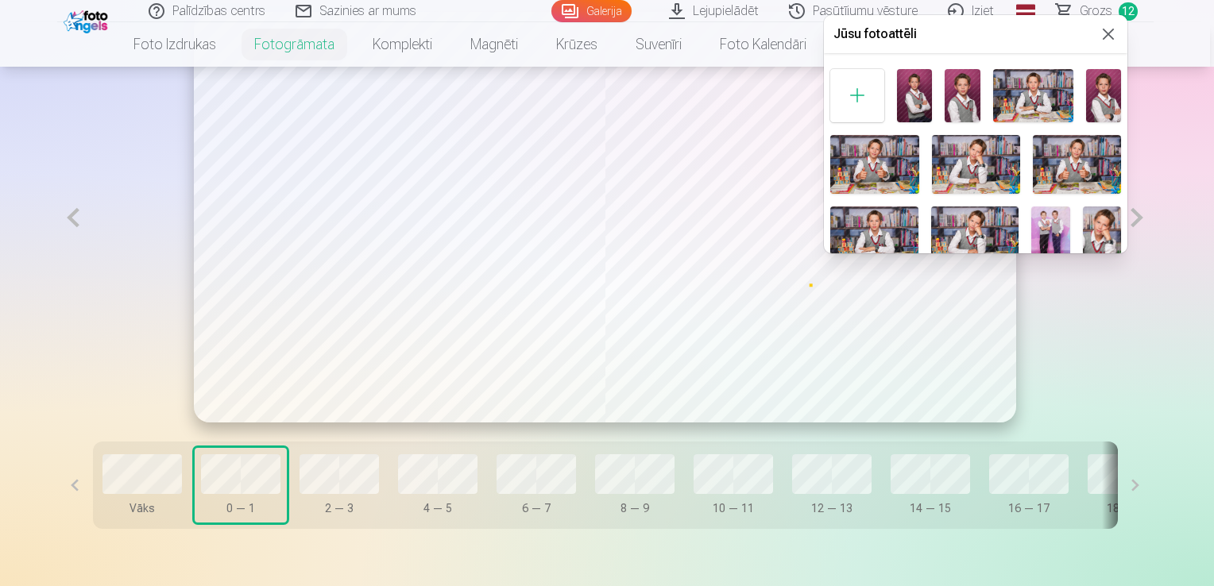
click at [1004, 106] on img at bounding box center [1033, 95] width 80 height 53
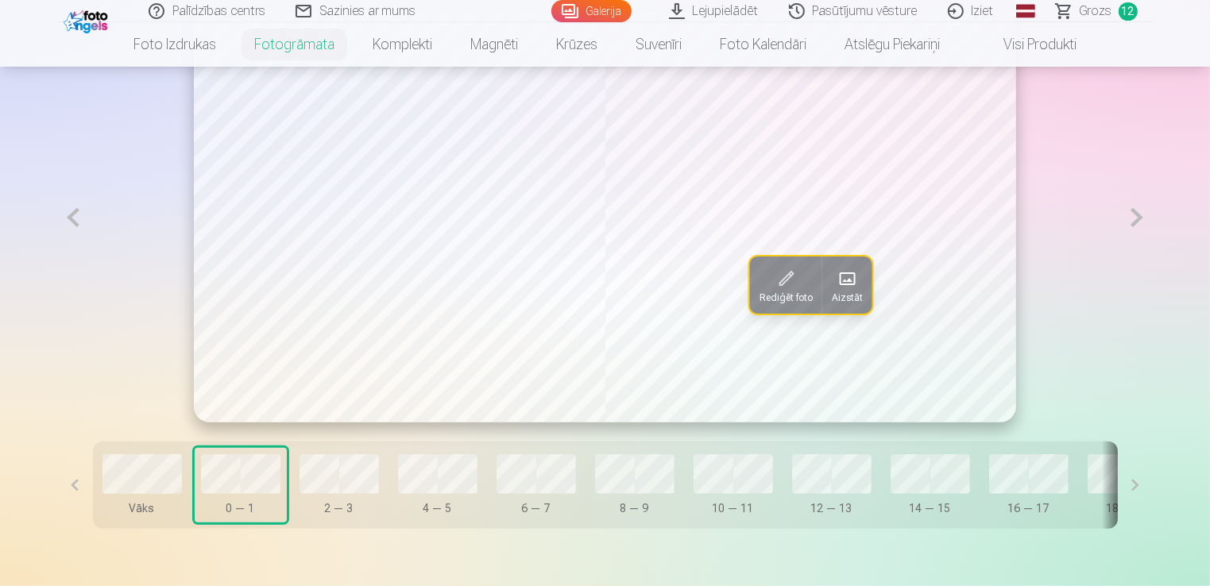
click at [1136, 221] on button at bounding box center [1137, 218] width 33 height 412
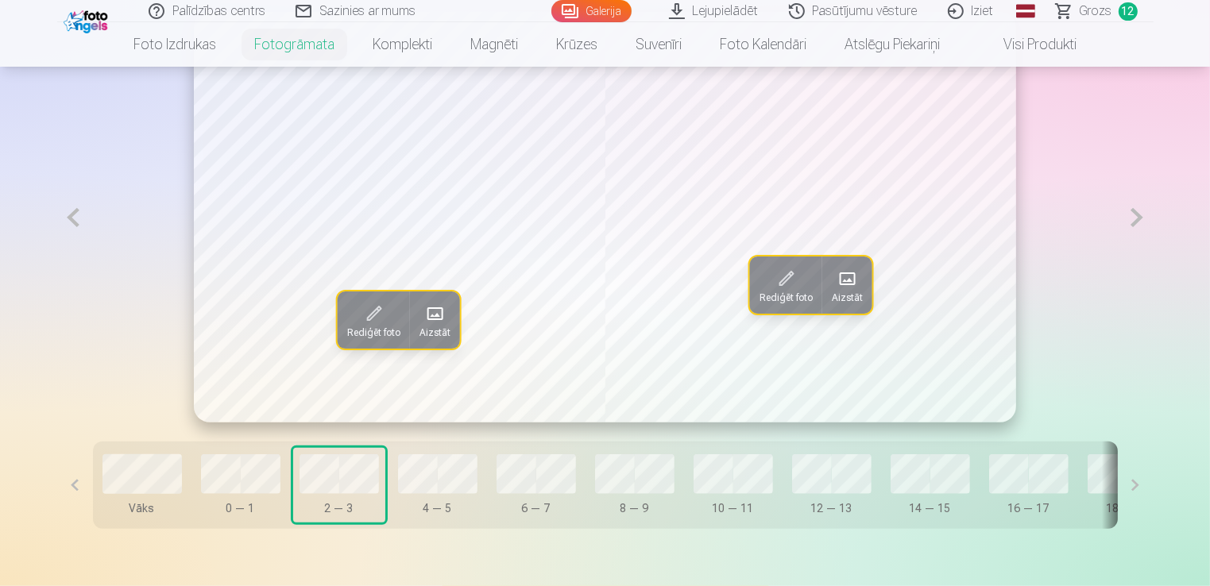
click at [1138, 215] on button at bounding box center [1137, 218] width 33 height 412
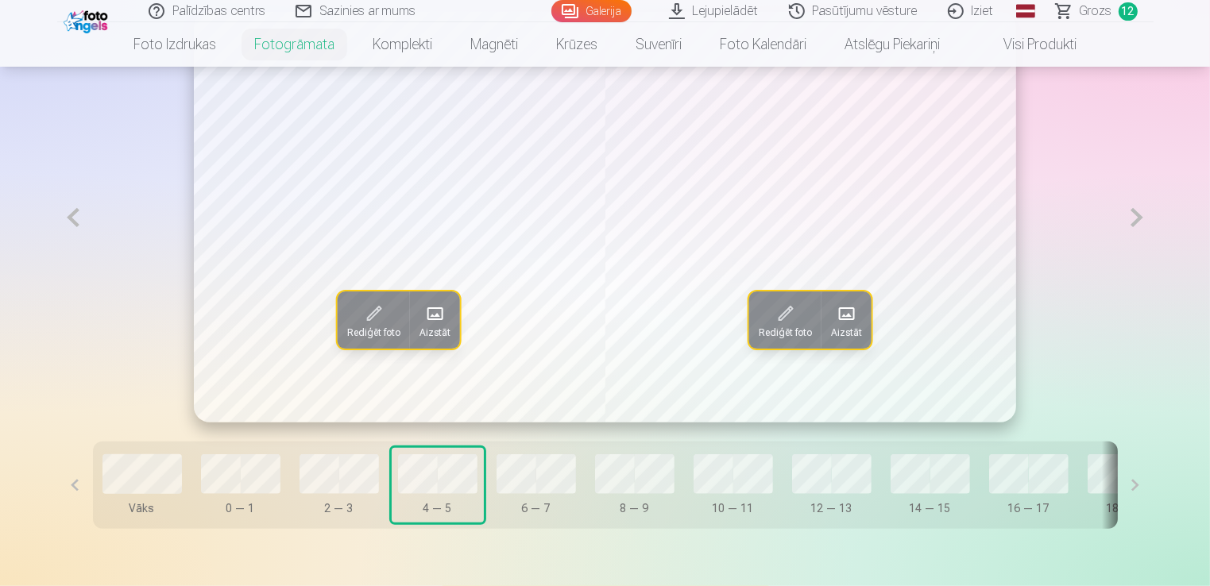
click at [1138, 215] on button at bounding box center [1137, 218] width 33 height 412
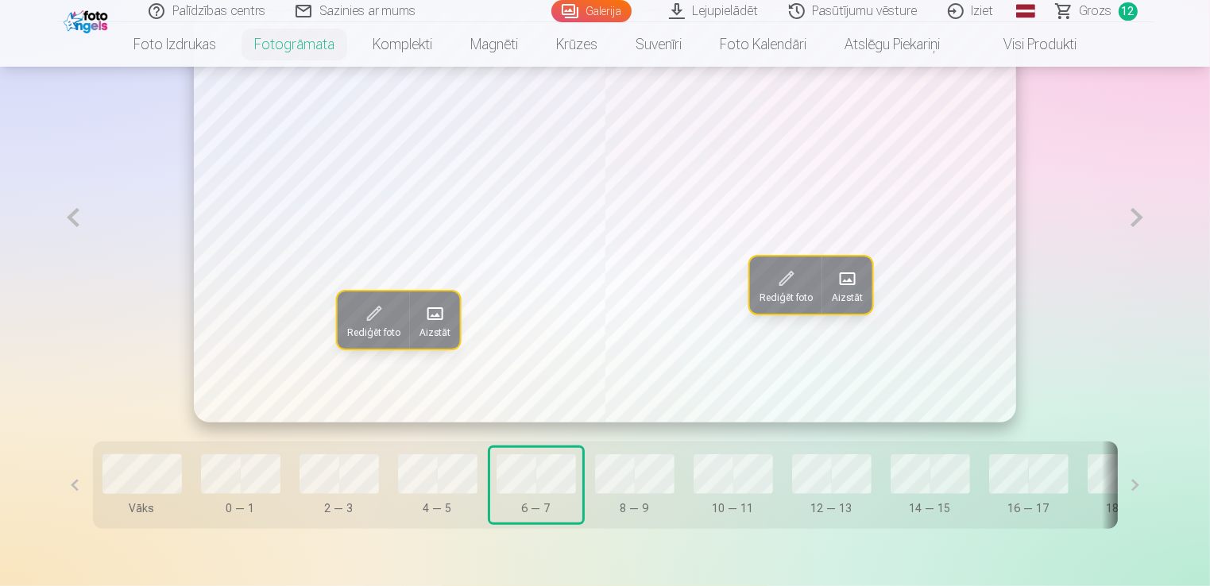
click at [1138, 215] on button at bounding box center [1137, 218] width 33 height 412
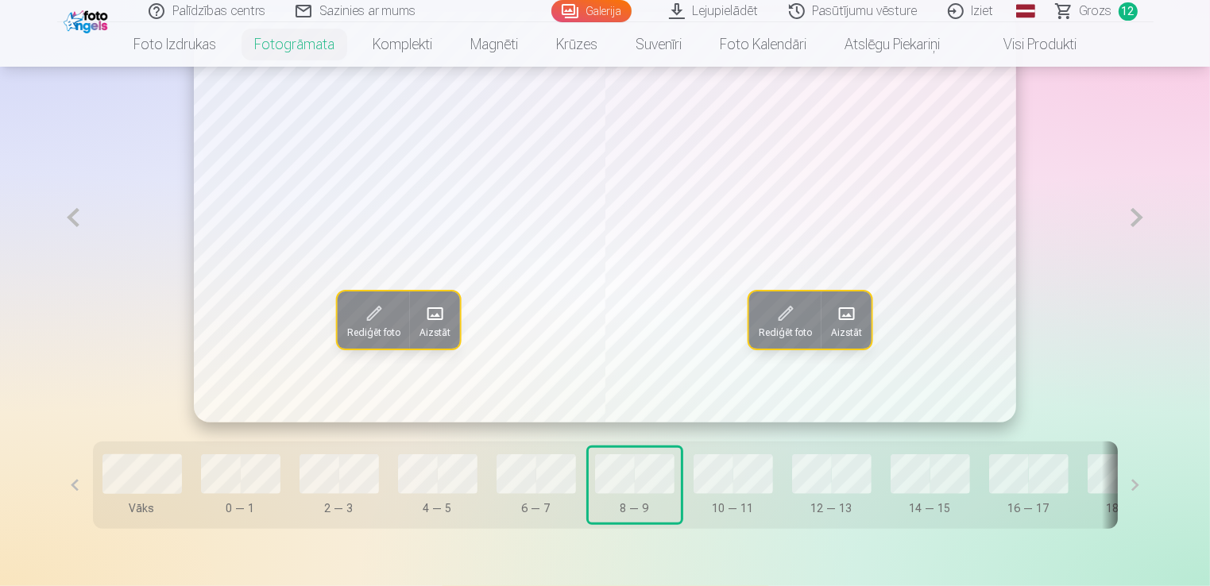
click at [1138, 215] on button at bounding box center [1137, 218] width 33 height 412
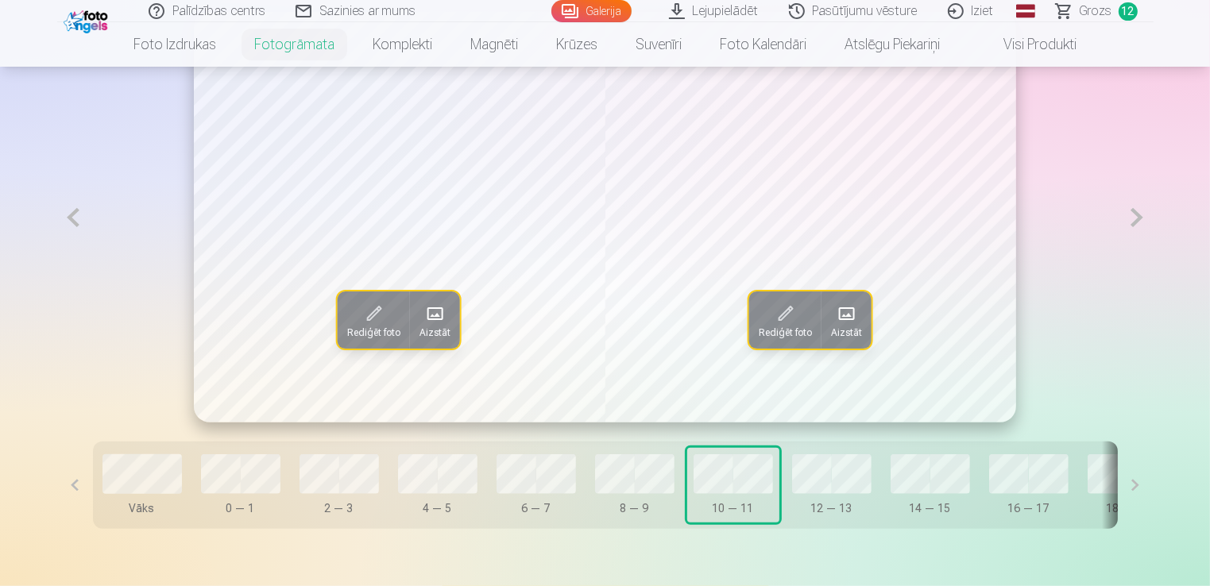
click at [1138, 215] on button at bounding box center [1137, 218] width 33 height 412
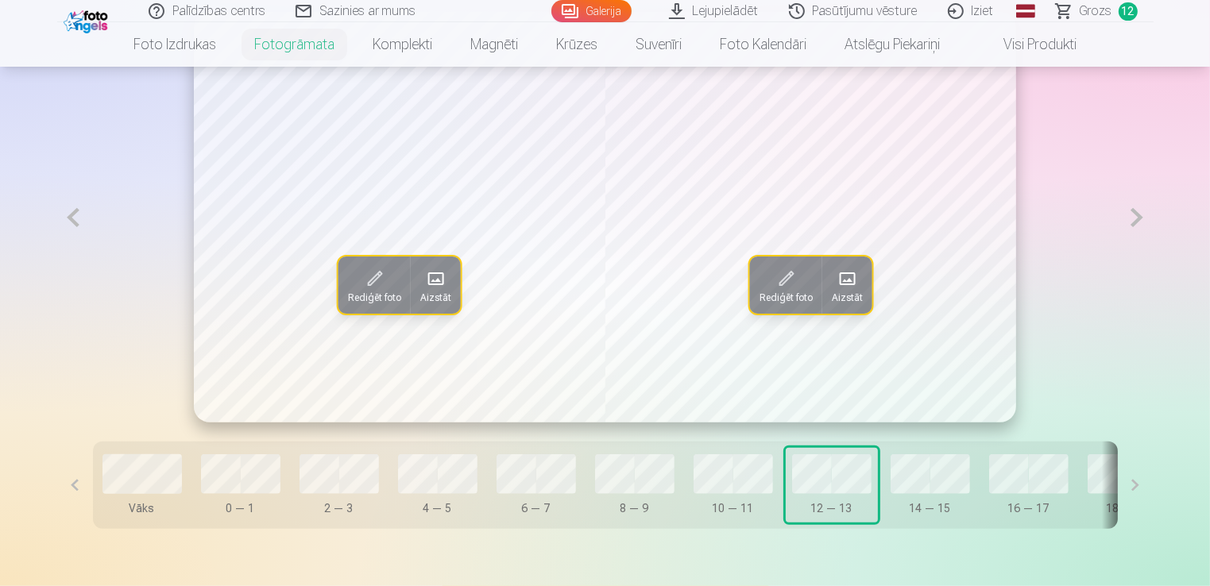
click at [1138, 215] on button at bounding box center [1137, 218] width 33 height 412
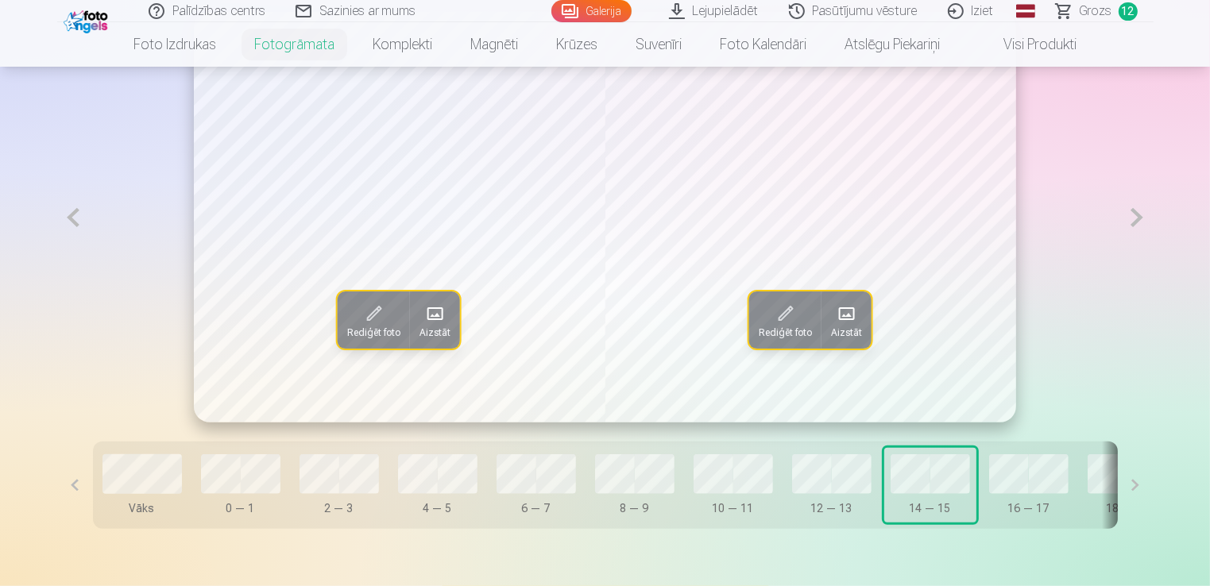
click at [1138, 215] on button at bounding box center [1137, 218] width 33 height 412
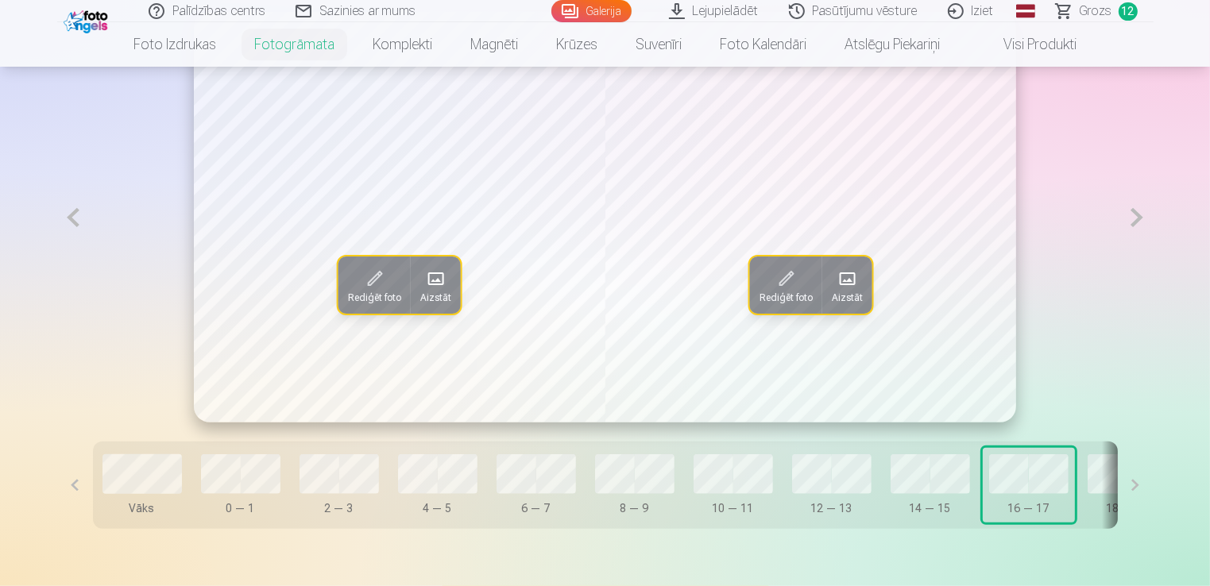
click at [1138, 215] on button at bounding box center [1137, 218] width 33 height 412
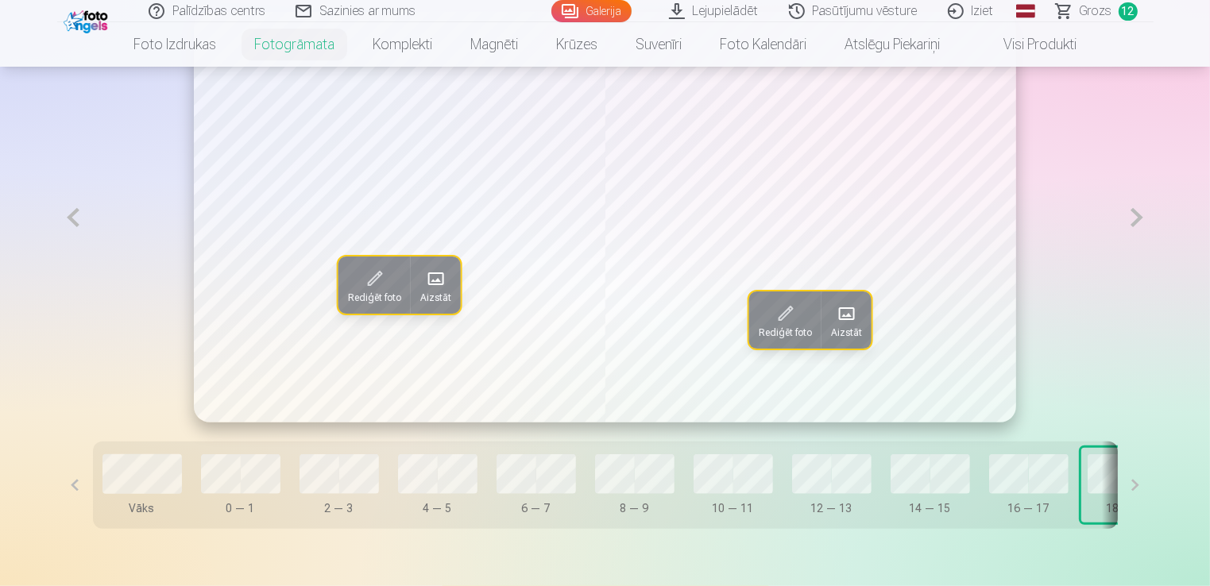
click at [1138, 215] on button at bounding box center [1137, 218] width 33 height 412
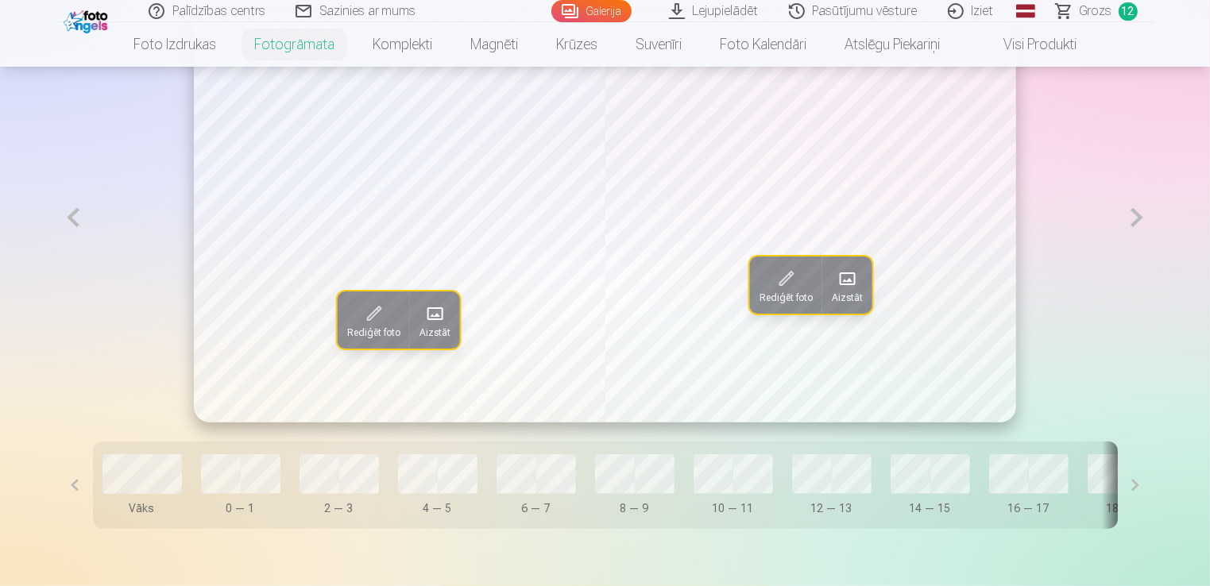
click at [1138, 215] on button at bounding box center [1137, 218] width 33 height 412
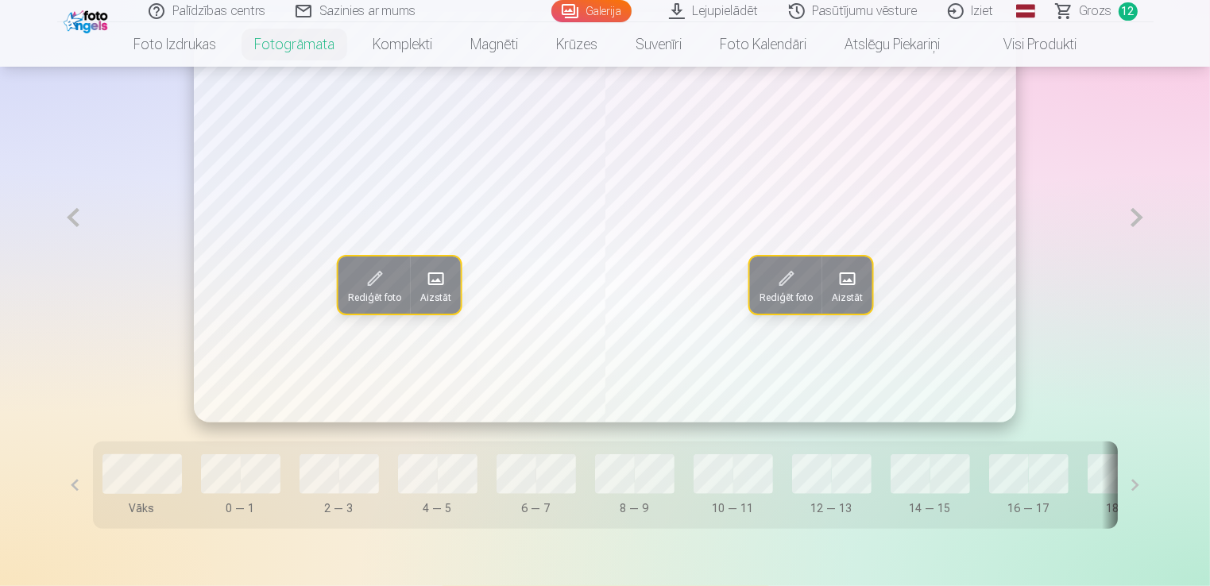
click at [1138, 215] on button at bounding box center [1137, 218] width 33 height 412
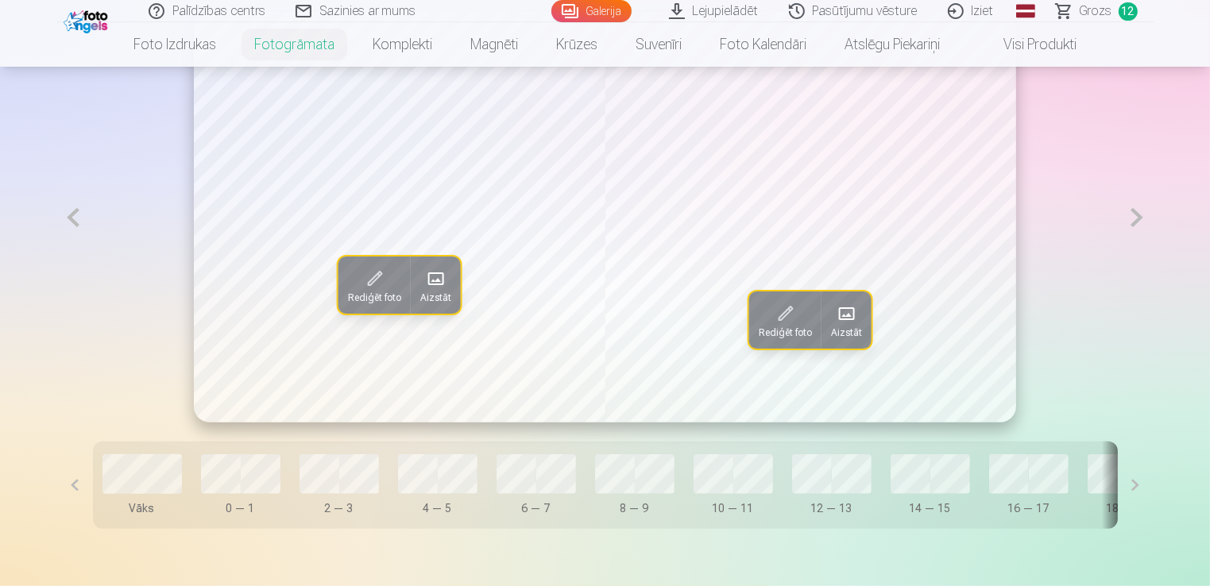
click at [1138, 215] on button at bounding box center [1137, 218] width 33 height 412
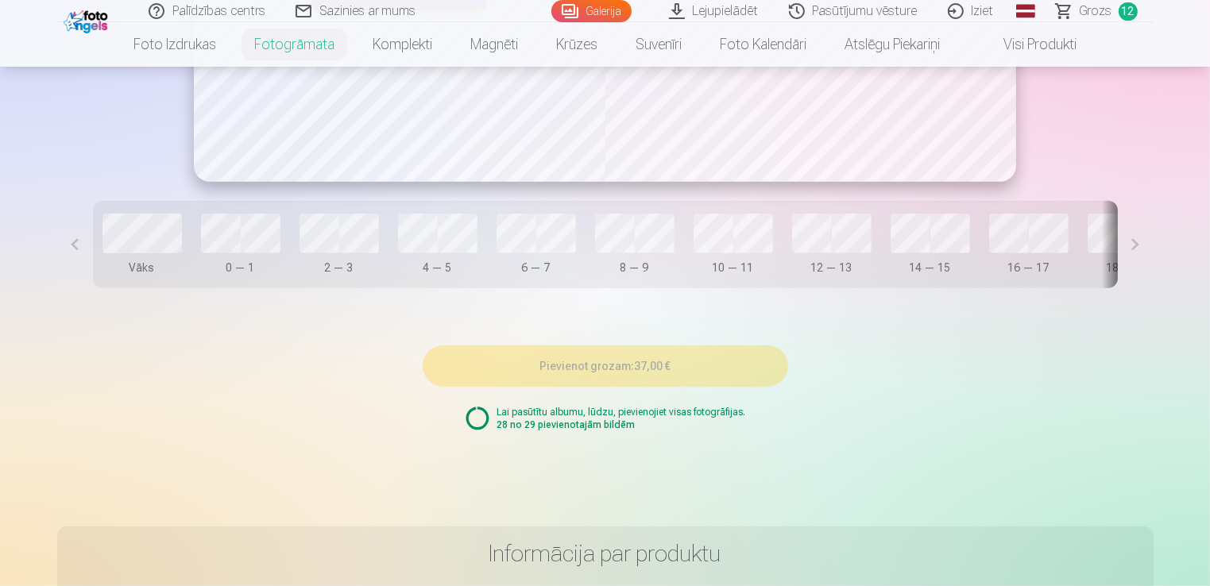
scroll to position [1272, 0]
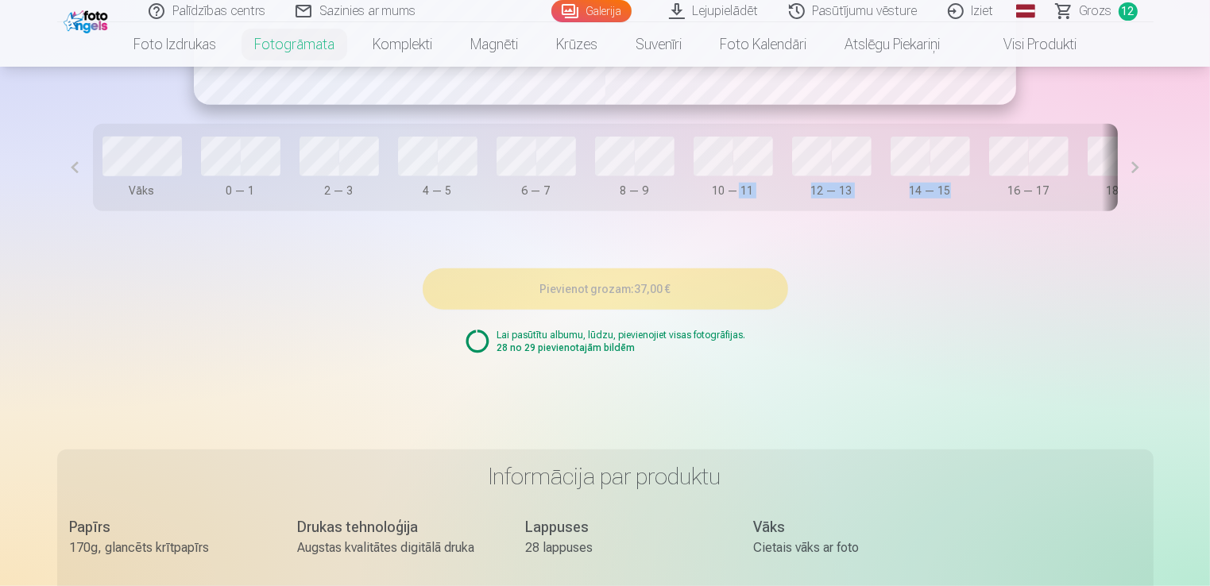
drag, startPoint x: 740, startPoint y: 221, endPoint x: 970, endPoint y: 223, distance: 229.7
drag, startPoint x: 970, startPoint y: 223, endPoint x: 804, endPoint y: 243, distance: 166.6
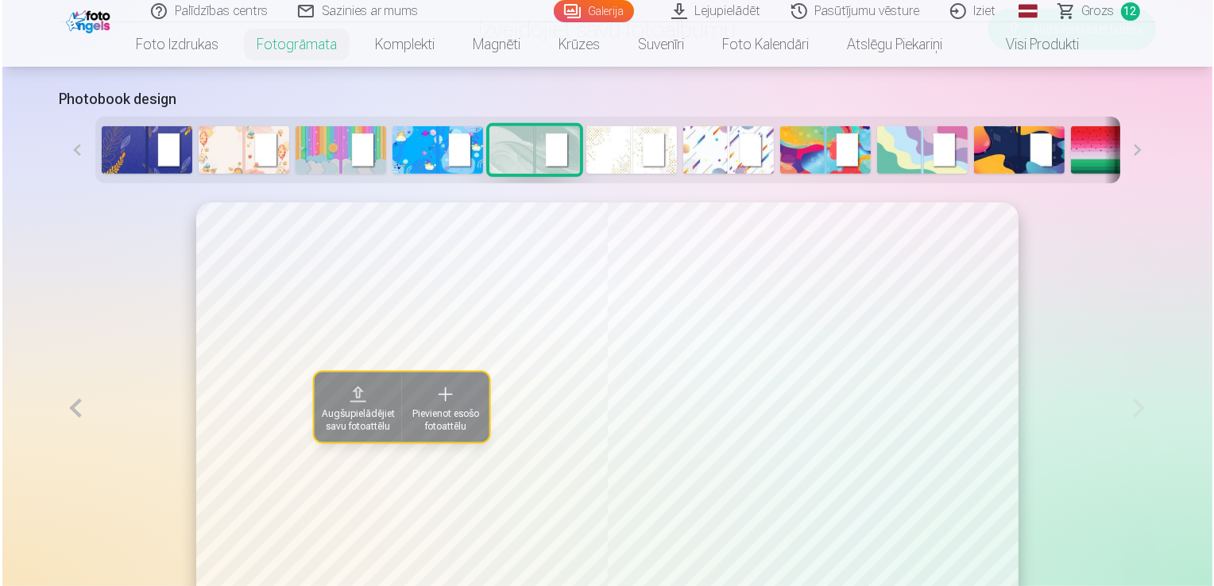
scroll to position [795, 0]
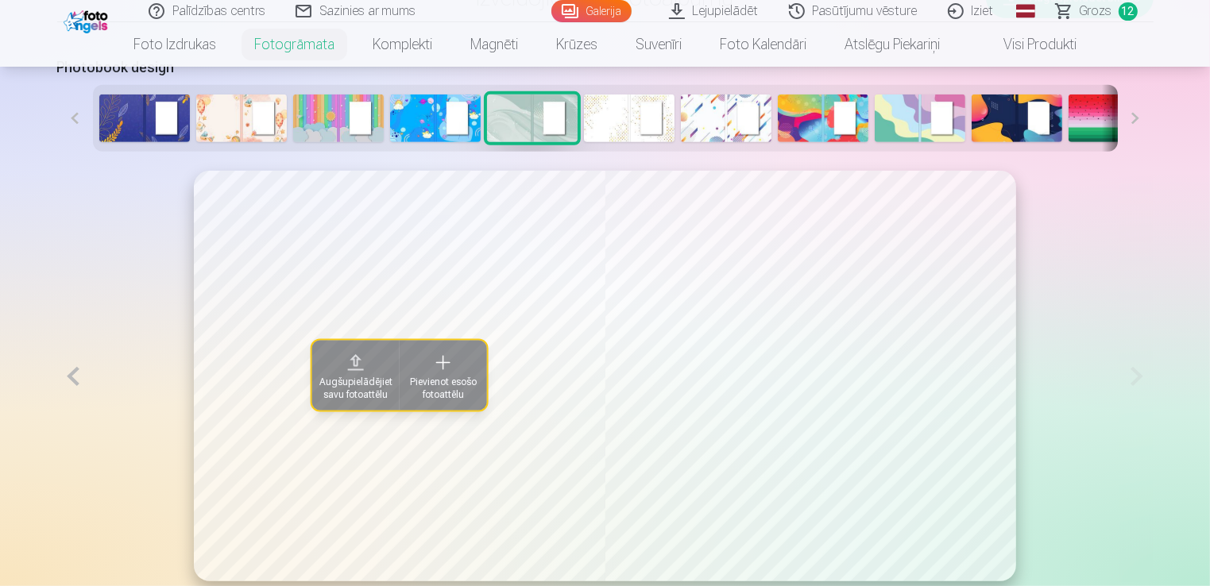
click at [79, 383] on button at bounding box center [73, 377] width 33 height 412
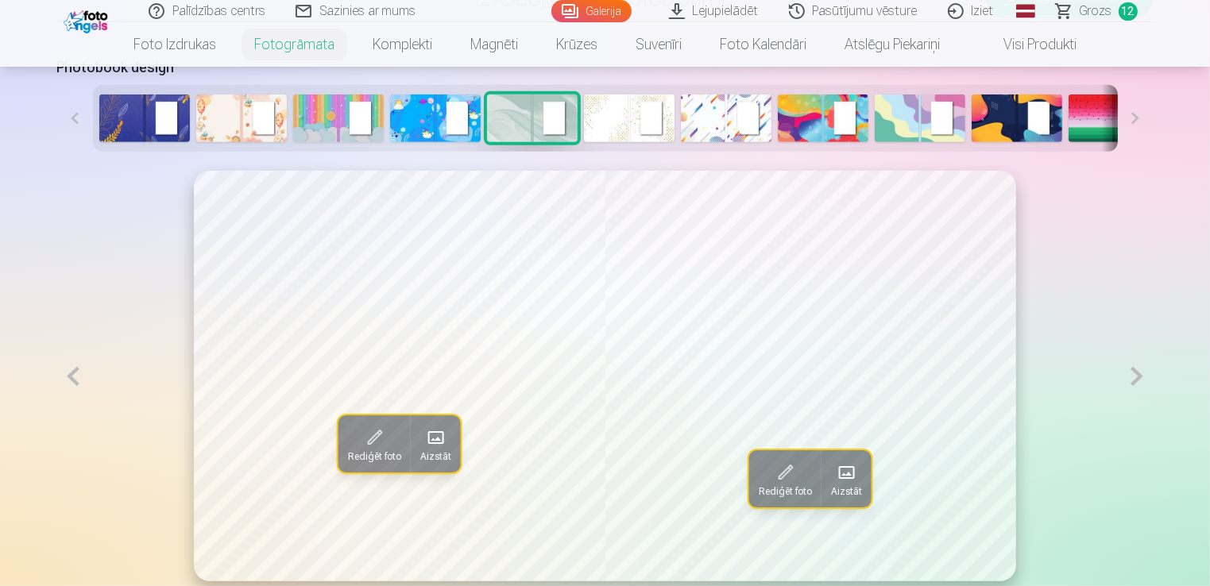
click at [435, 434] on span at bounding box center [435, 437] width 25 height 25
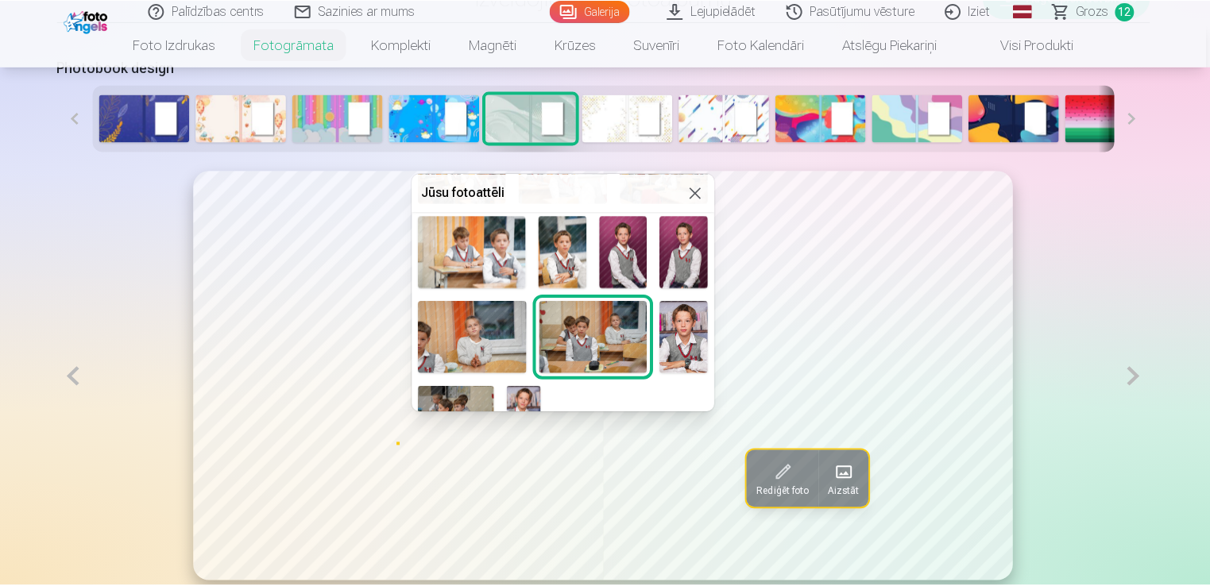
scroll to position [387, 0]
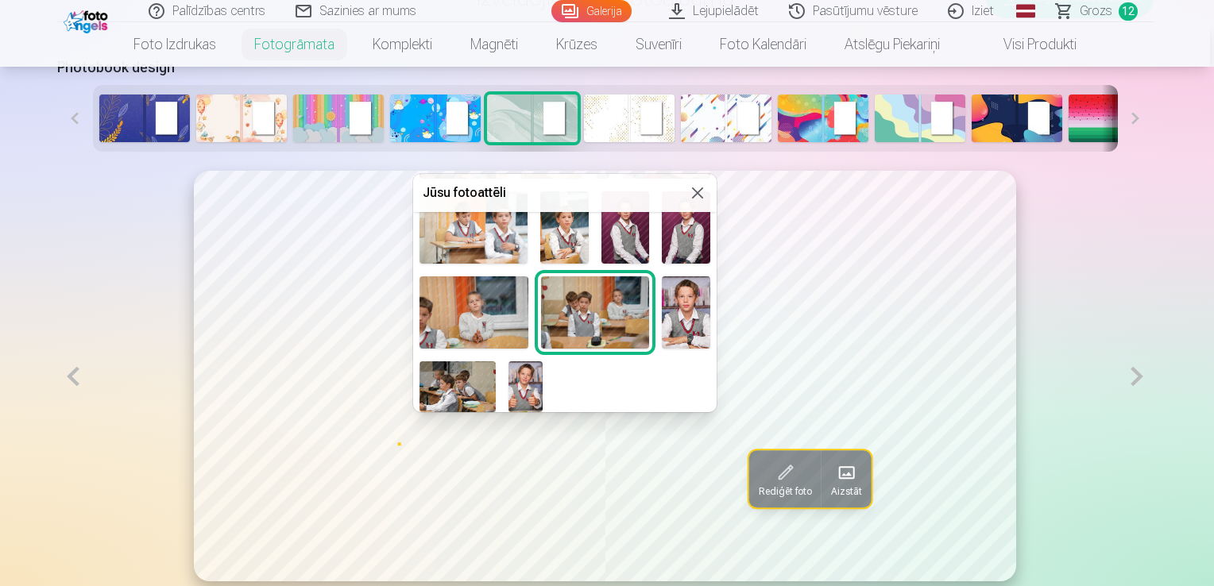
click at [474, 384] on img at bounding box center [458, 387] width 76 height 51
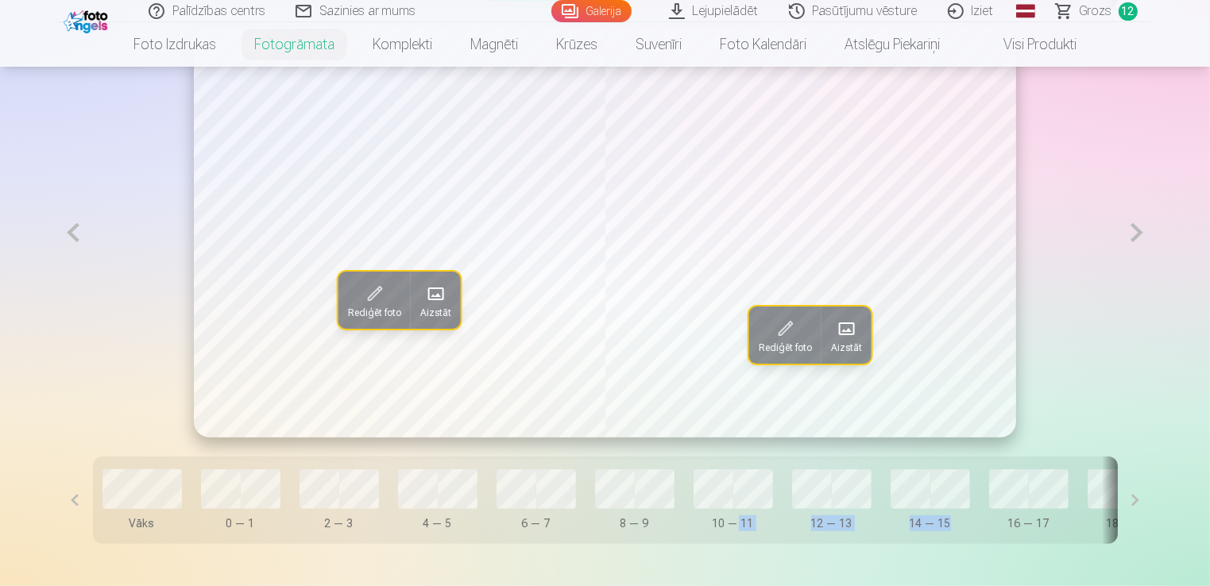
scroll to position [954, 0]
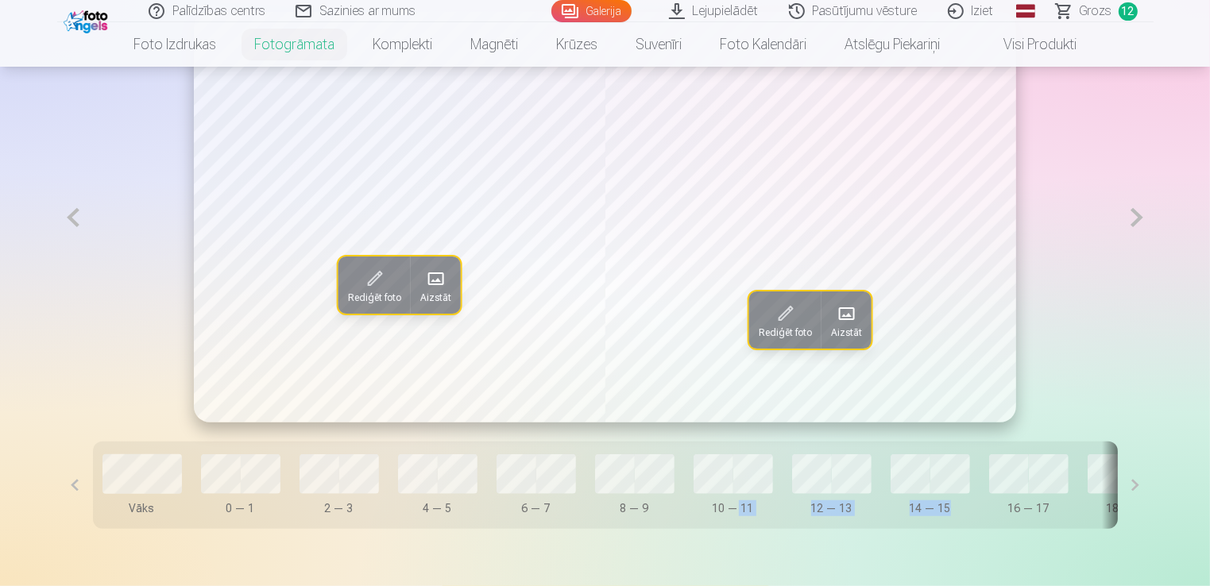
click at [1136, 215] on button at bounding box center [1137, 218] width 33 height 412
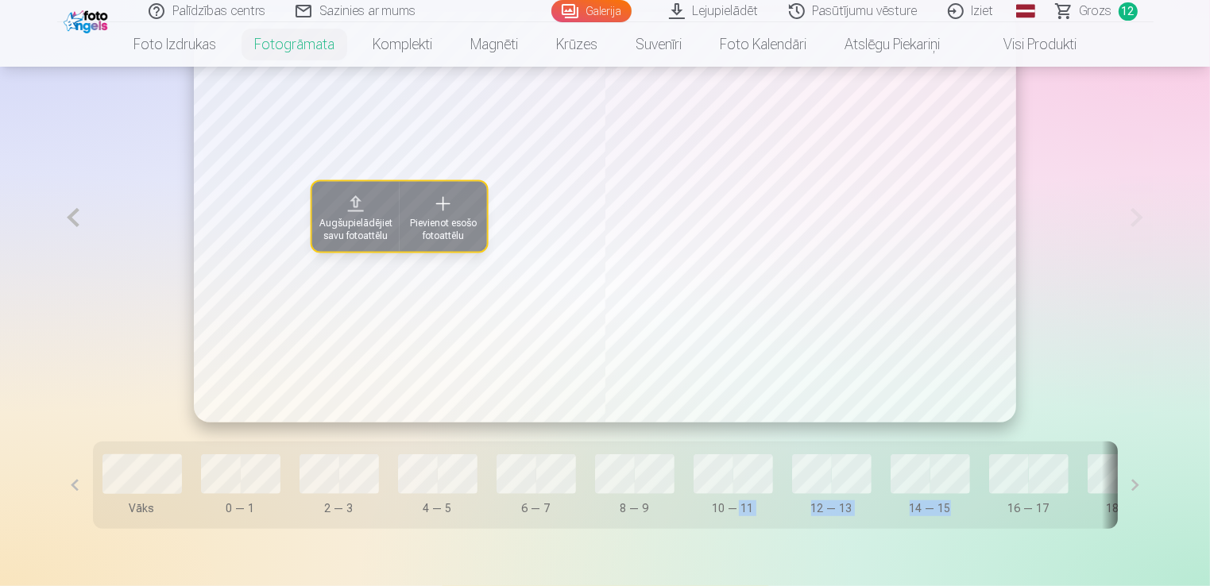
click at [83, 232] on button at bounding box center [73, 218] width 33 height 412
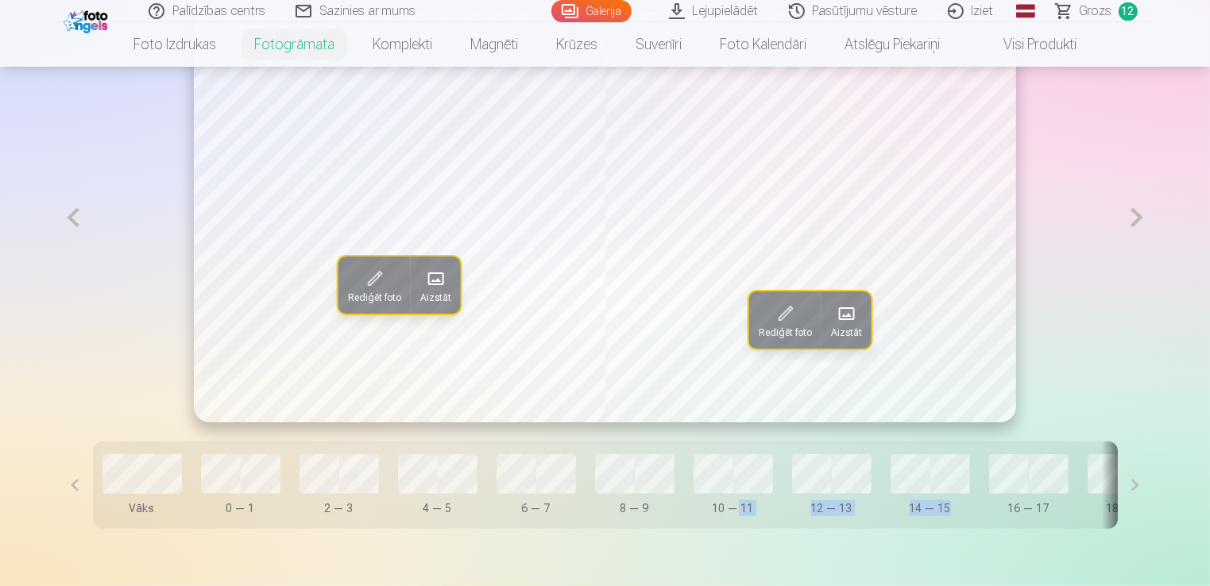
click at [78, 226] on button at bounding box center [73, 218] width 33 height 412
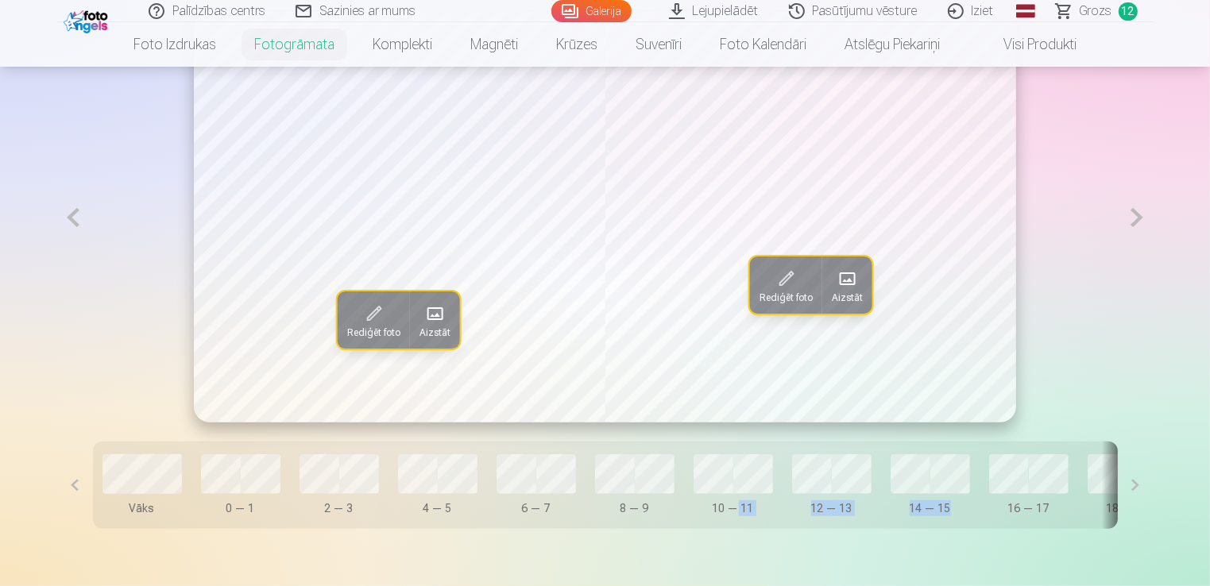
click at [78, 226] on button at bounding box center [73, 218] width 33 height 412
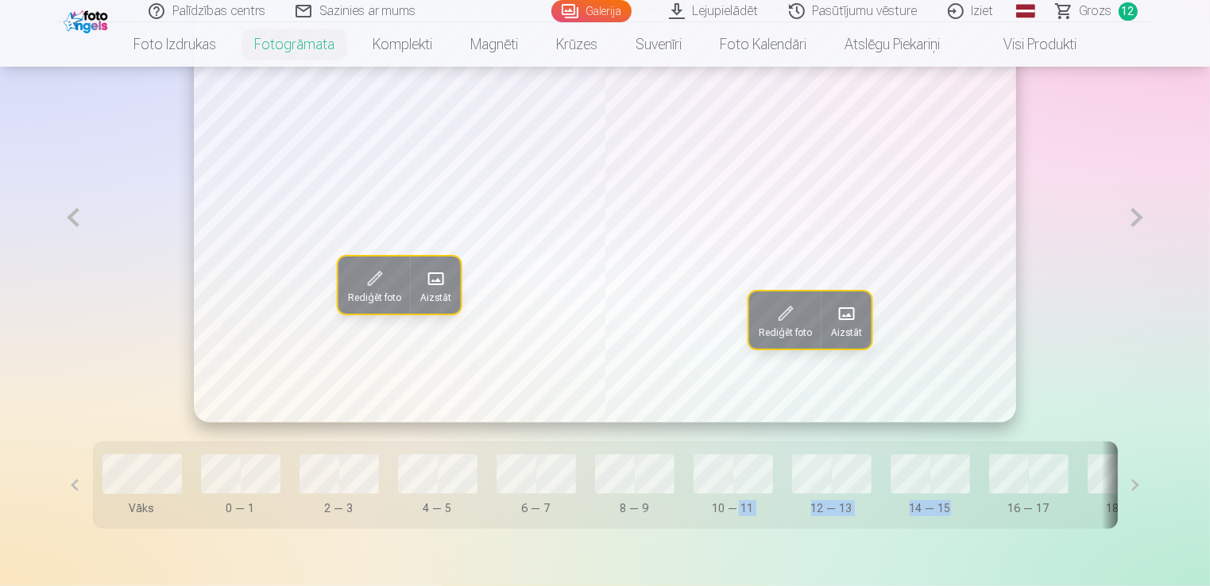
click at [78, 226] on button at bounding box center [73, 218] width 33 height 412
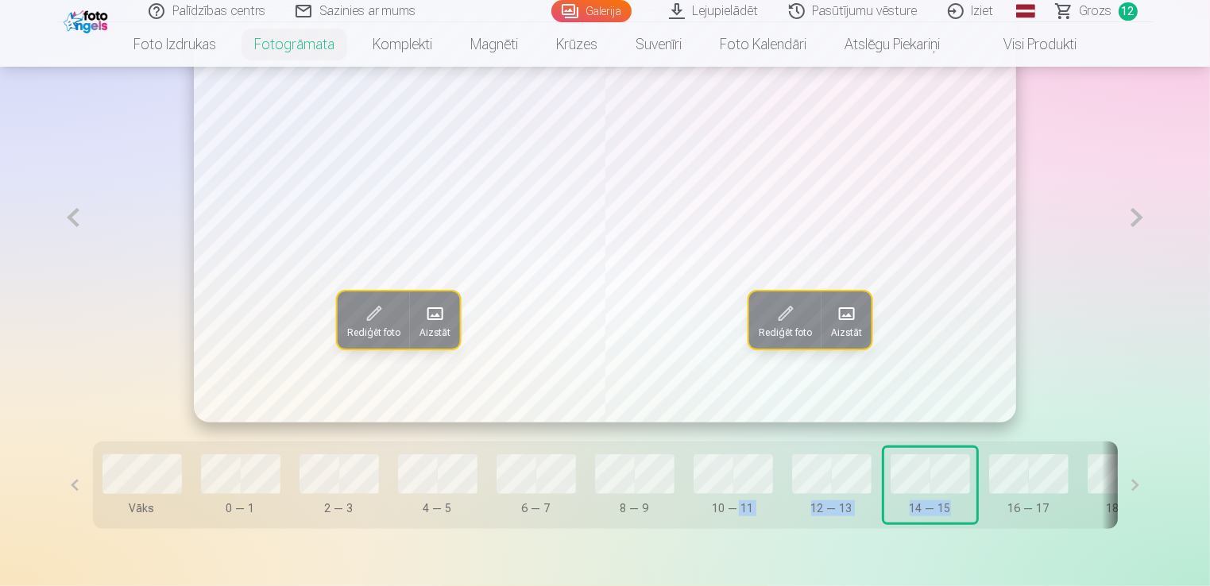
click at [78, 226] on button at bounding box center [73, 218] width 33 height 412
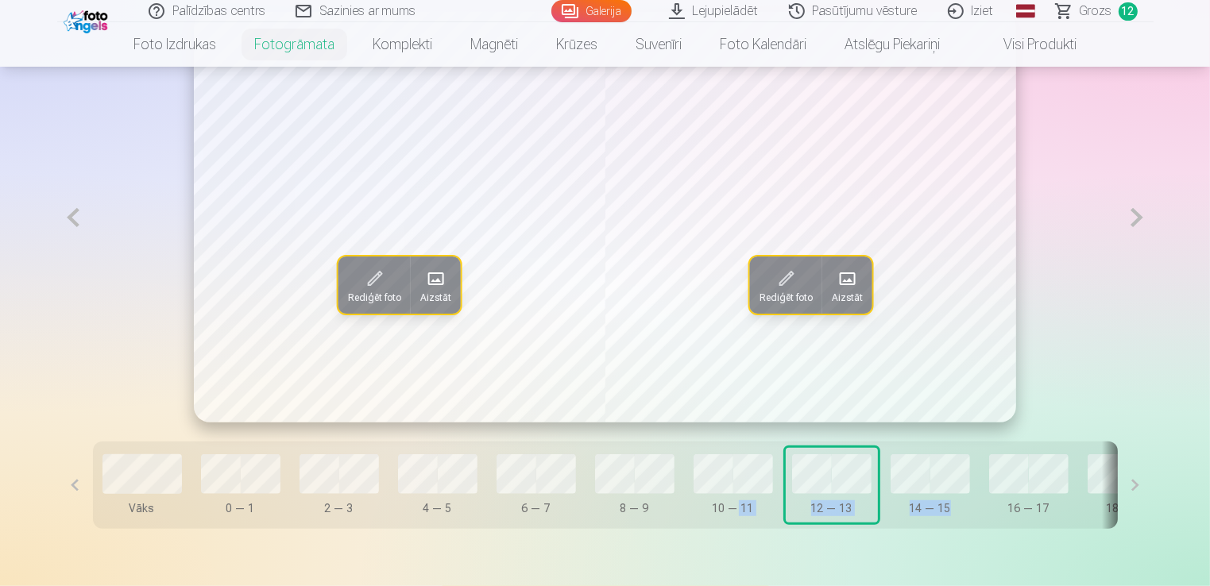
click at [78, 226] on button at bounding box center [73, 218] width 33 height 412
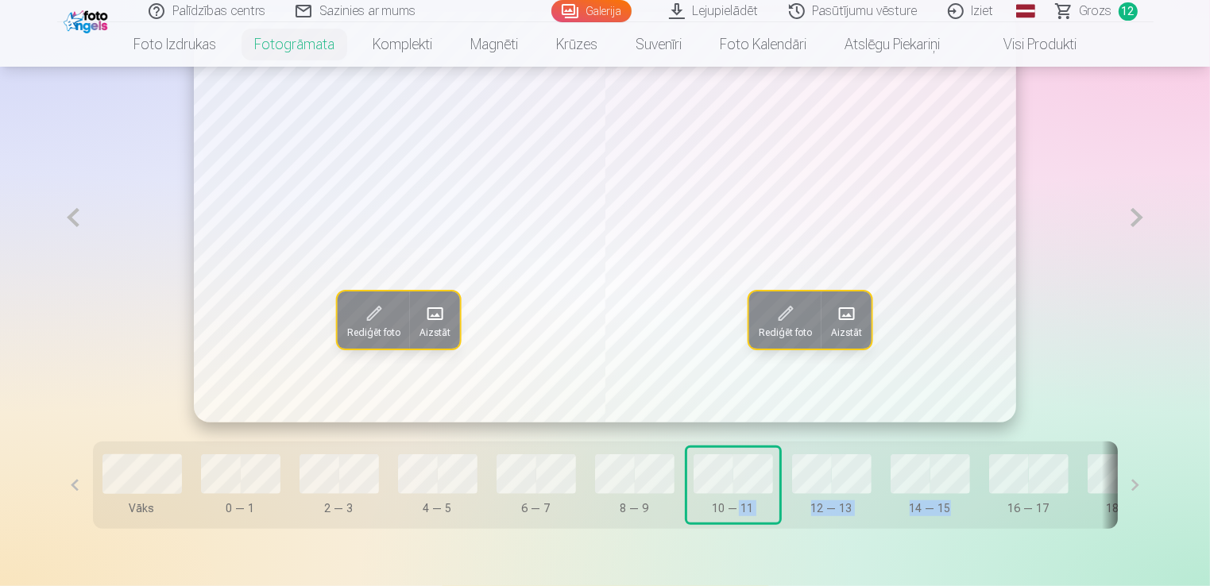
click at [78, 226] on button at bounding box center [73, 218] width 33 height 412
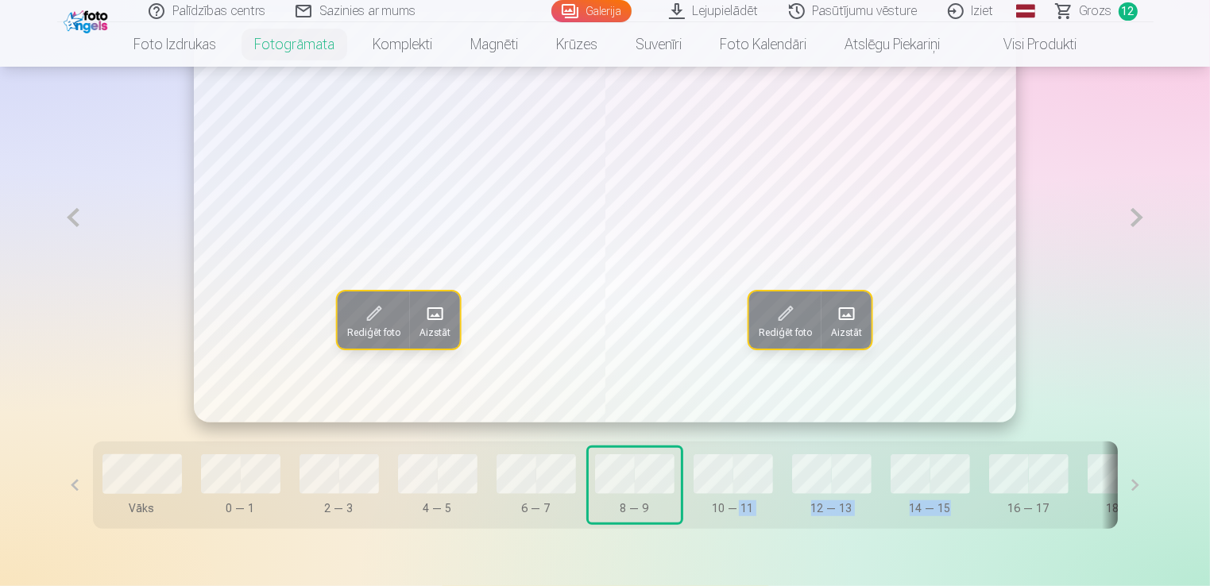
click at [78, 226] on button at bounding box center [73, 218] width 33 height 412
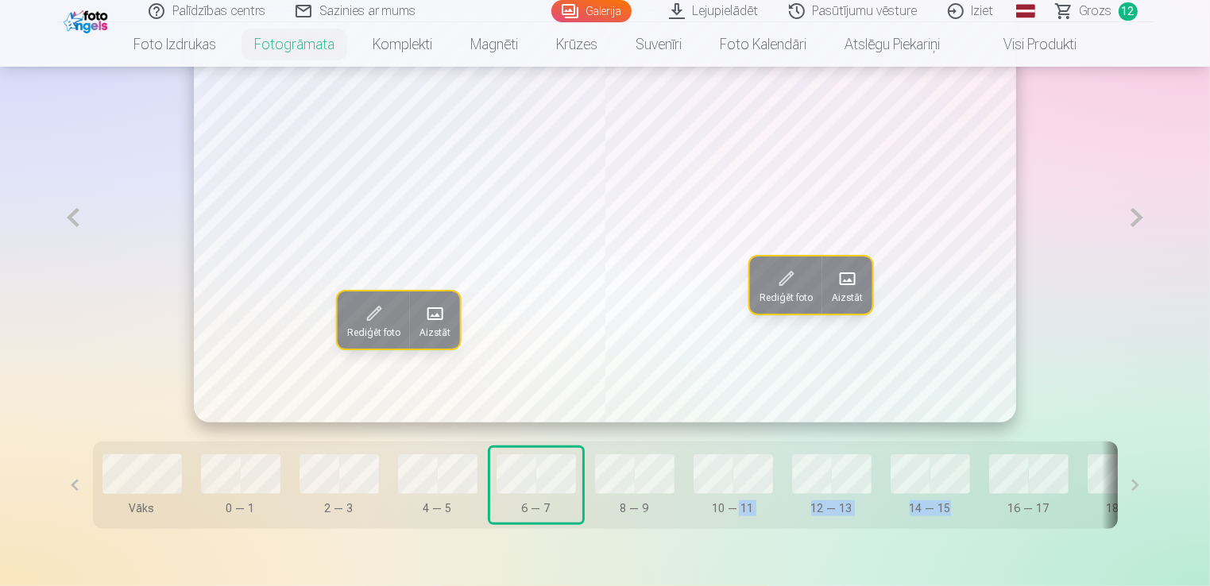
click at [78, 226] on button at bounding box center [73, 218] width 33 height 412
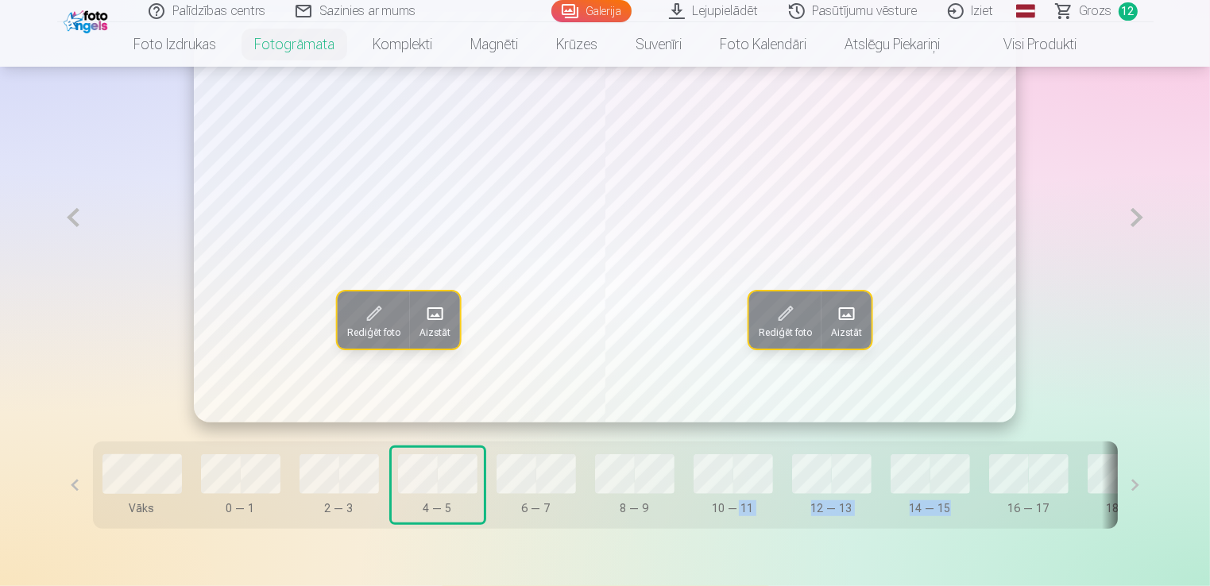
click at [78, 226] on button at bounding box center [73, 218] width 33 height 412
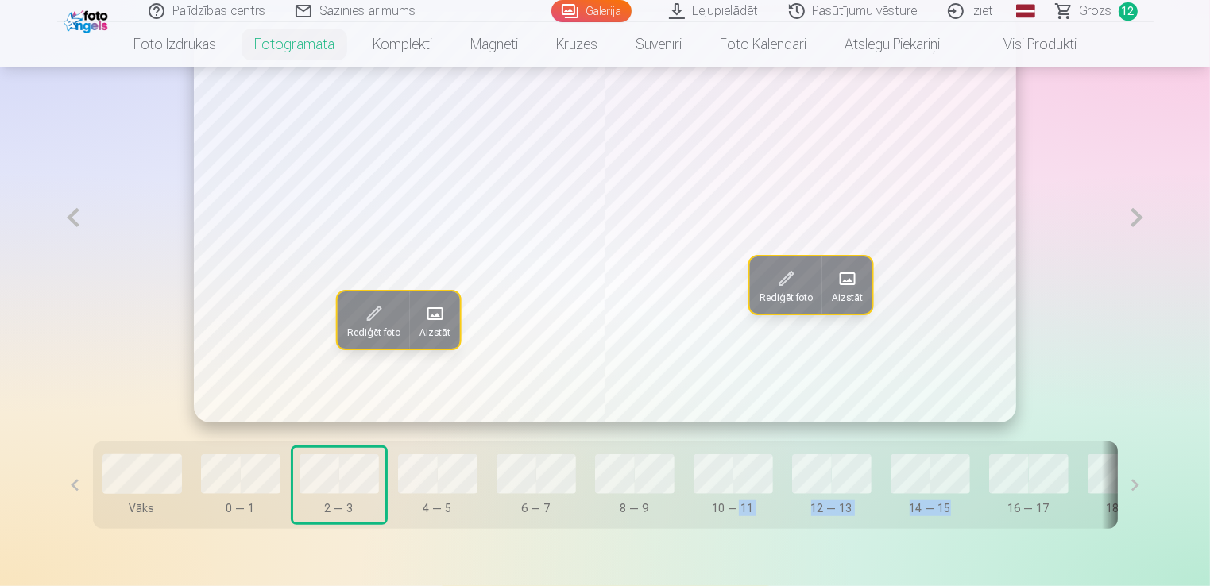
click at [78, 226] on button at bounding box center [73, 218] width 33 height 412
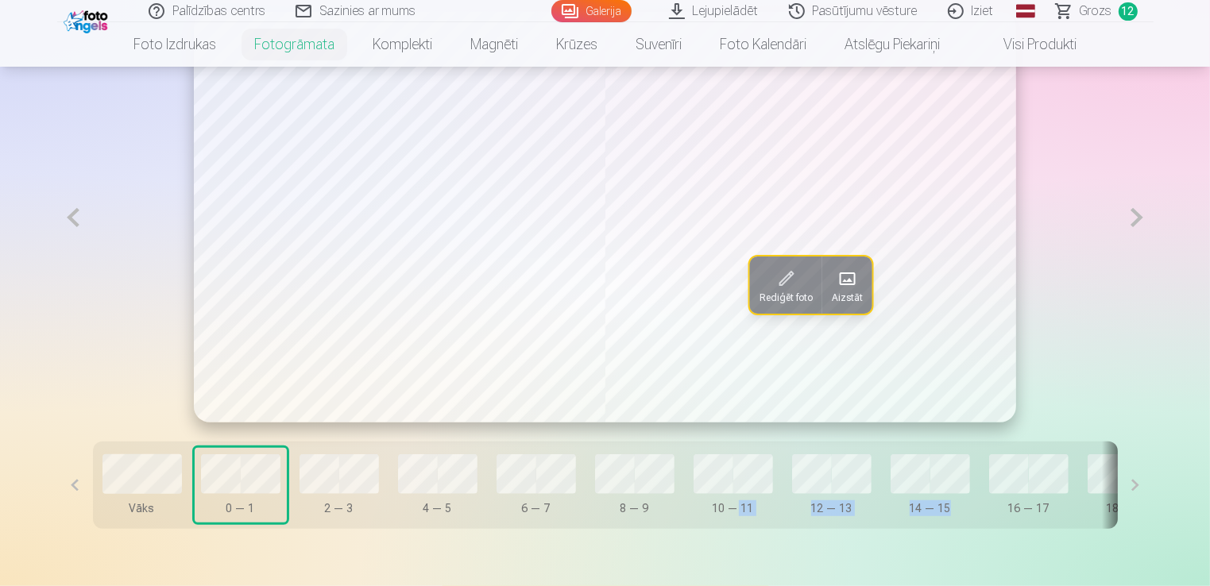
click at [838, 287] on span at bounding box center [846, 278] width 25 height 25
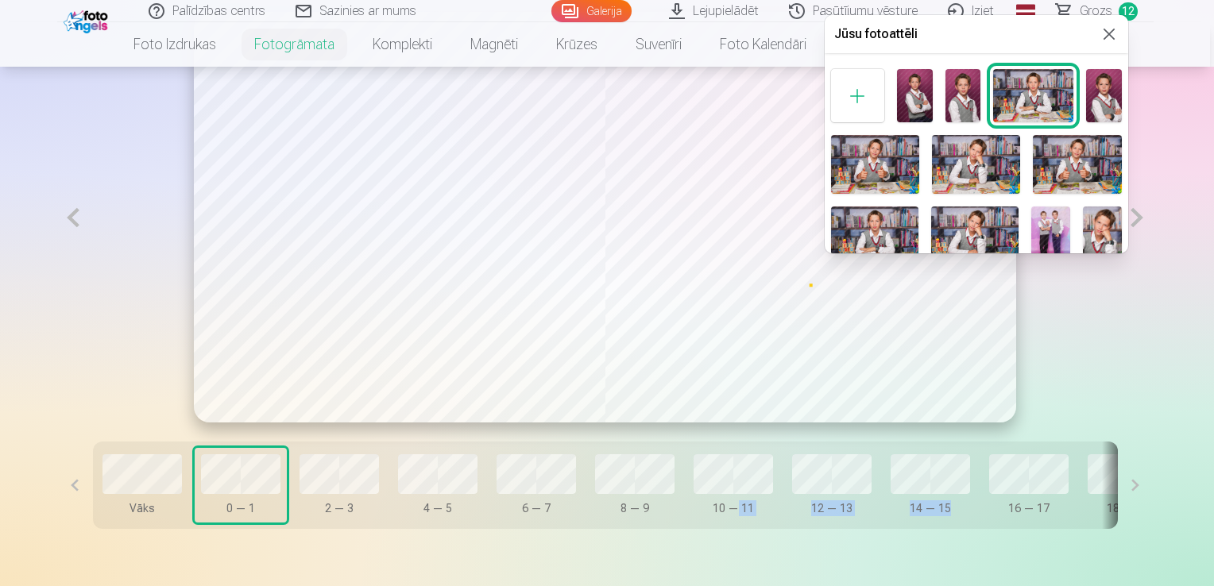
click at [970, 107] on img at bounding box center [964, 95] width 36 height 53
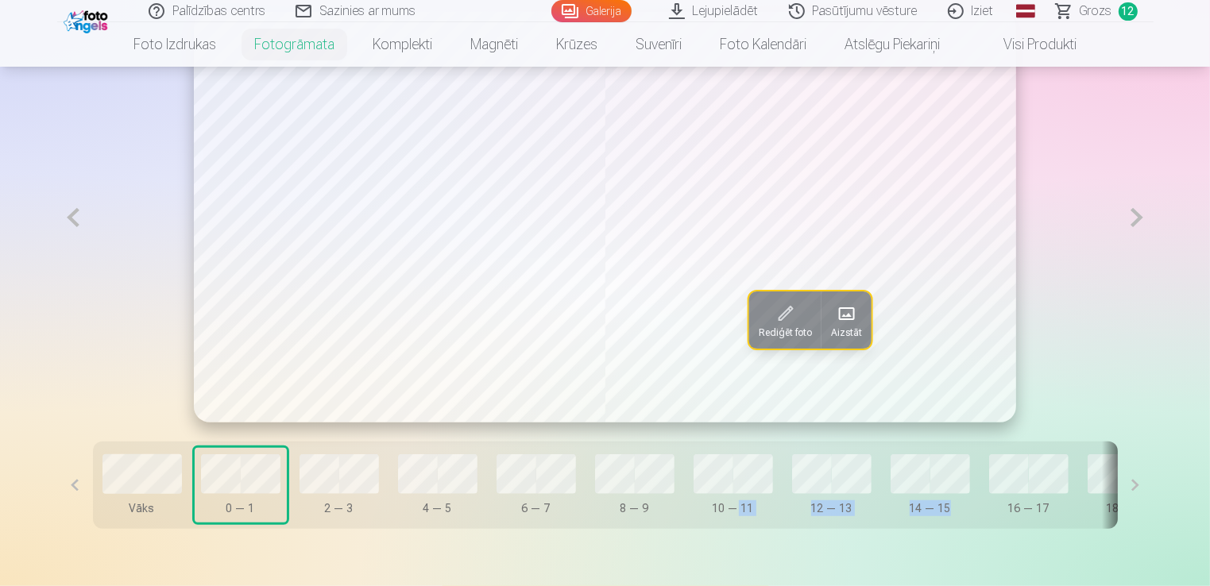
click at [1132, 213] on button at bounding box center [1137, 218] width 33 height 412
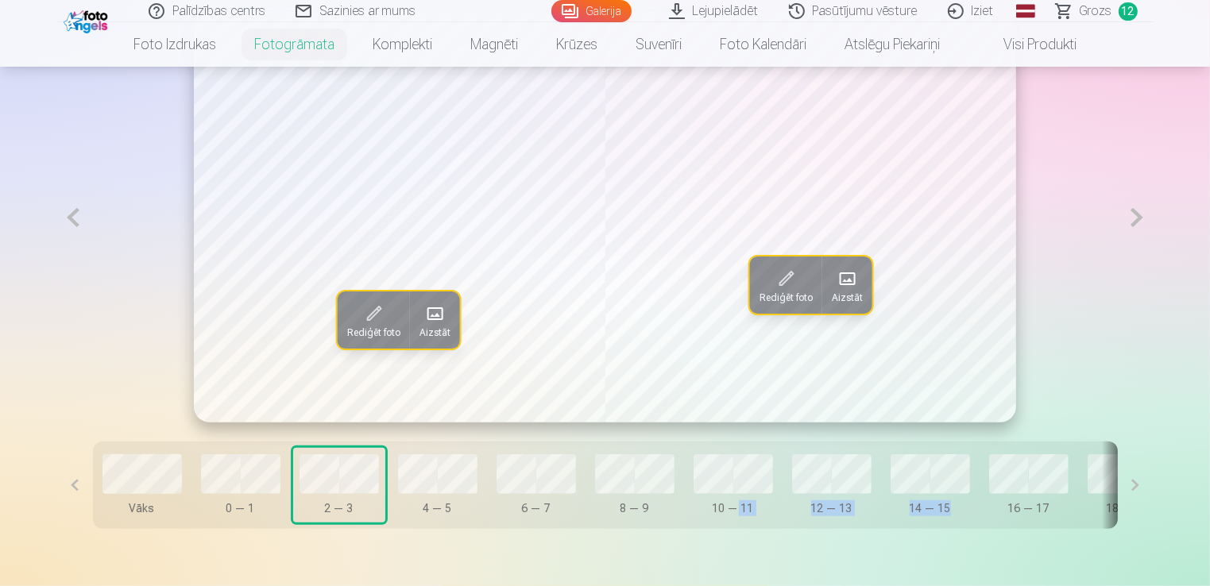
click at [83, 225] on button at bounding box center [73, 218] width 33 height 412
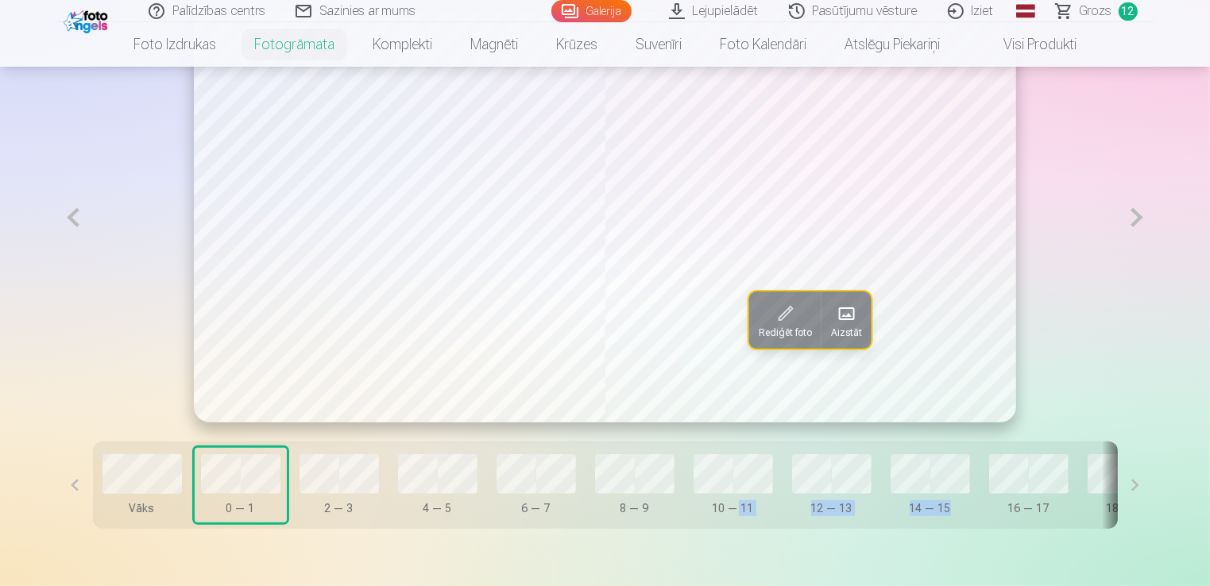
click at [1125, 215] on button at bounding box center [1137, 218] width 33 height 412
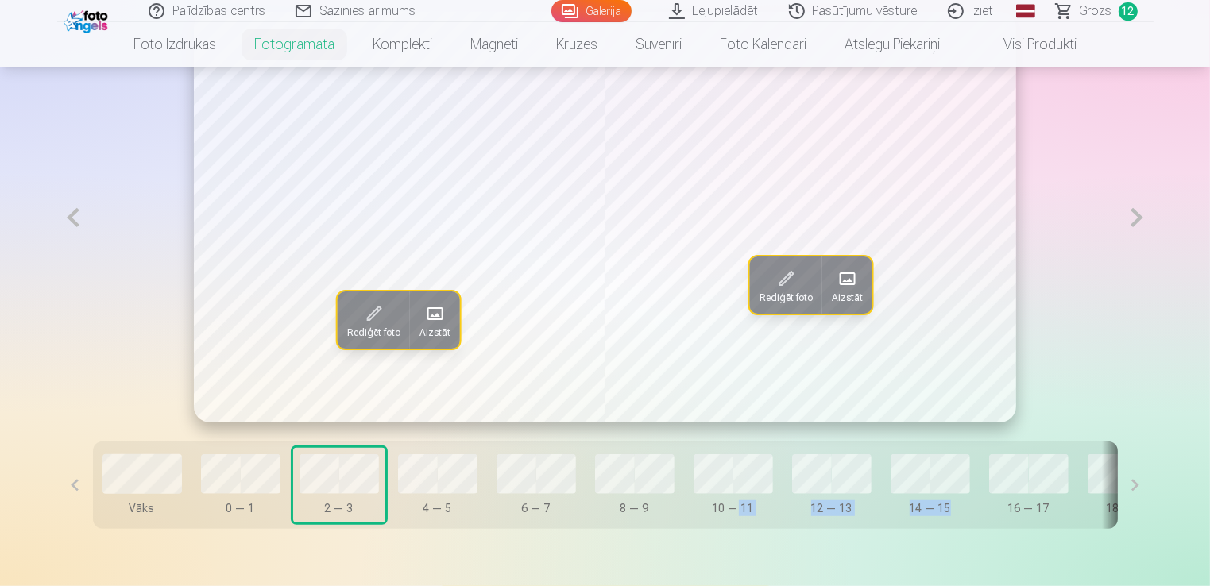
click at [1125, 215] on button at bounding box center [1137, 218] width 33 height 412
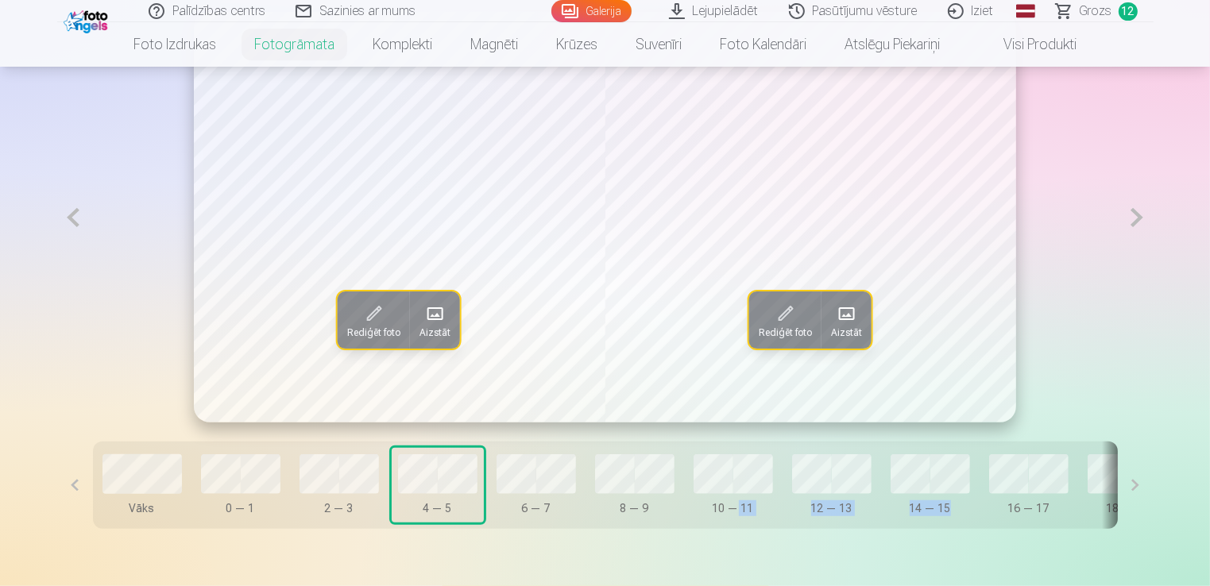
click at [1125, 215] on button at bounding box center [1137, 218] width 33 height 412
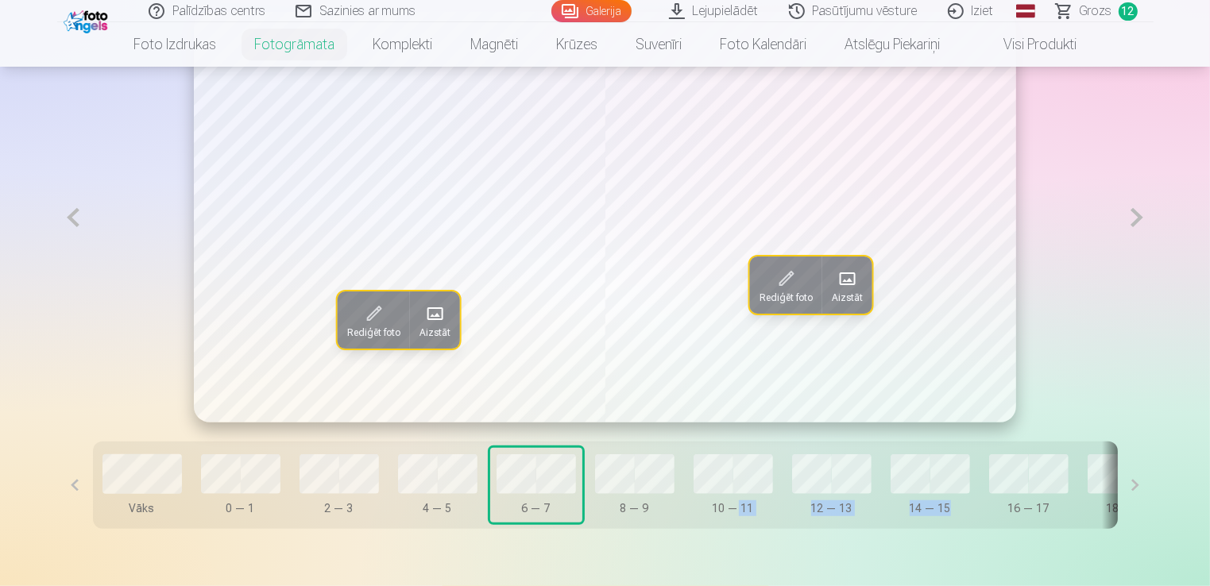
click at [1125, 215] on button at bounding box center [1137, 218] width 33 height 412
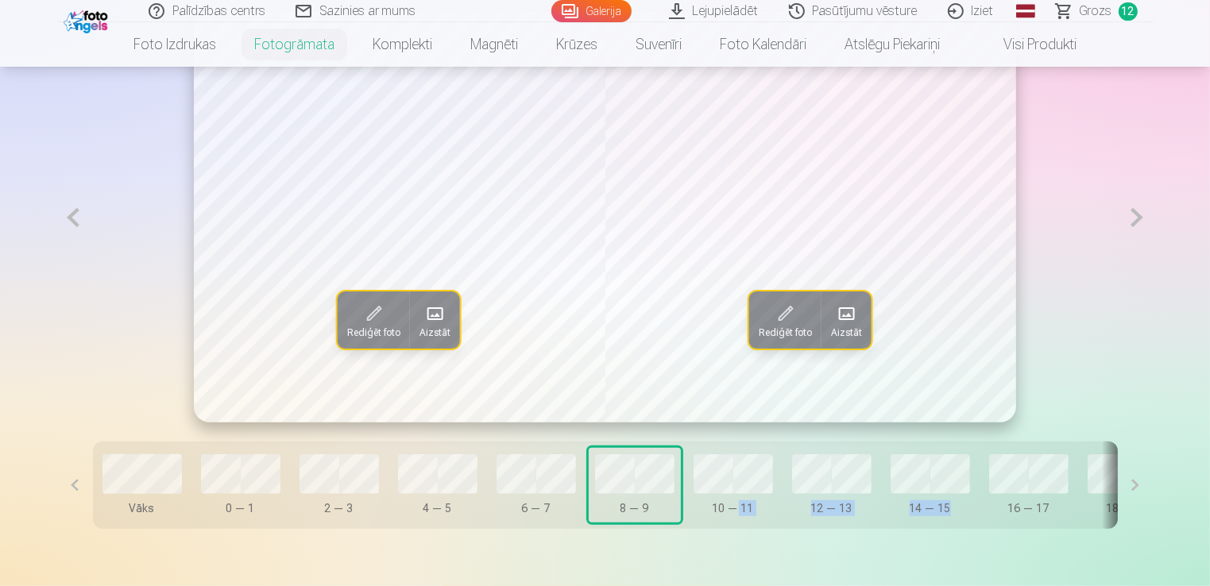
click at [1125, 215] on button at bounding box center [1137, 218] width 33 height 412
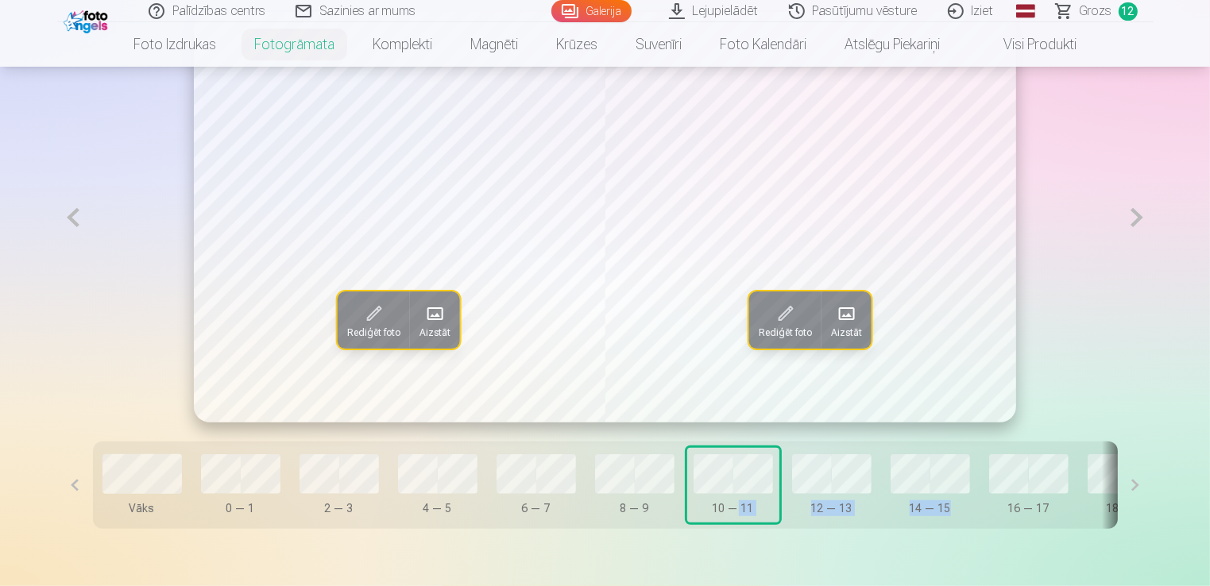
click at [1125, 215] on button at bounding box center [1137, 218] width 33 height 412
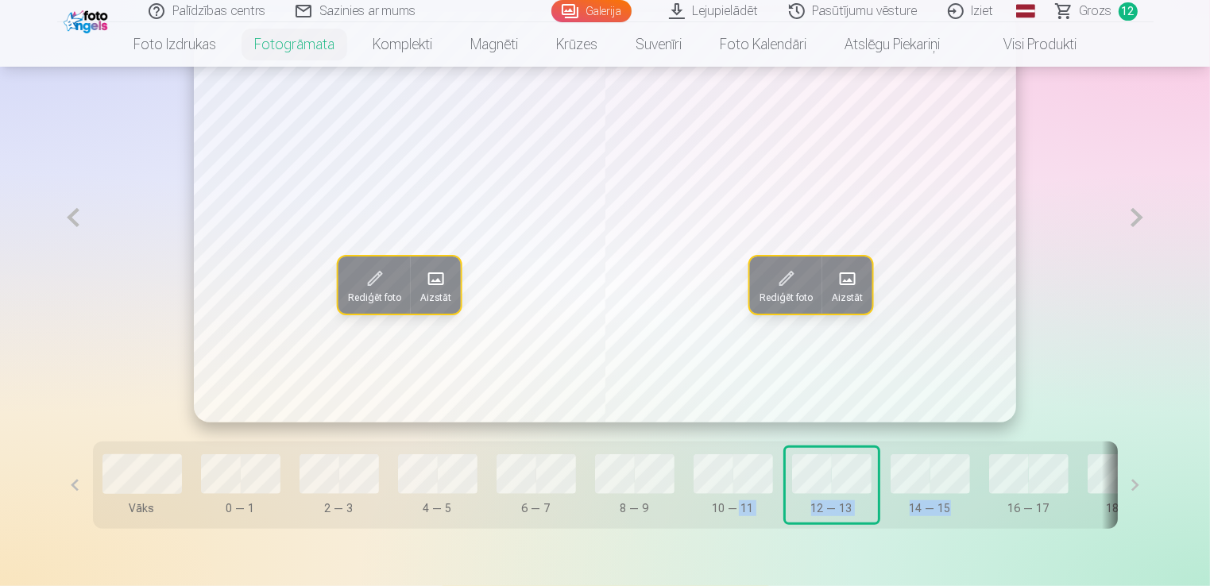
click at [1125, 215] on button at bounding box center [1137, 218] width 33 height 412
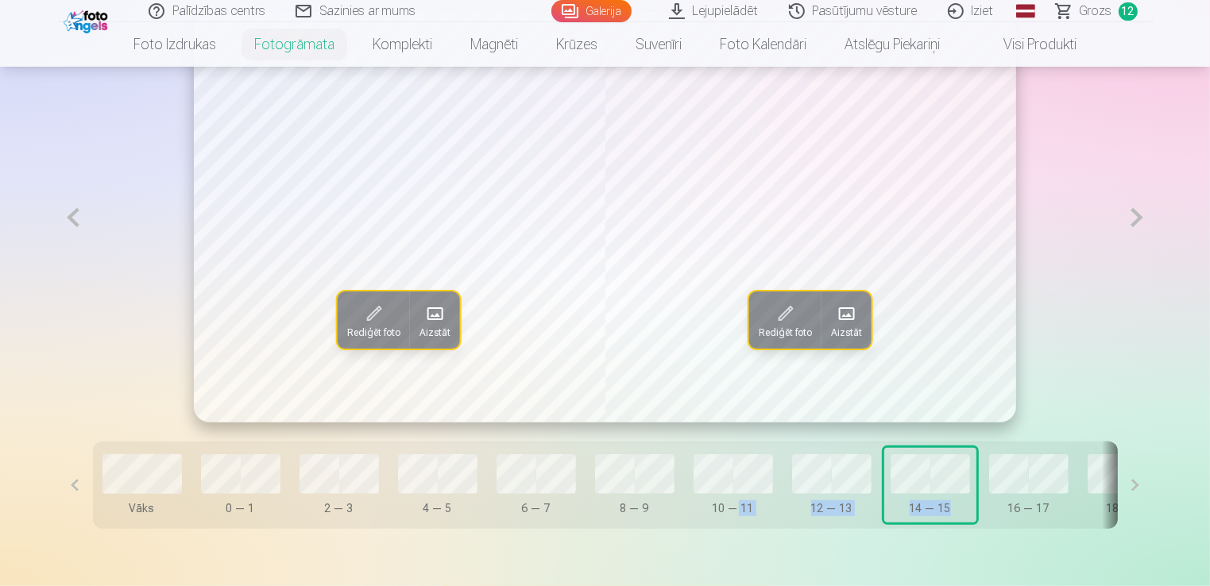
click at [1125, 215] on button at bounding box center [1137, 218] width 33 height 412
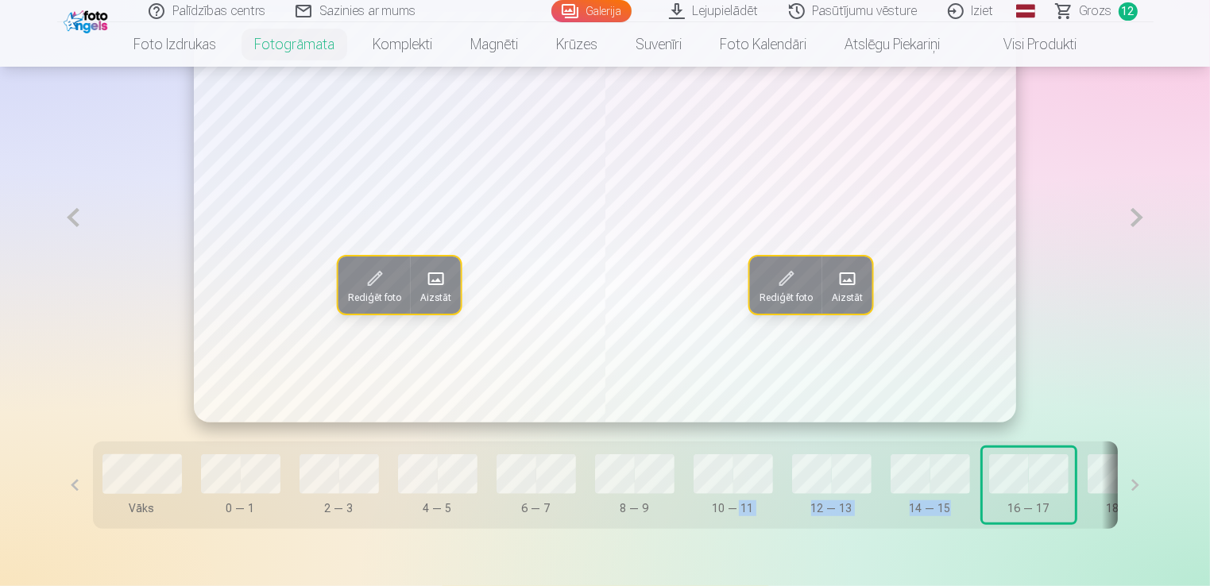
click at [850, 279] on span at bounding box center [846, 278] width 25 height 25
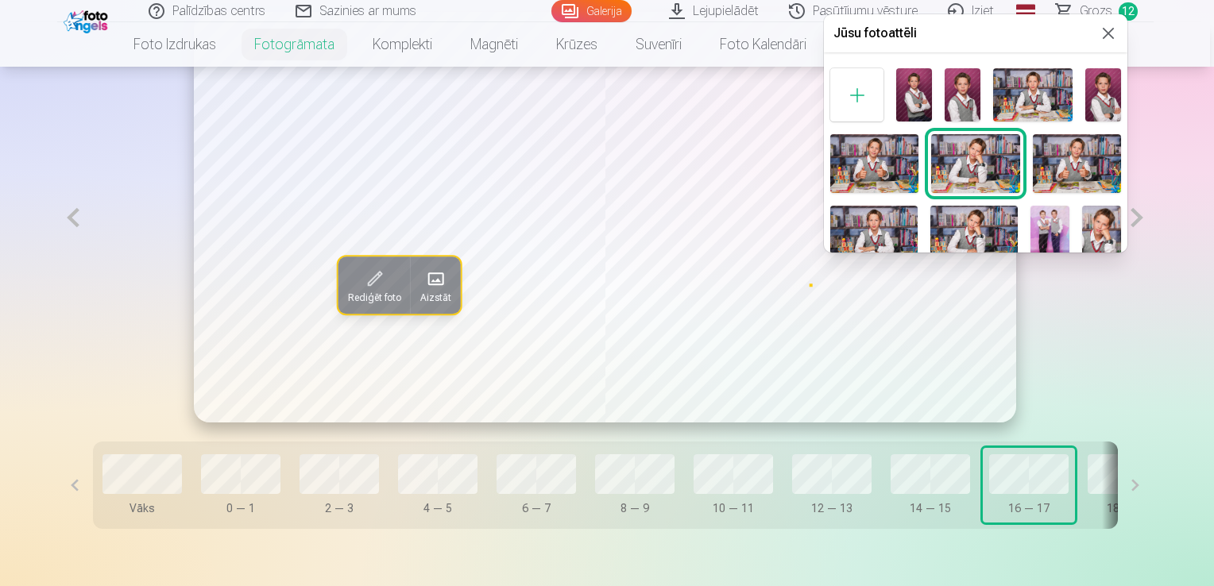
click at [1186, 189] on div at bounding box center [607, 293] width 1214 height 586
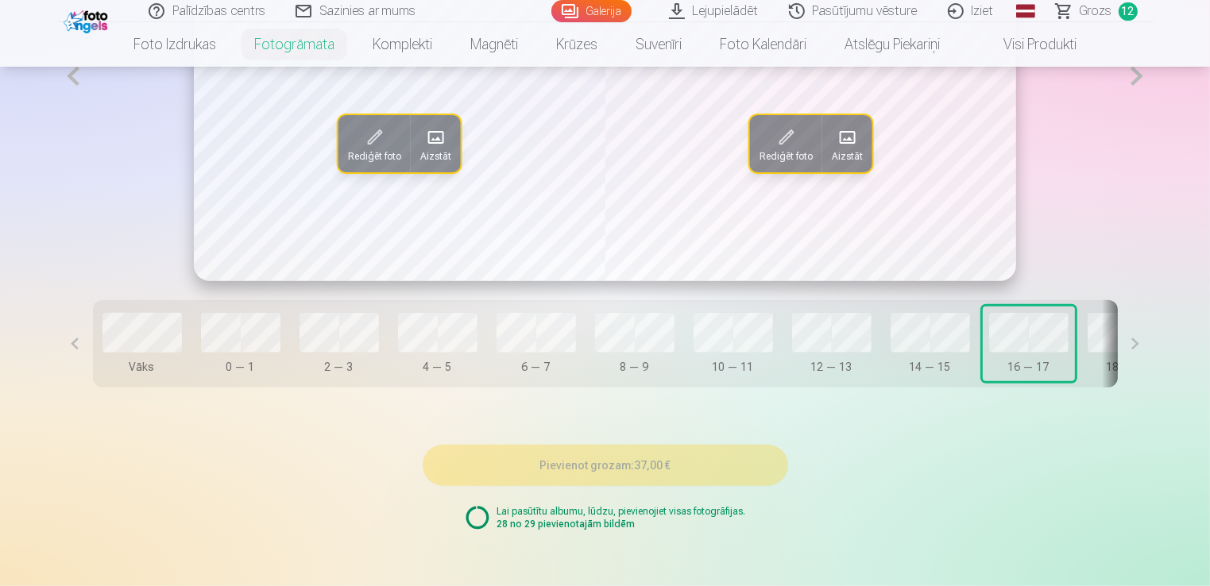
scroll to position [1113, 0]
